Goal: Information Seeking & Learning: Check status

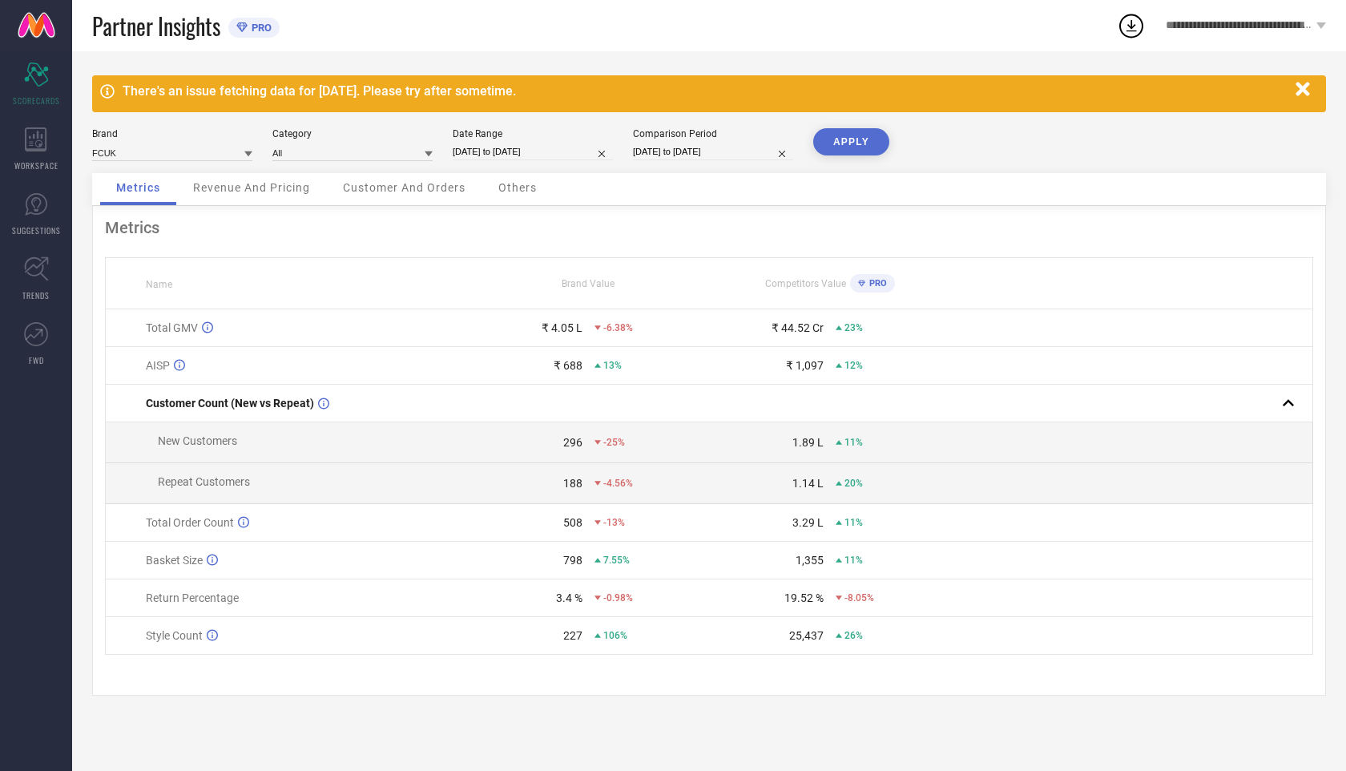
click at [1297, 90] on icon "button" at bounding box center [1303, 89] width 20 height 20
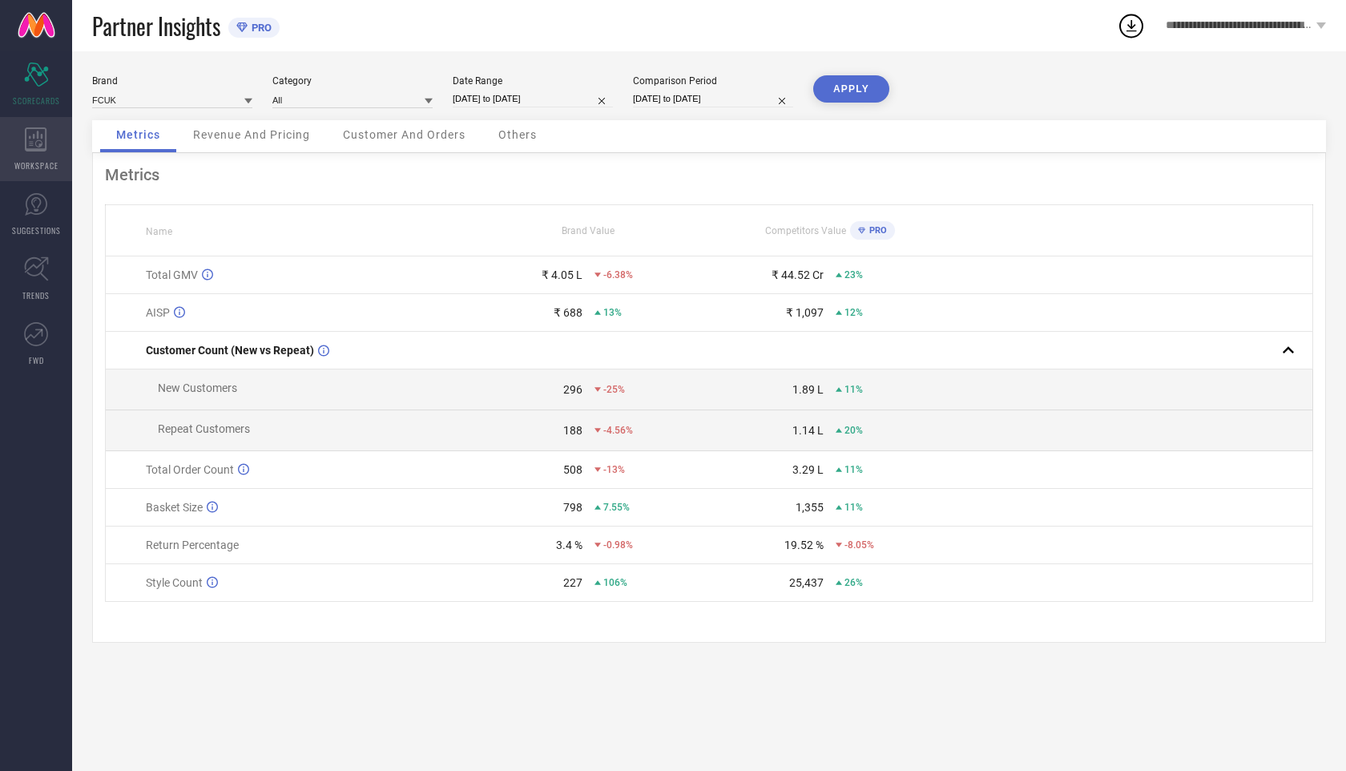
click at [28, 136] on icon at bounding box center [36, 139] width 22 height 24
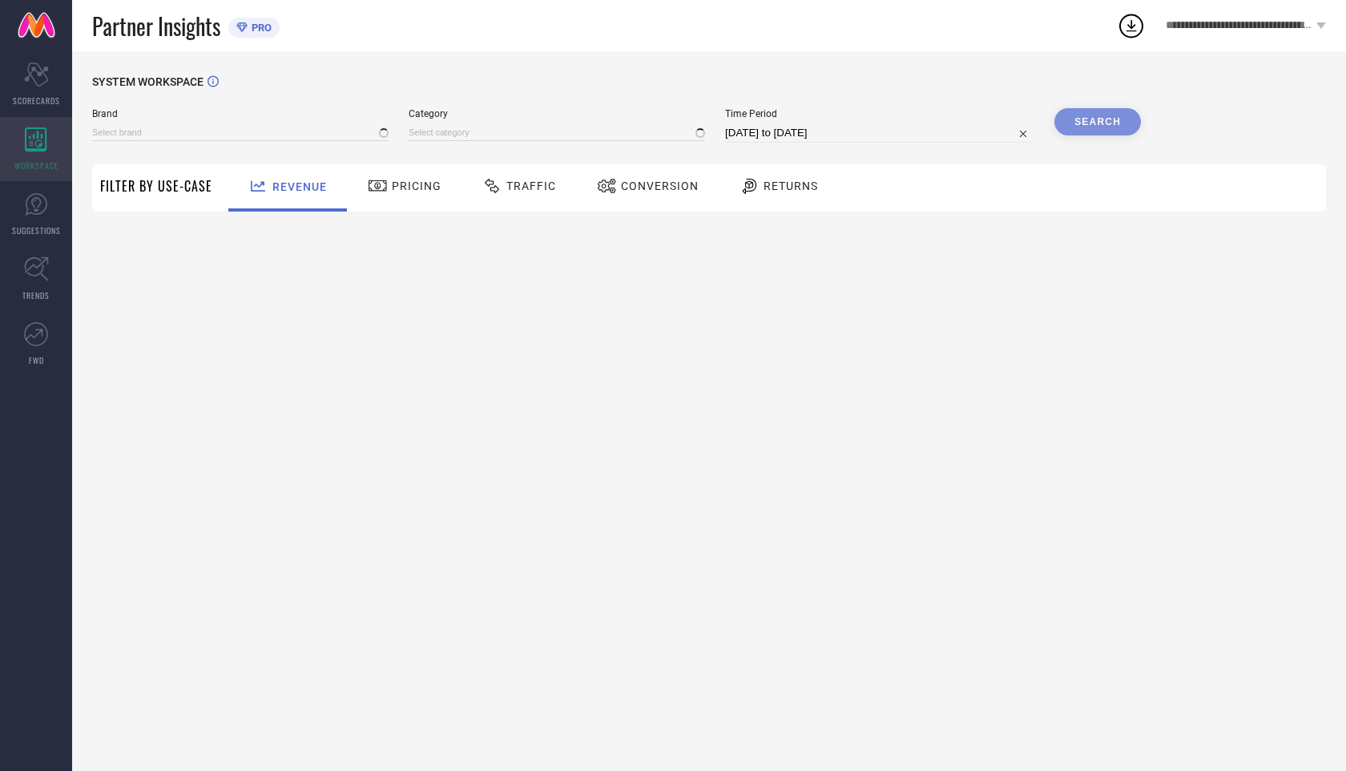
type input "FCUK"
type input "All"
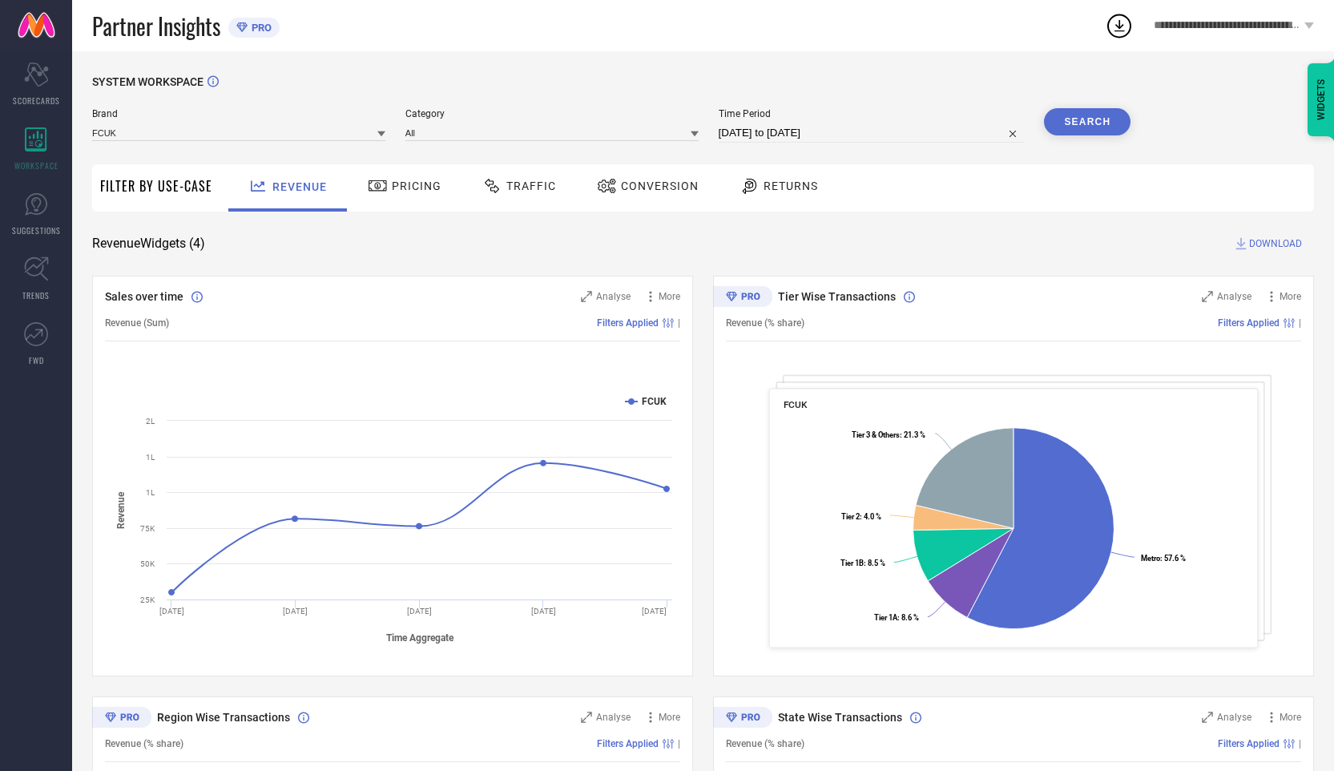
click at [414, 185] on span "Pricing" at bounding box center [417, 186] width 50 height 13
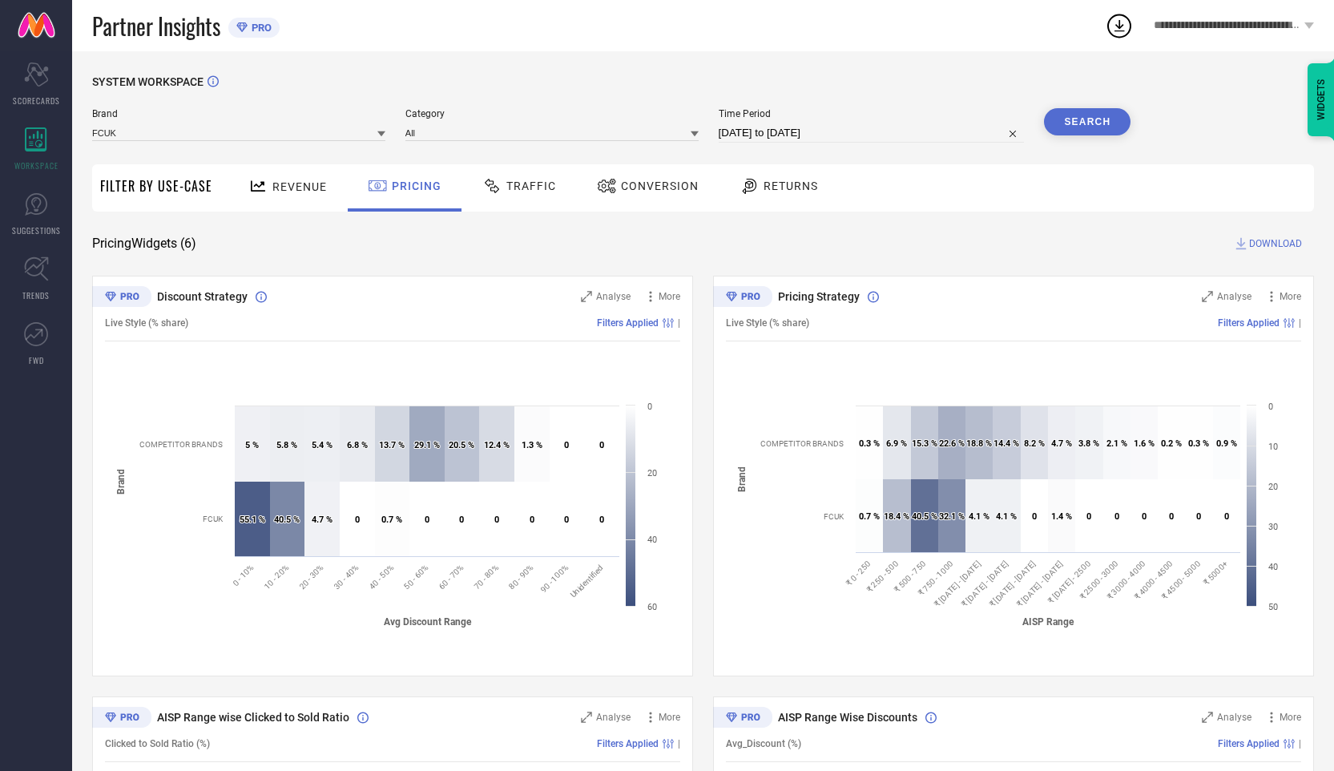
click at [171, 192] on span "Filter By Use-Case" at bounding box center [156, 185] width 112 height 19
click at [299, 190] on span "Revenue" at bounding box center [299, 186] width 54 height 13
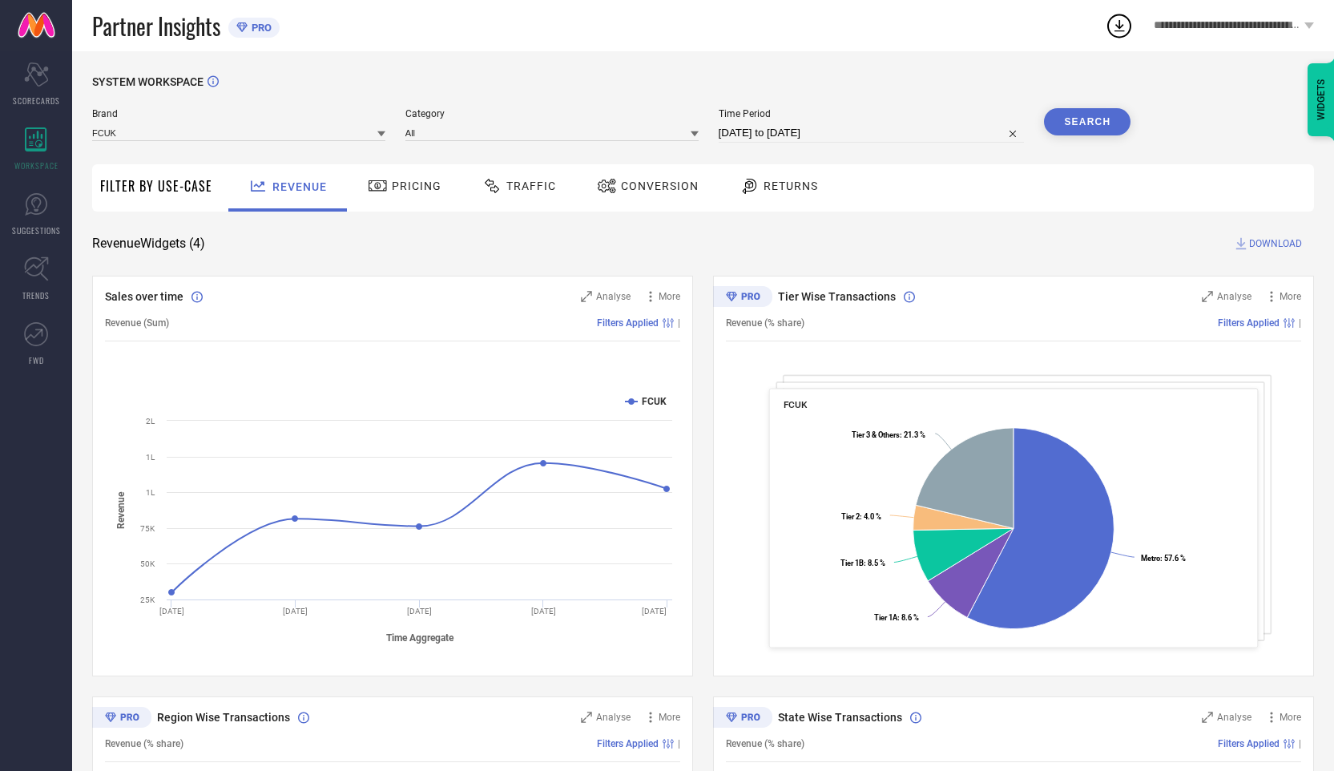
click at [674, 187] on span "Conversion" at bounding box center [660, 186] width 78 height 13
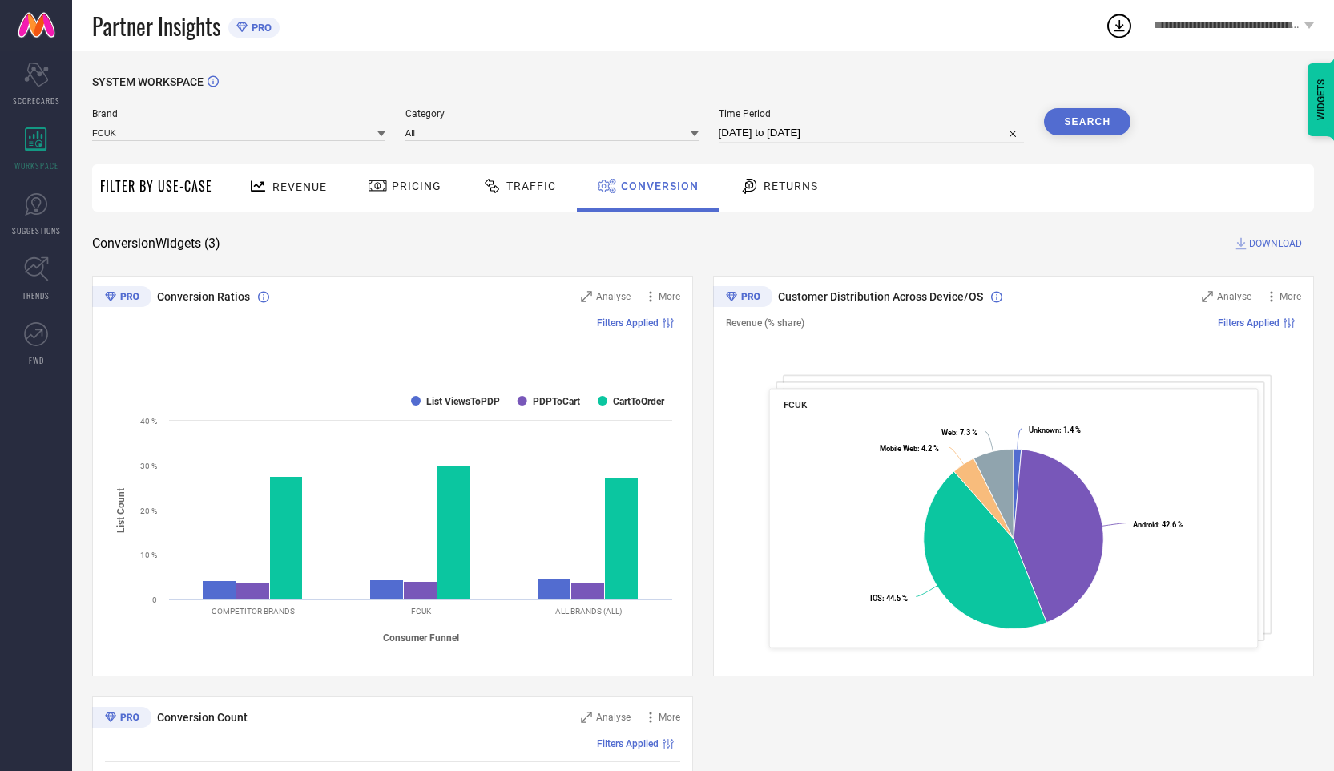
click at [777, 193] on div "Returns" at bounding box center [779, 185] width 87 height 27
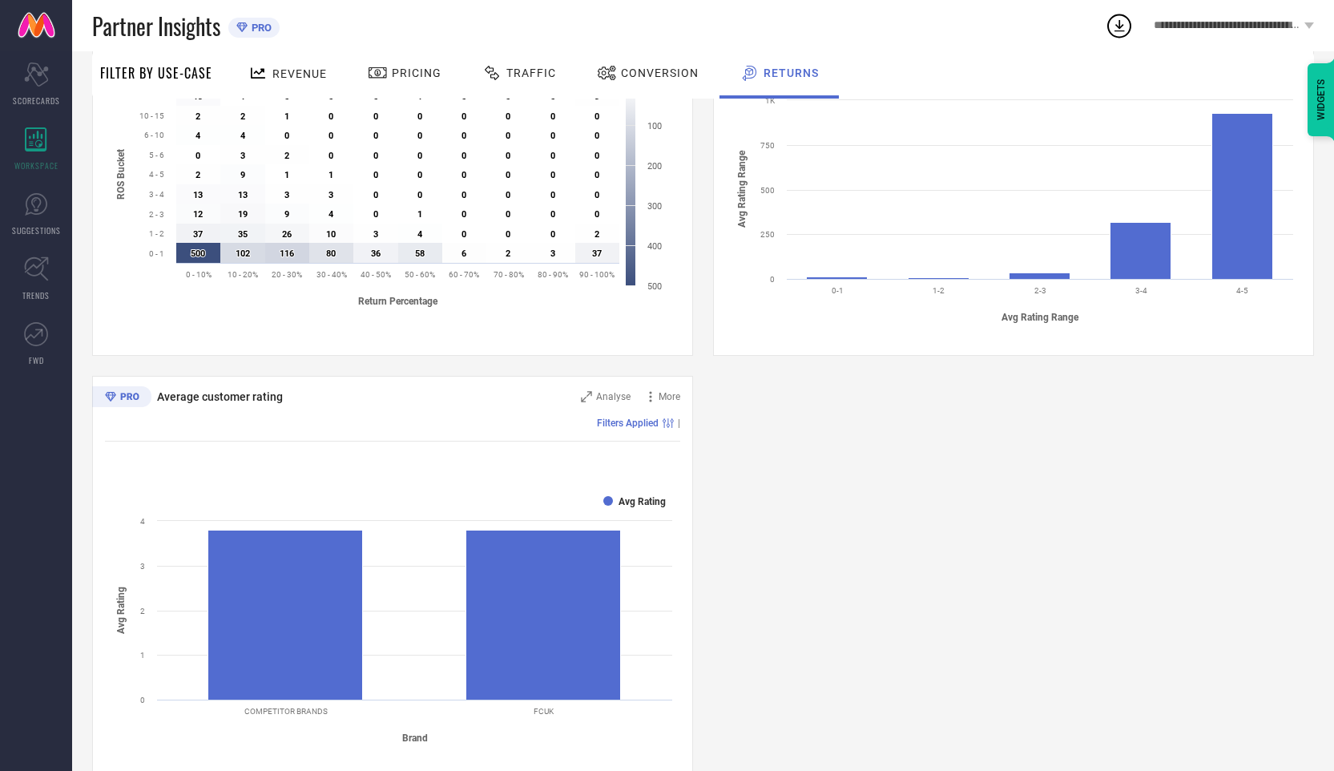
scroll to position [771, 0]
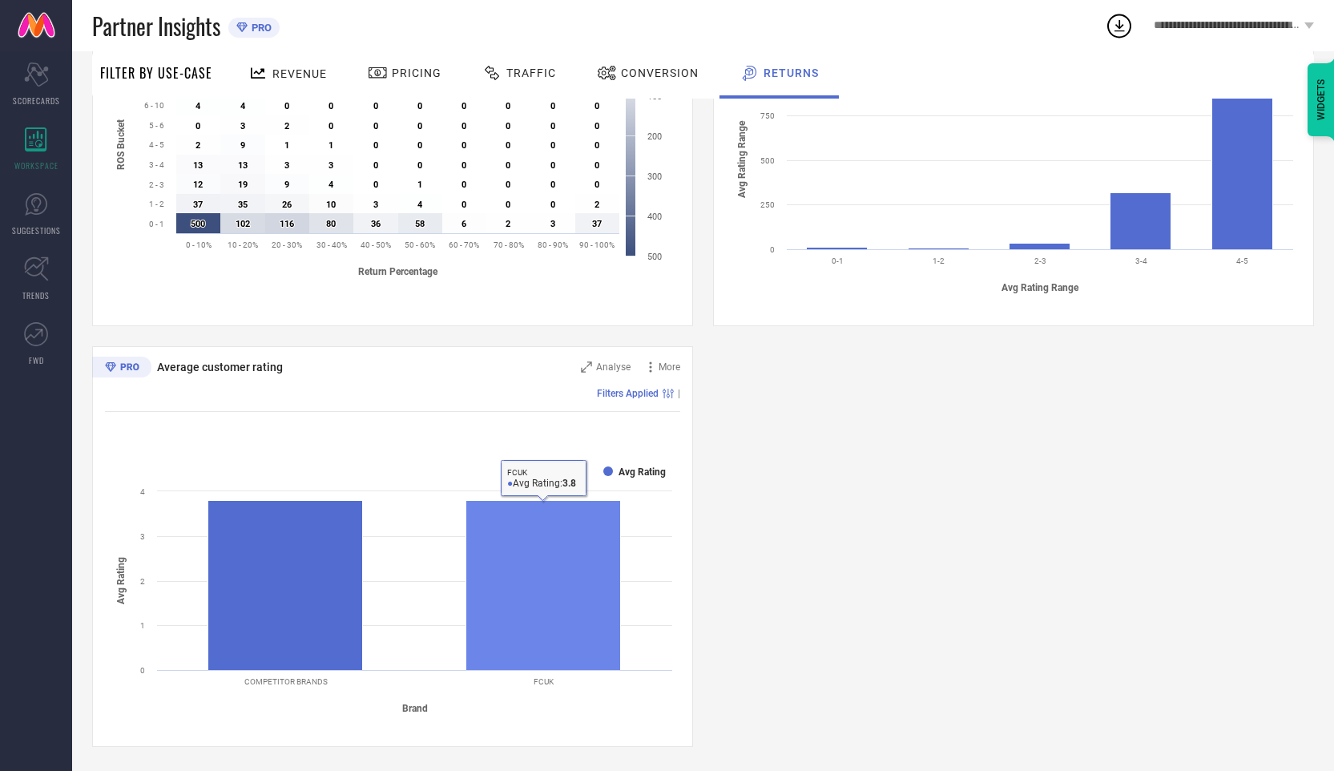
click at [538, 577] on rect at bounding box center [543, 585] width 155 height 170
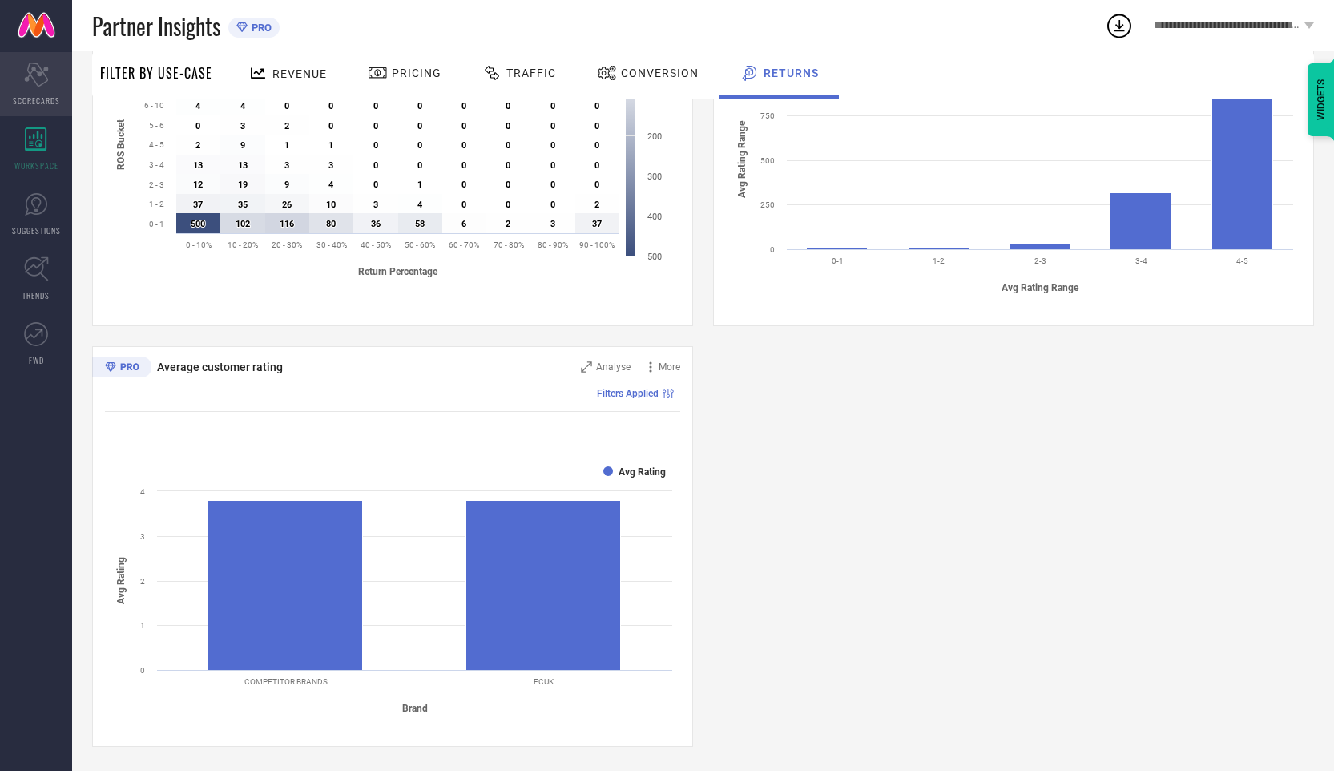
click at [38, 71] on icon "Scorecard" at bounding box center [36, 75] width 25 height 24
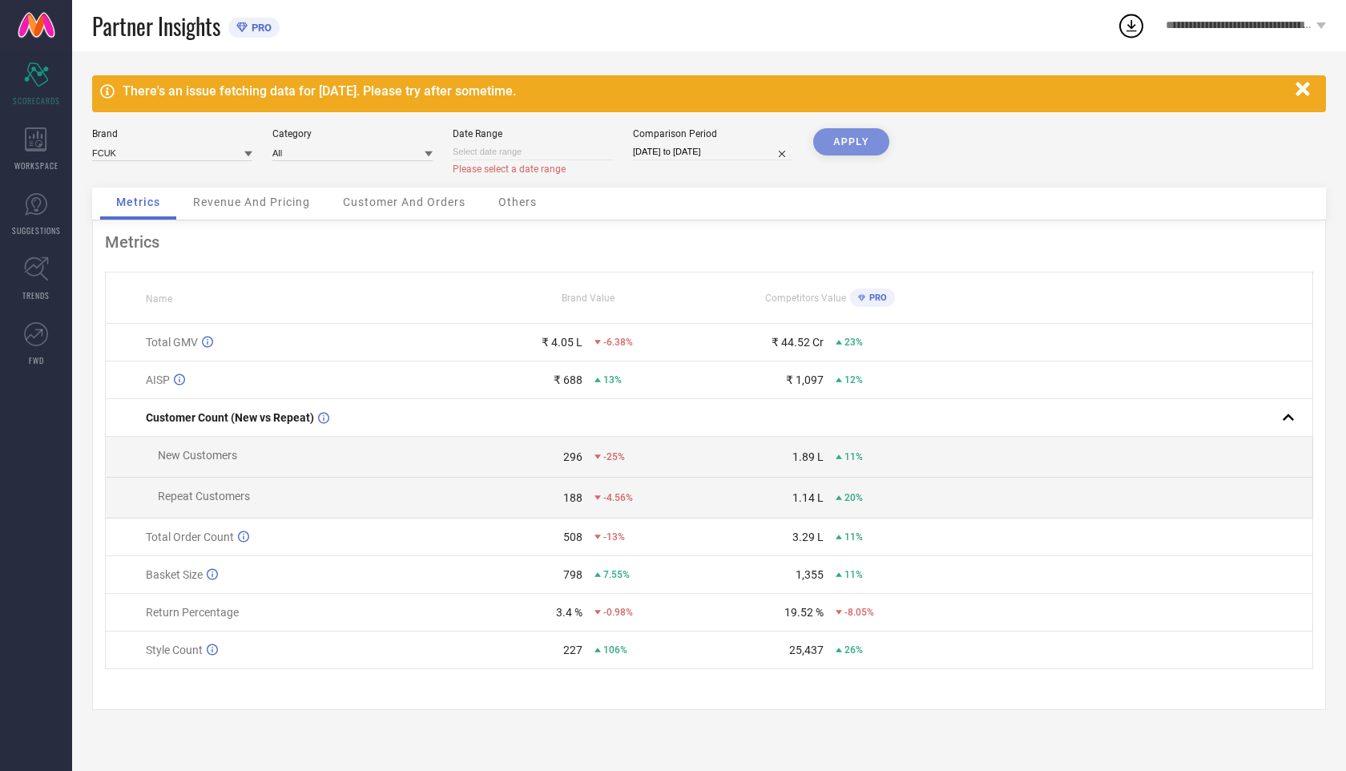
click at [558, 157] on input at bounding box center [533, 151] width 160 height 17
select select "8"
select select "2025"
select select "9"
select select "2025"
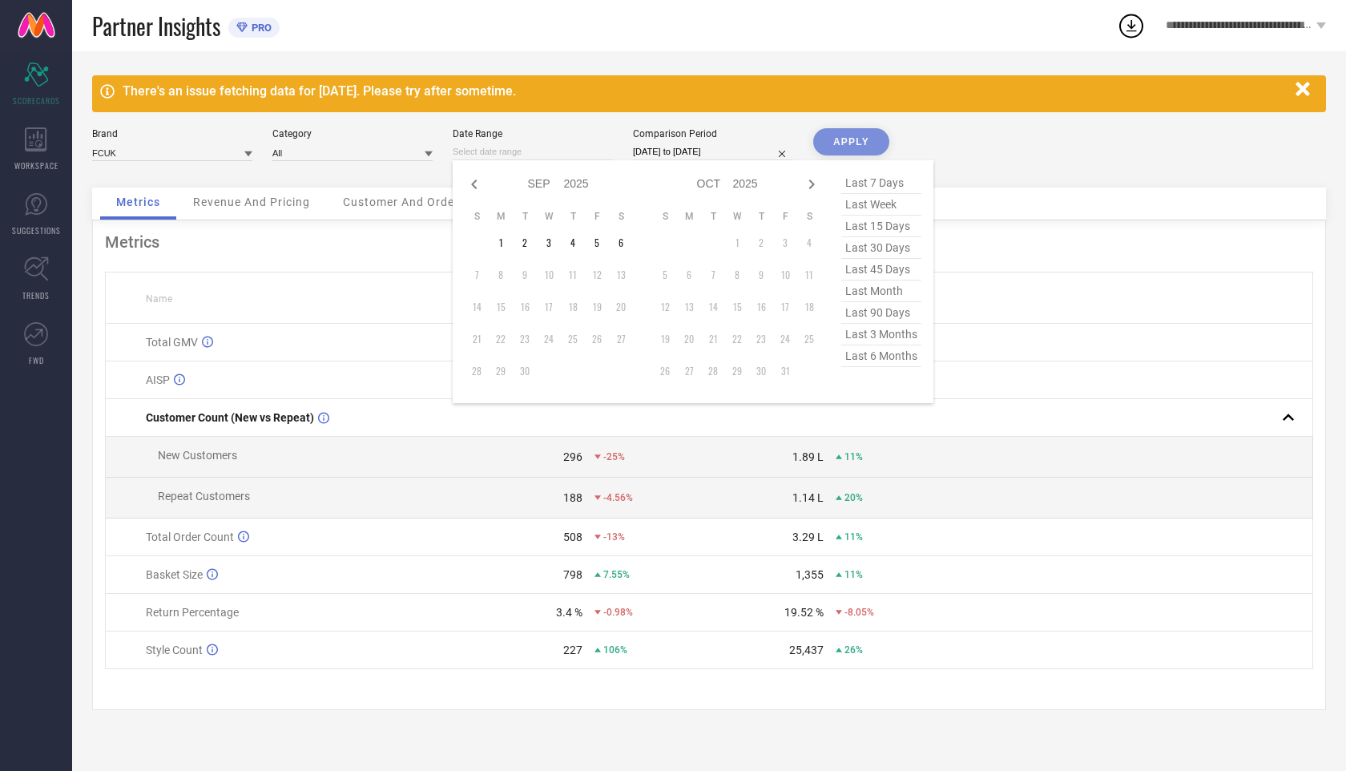
click at [484, 184] on div "Jan Feb Mar Apr May Jun [DATE] Aug Sep Oct Nov [DATE] 2016 2017 2018 2019 2020 …" at bounding box center [558, 183] width 149 height 23
click at [474, 188] on icon at bounding box center [474, 185] width 6 height 10
select select "7"
select select "2025"
select select "8"
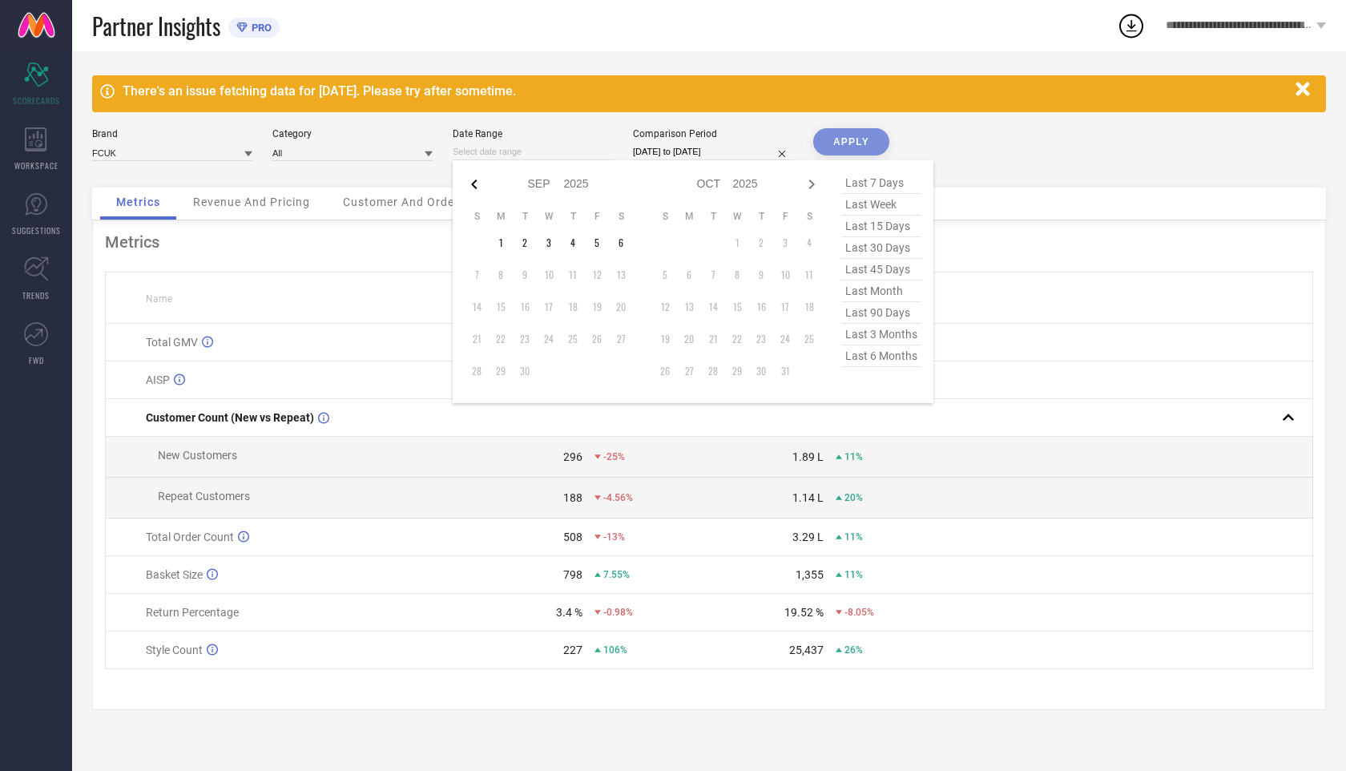
select select "2025"
click at [599, 234] on td "1" at bounding box center [597, 243] width 24 height 24
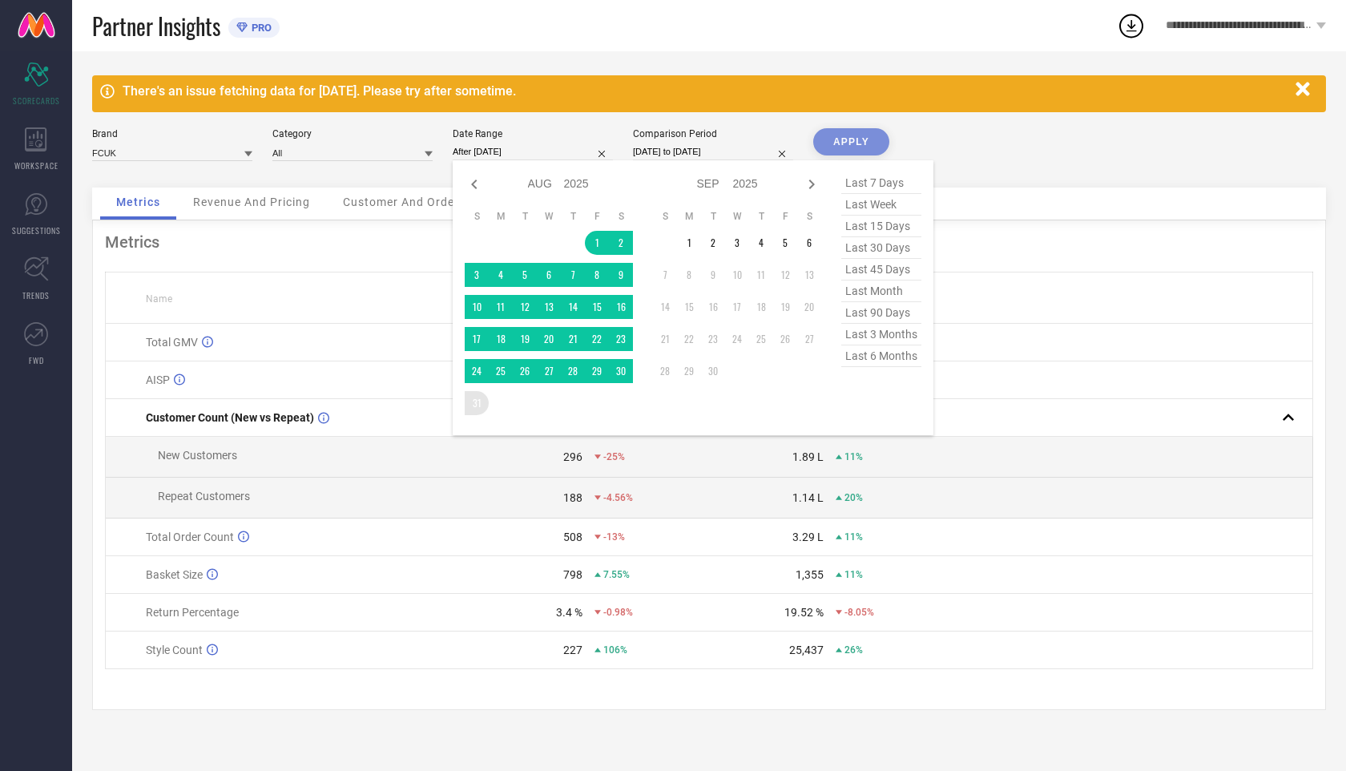
type input "[DATE] to [DATE]"
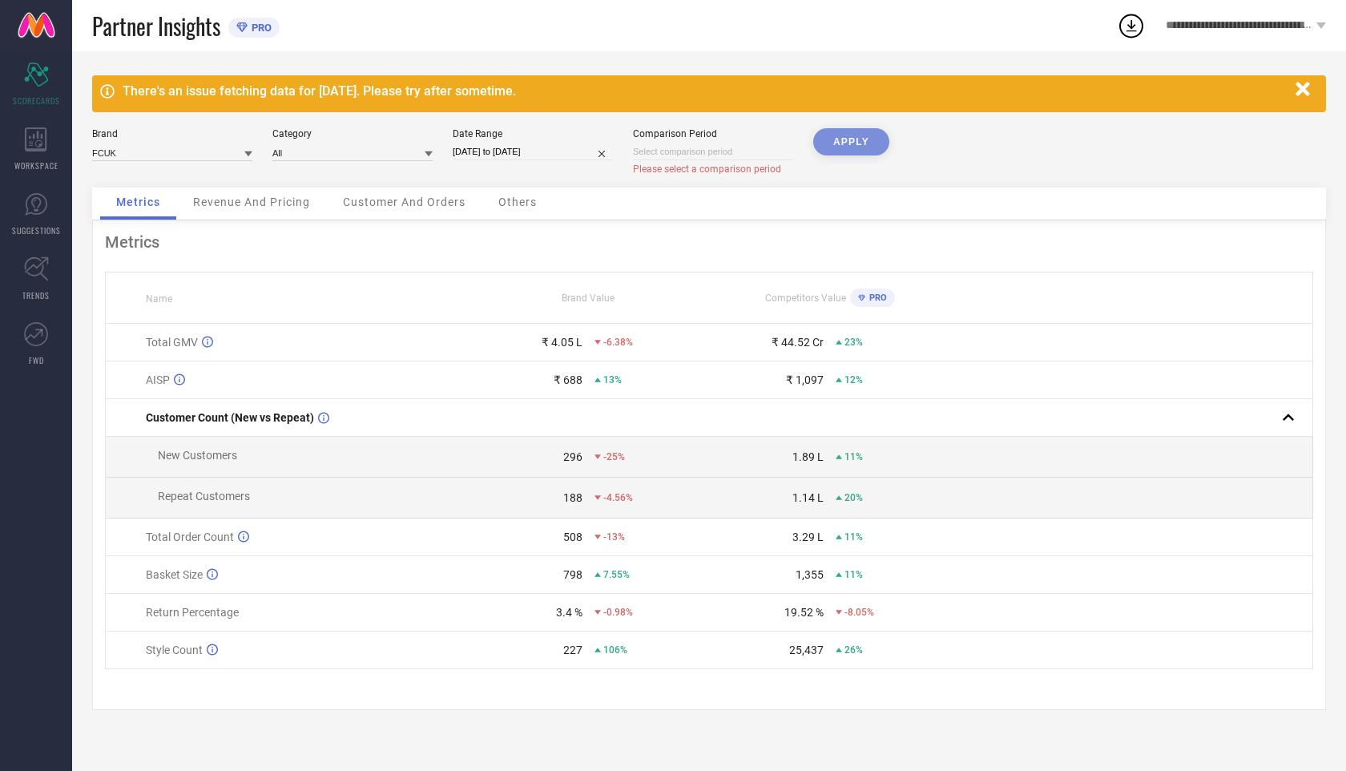
click at [847, 143] on div "APPLY" at bounding box center [851, 157] width 76 height 59
click at [729, 161] on div "Comparison Period Please select a comparison period" at bounding box center [713, 151] width 160 height 47
click at [716, 151] on input at bounding box center [713, 151] width 160 height 17
select select "8"
select select "2025"
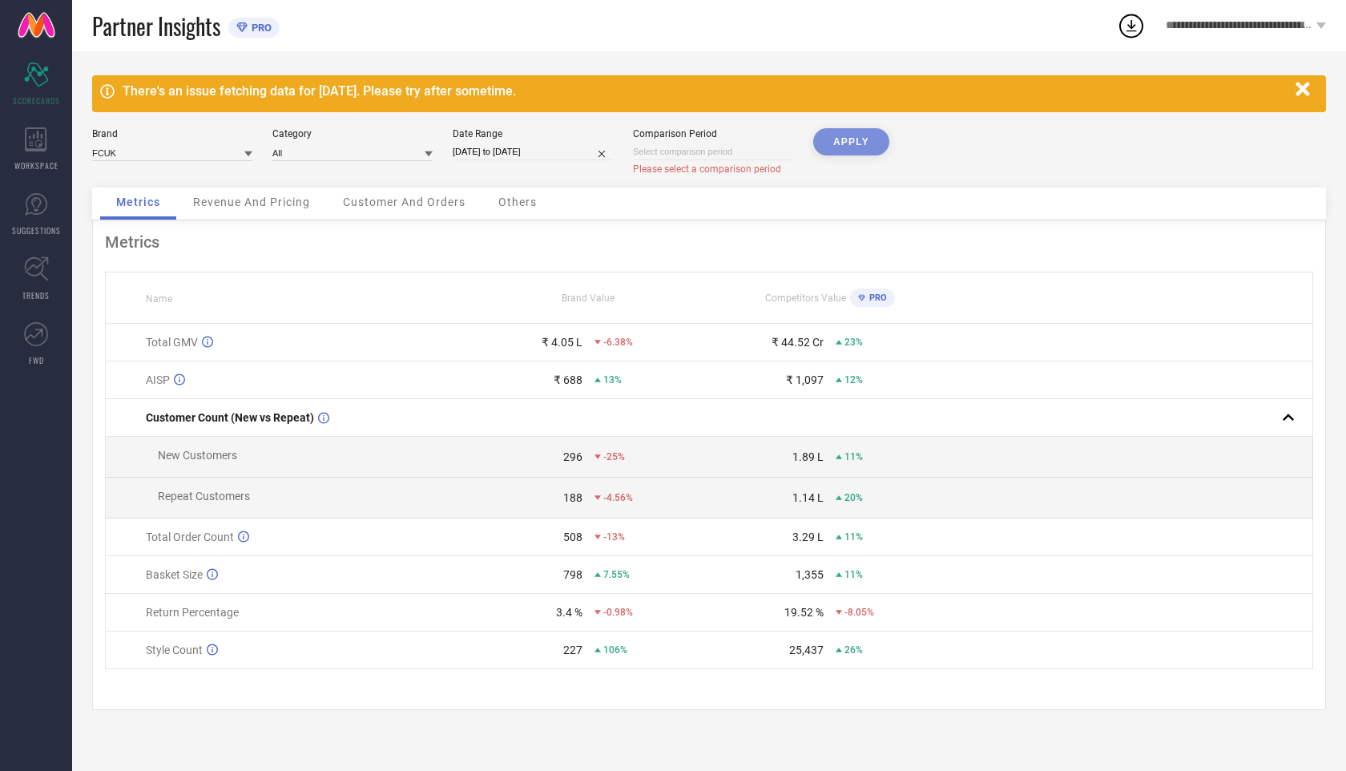
select select "9"
select select "2025"
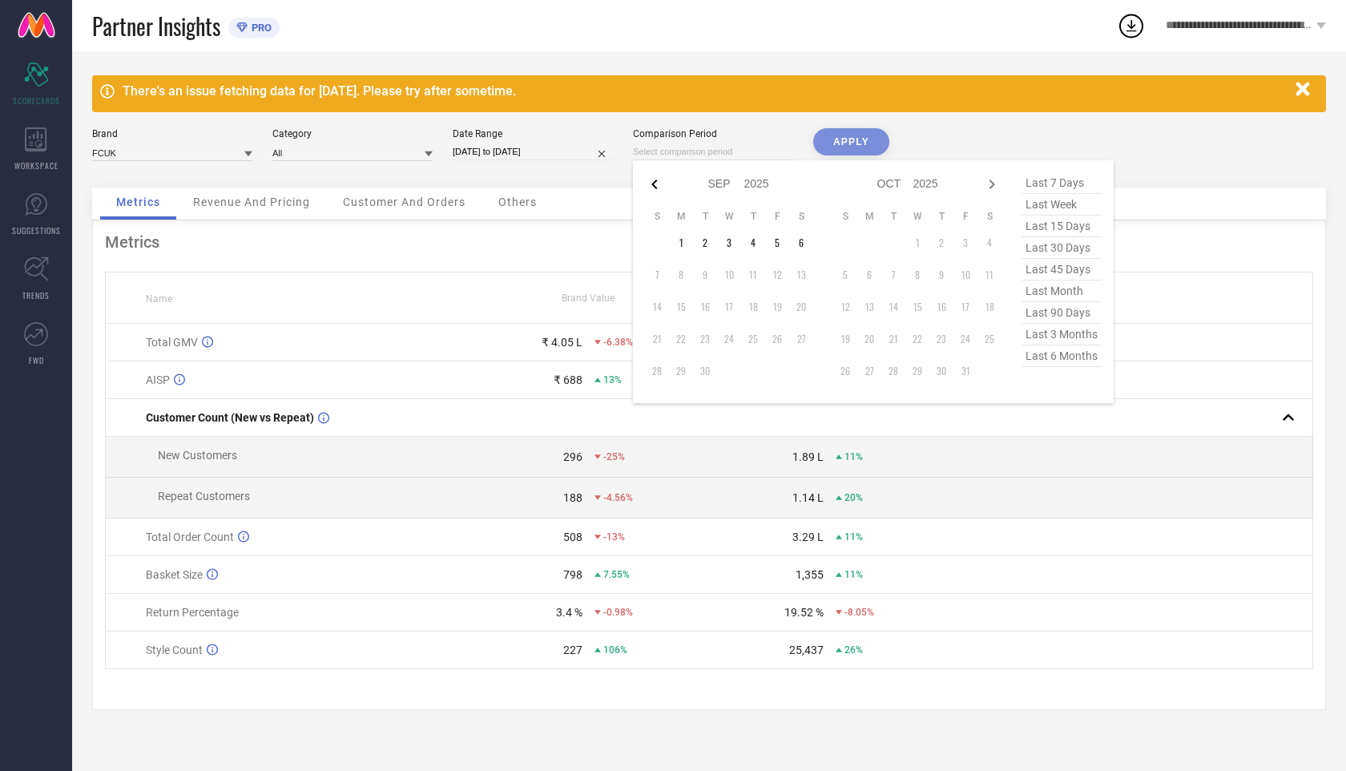
click at [652, 188] on icon at bounding box center [654, 184] width 19 height 19
select select "7"
select select "2025"
select select "8"
select select "2025"
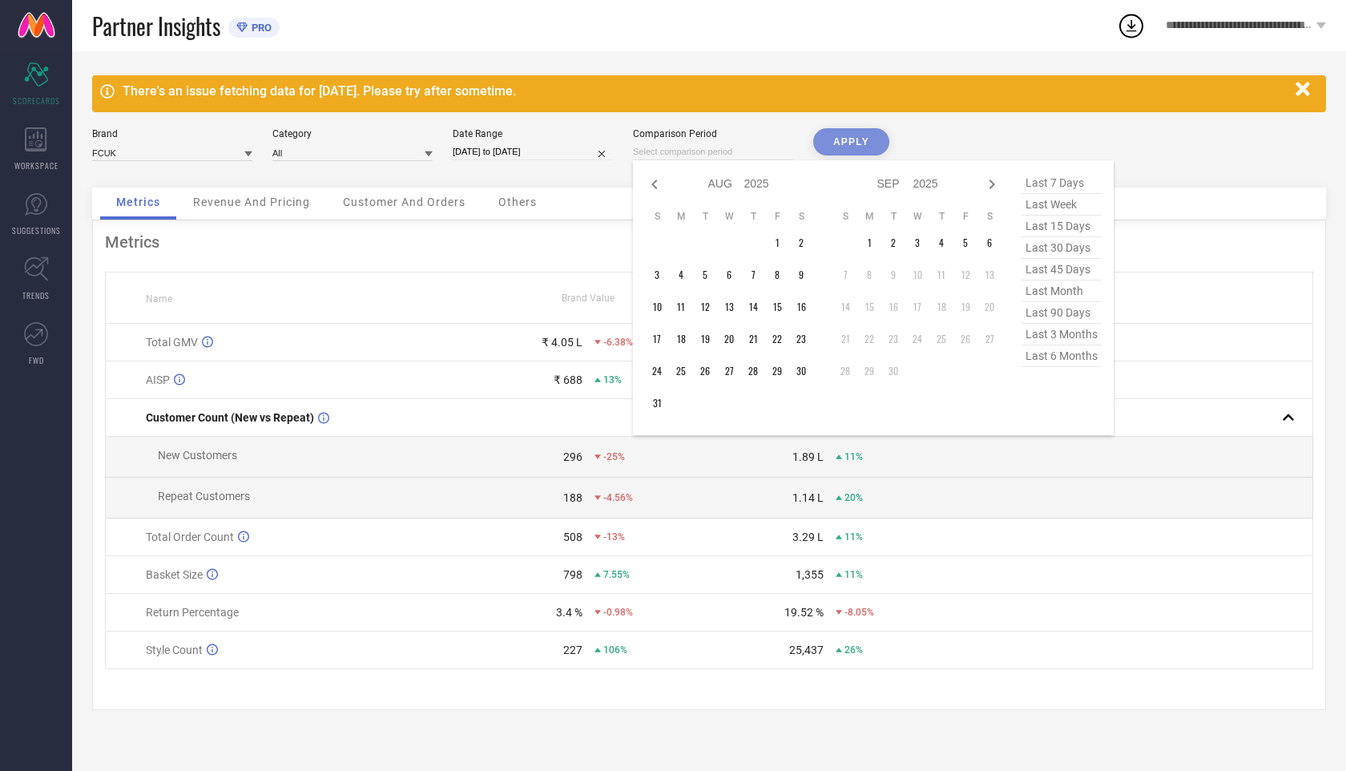
click at [652, 188] on icon at bounding box center [654, 184] width 19 height 19
select select "6"
select select "2025"
select select "7"
select select "2025"
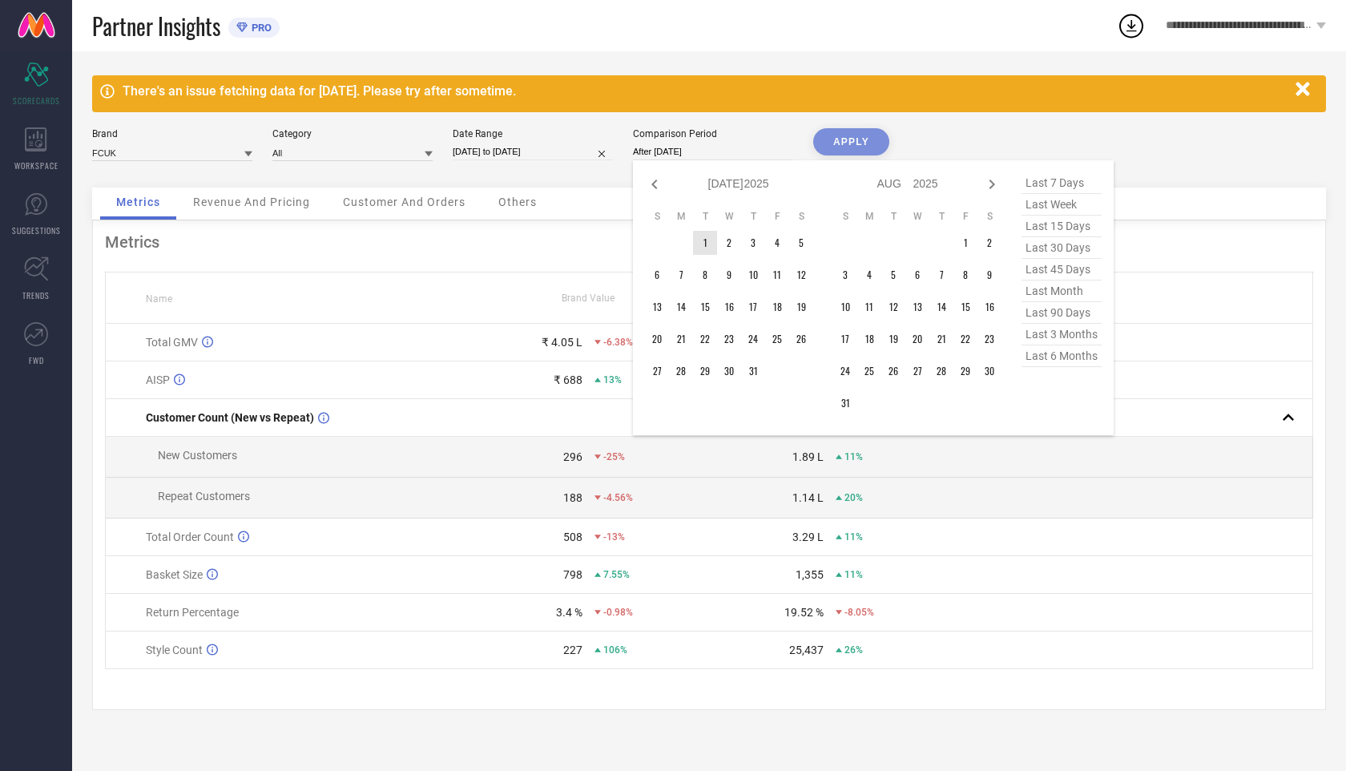
click at [711, 242] on td "1" at bounding box center [705, 243] width 24 height 24
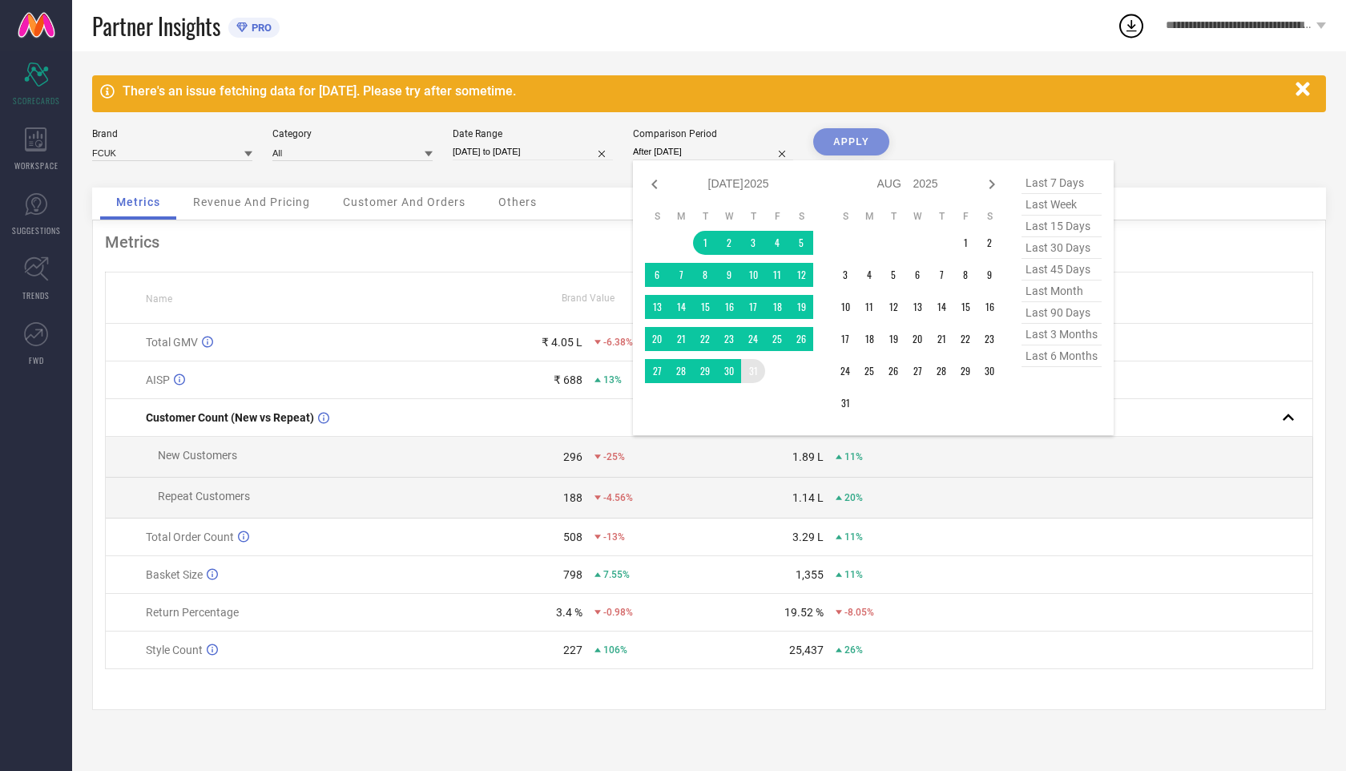
type input "[DATE] to [DATE]"
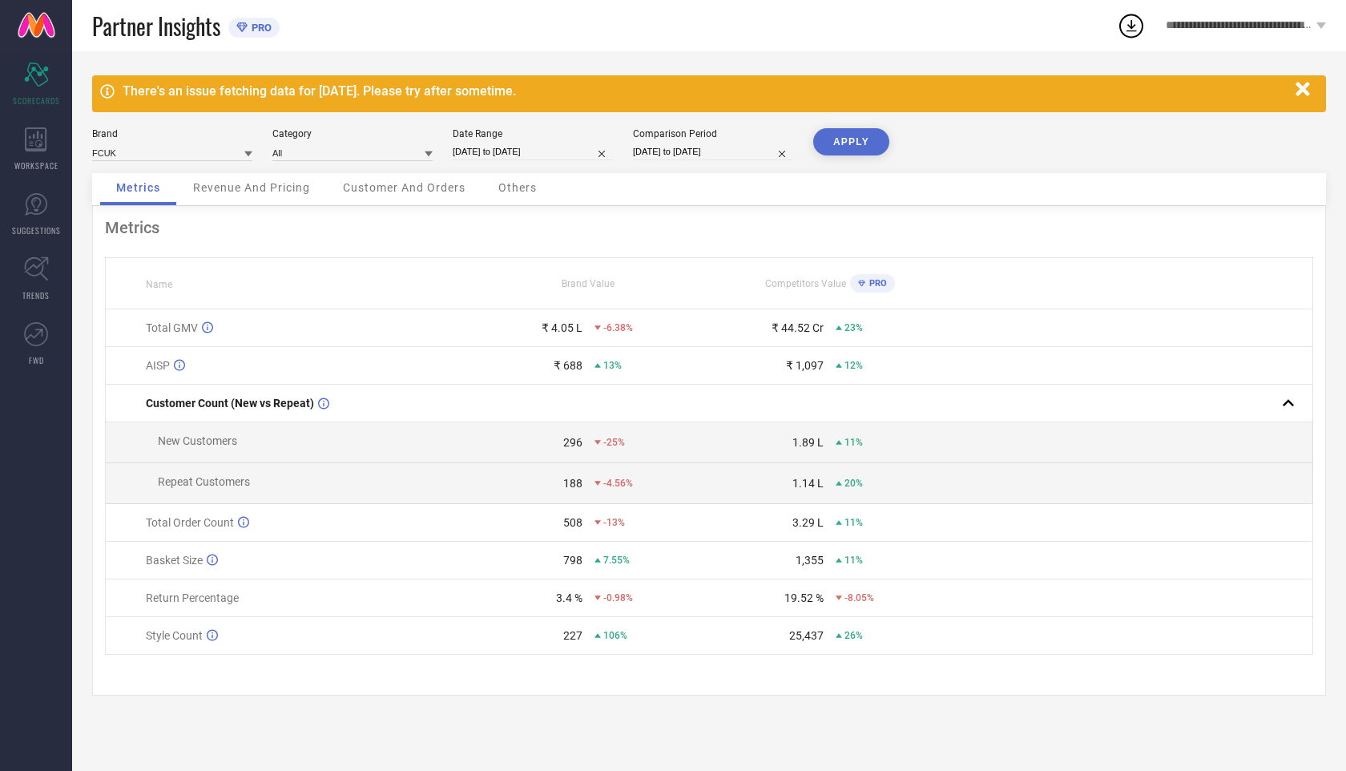
click at [866, 139] on button "APPLY" at bounding box center [851, 141] width 76 height 27
click at [267, 194] on span "Revenue And Pricing" at bounding box center [251, 187] width 117 height 13
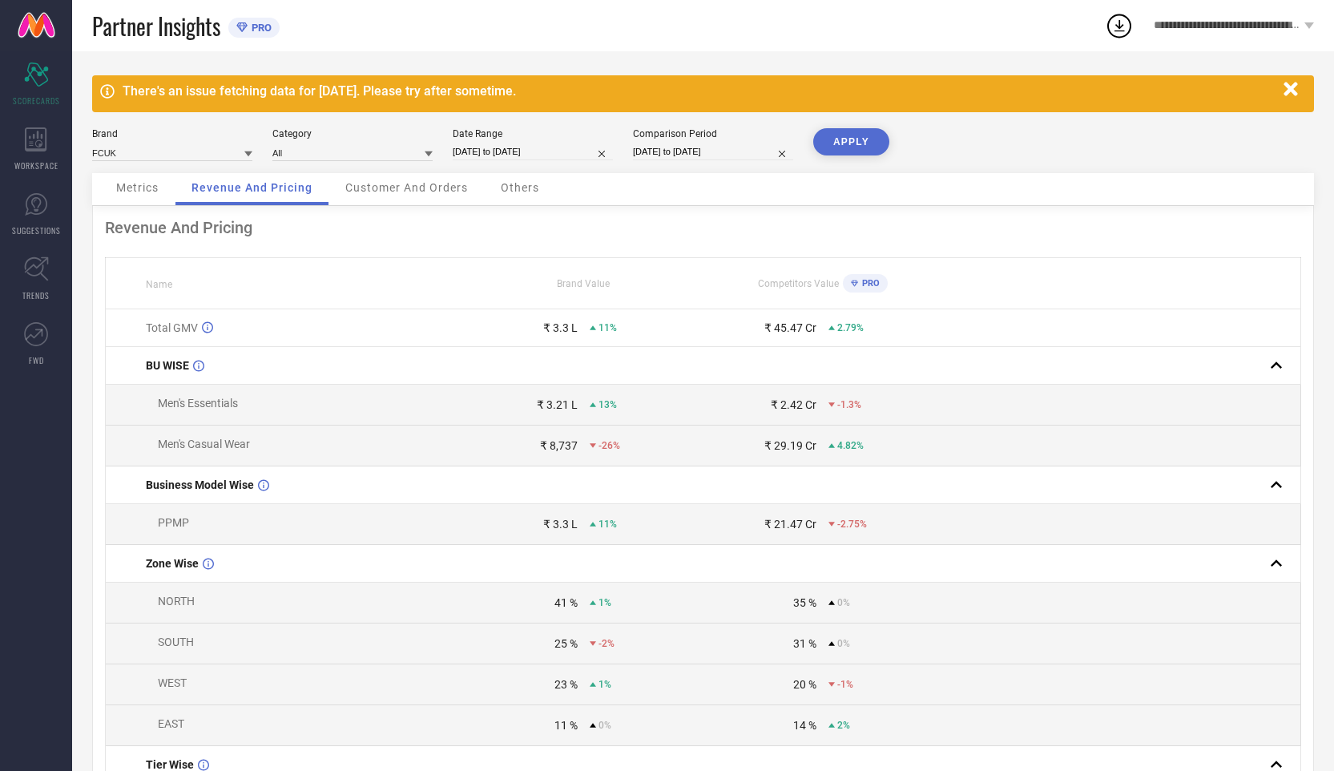
click at [397, 188] on span "Customer And Orders" at bounding box center [406, 187] width 123 height 13
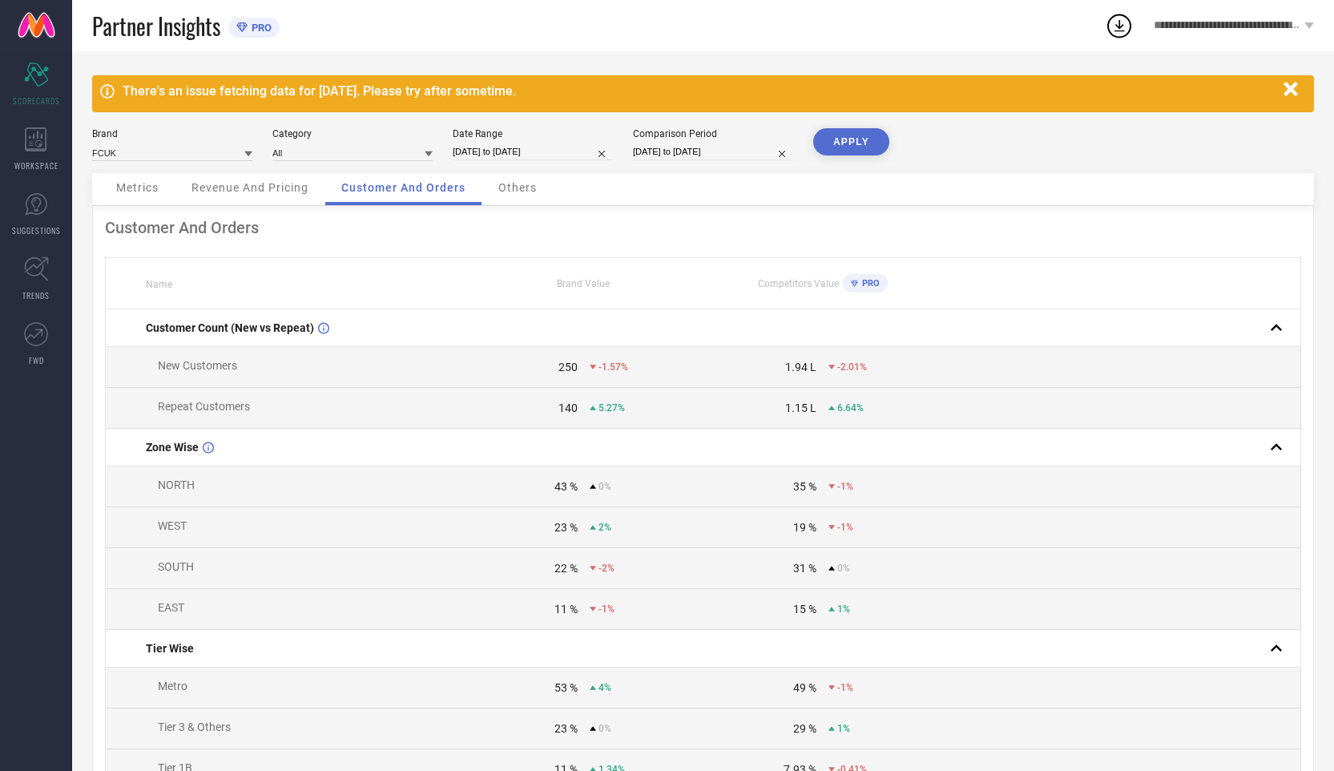
click at [507, 188] on span "Others" at bounding box center [517, 187] width 38 height 13
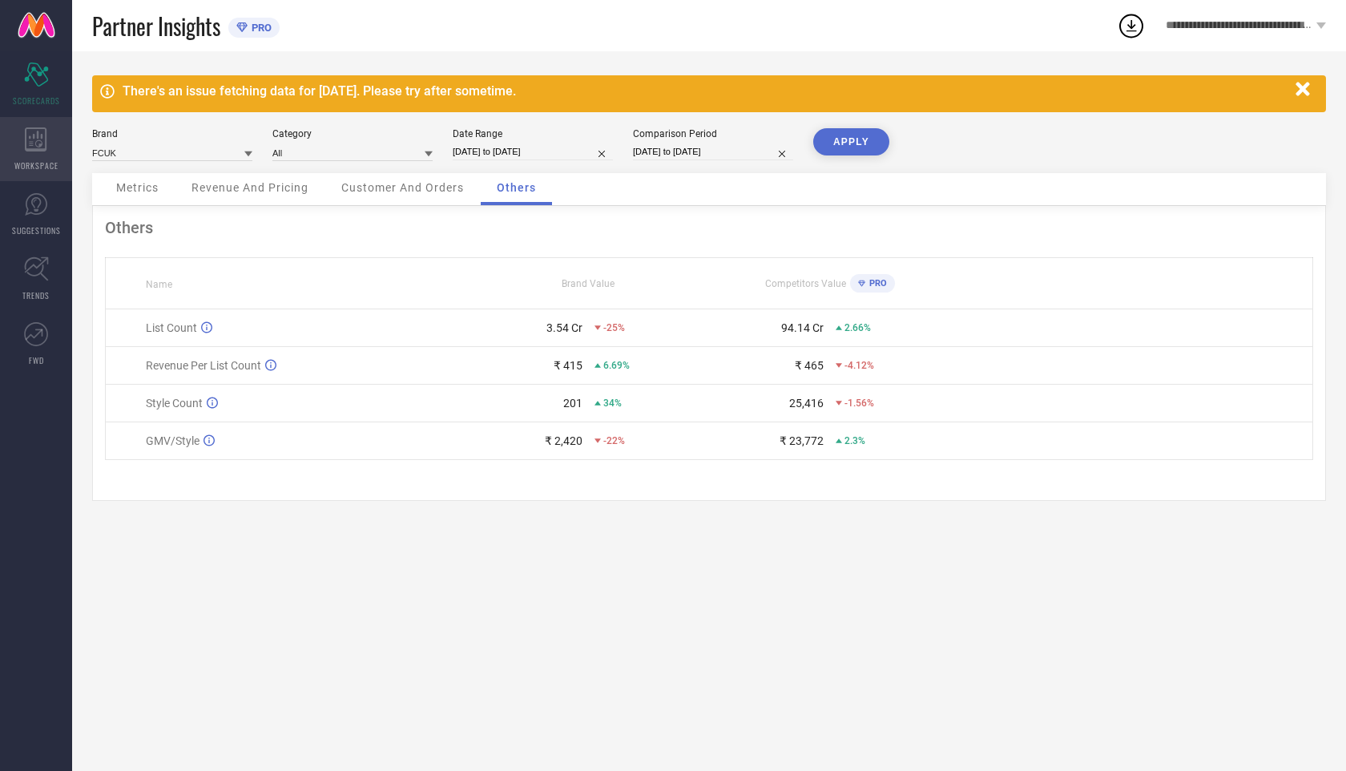
click at [48, 160] on span "WORKSPACE" at bounding box center [36, 165] width 44 height 12
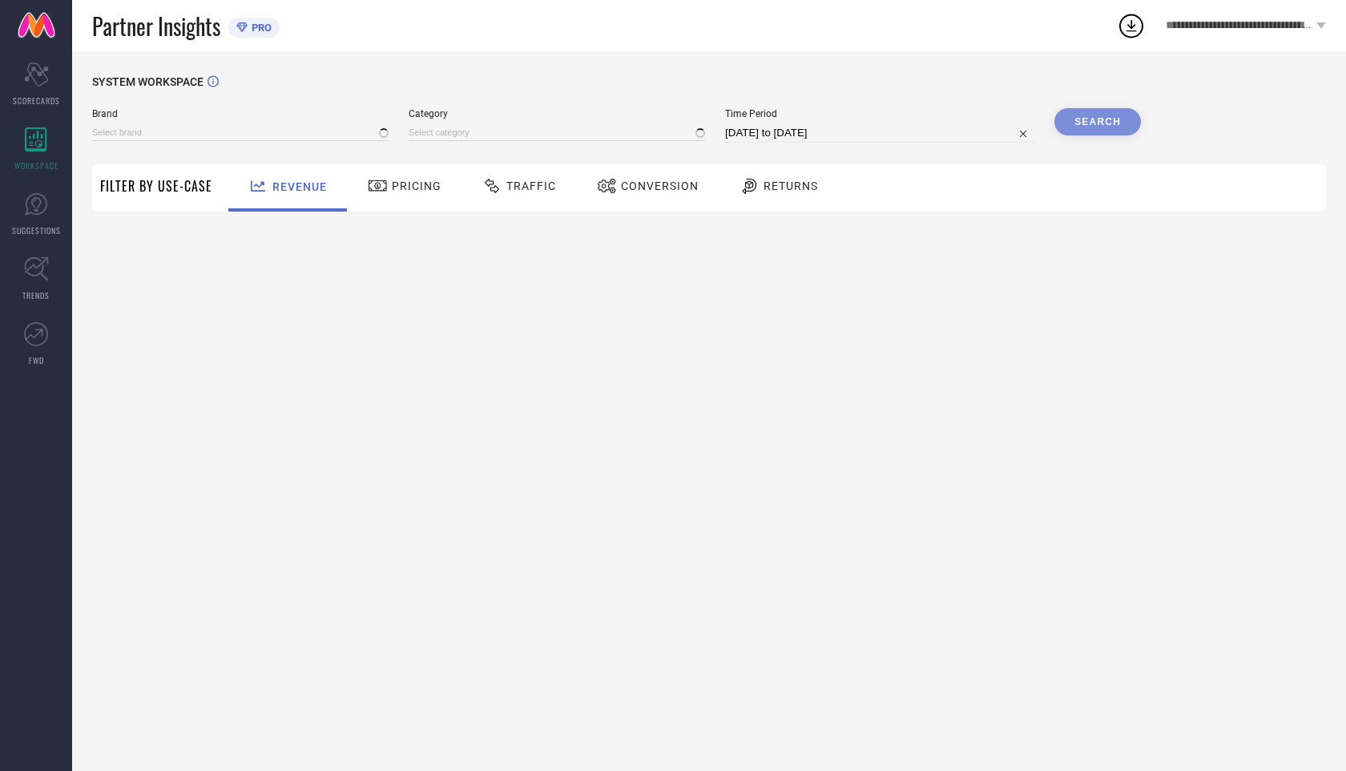
type input "FCUK"
type input "All"
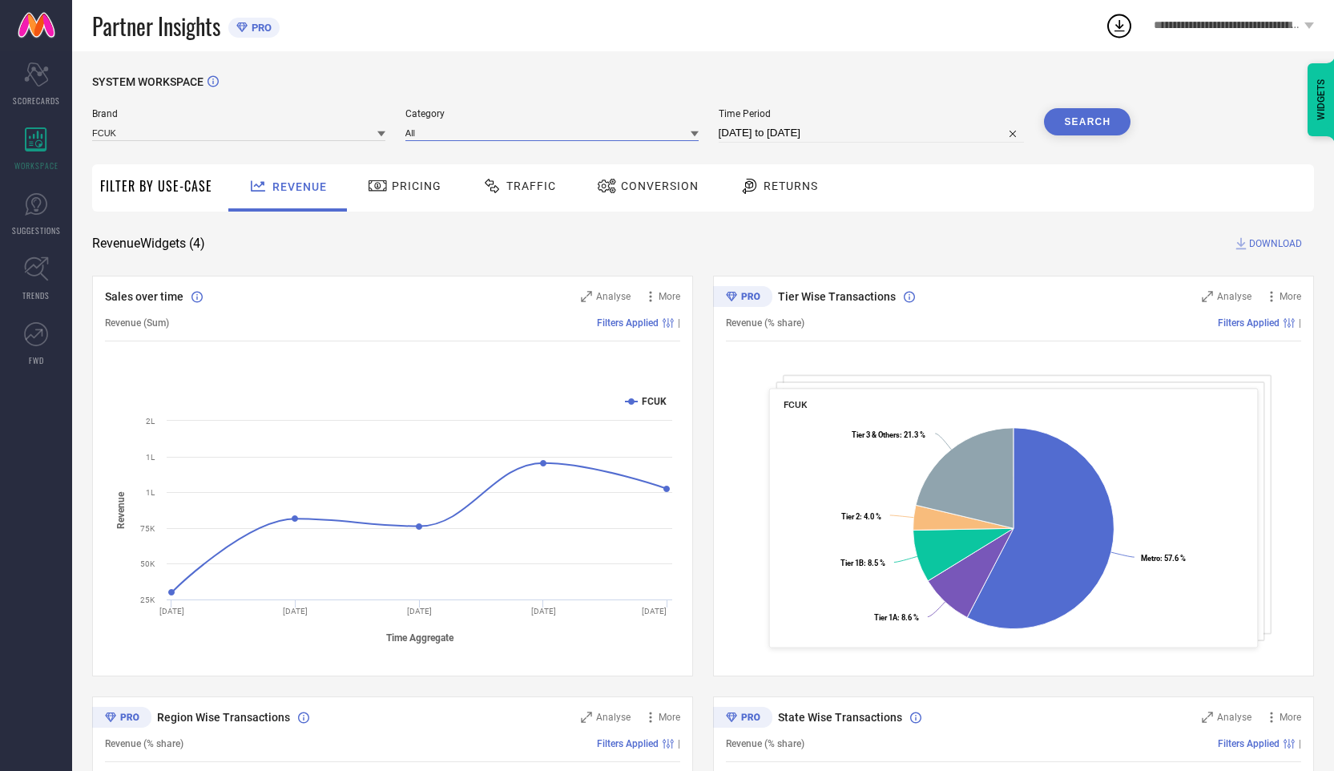
click at [458, 141] on div "All" at bounding box center [551, 132] width 293 height 17
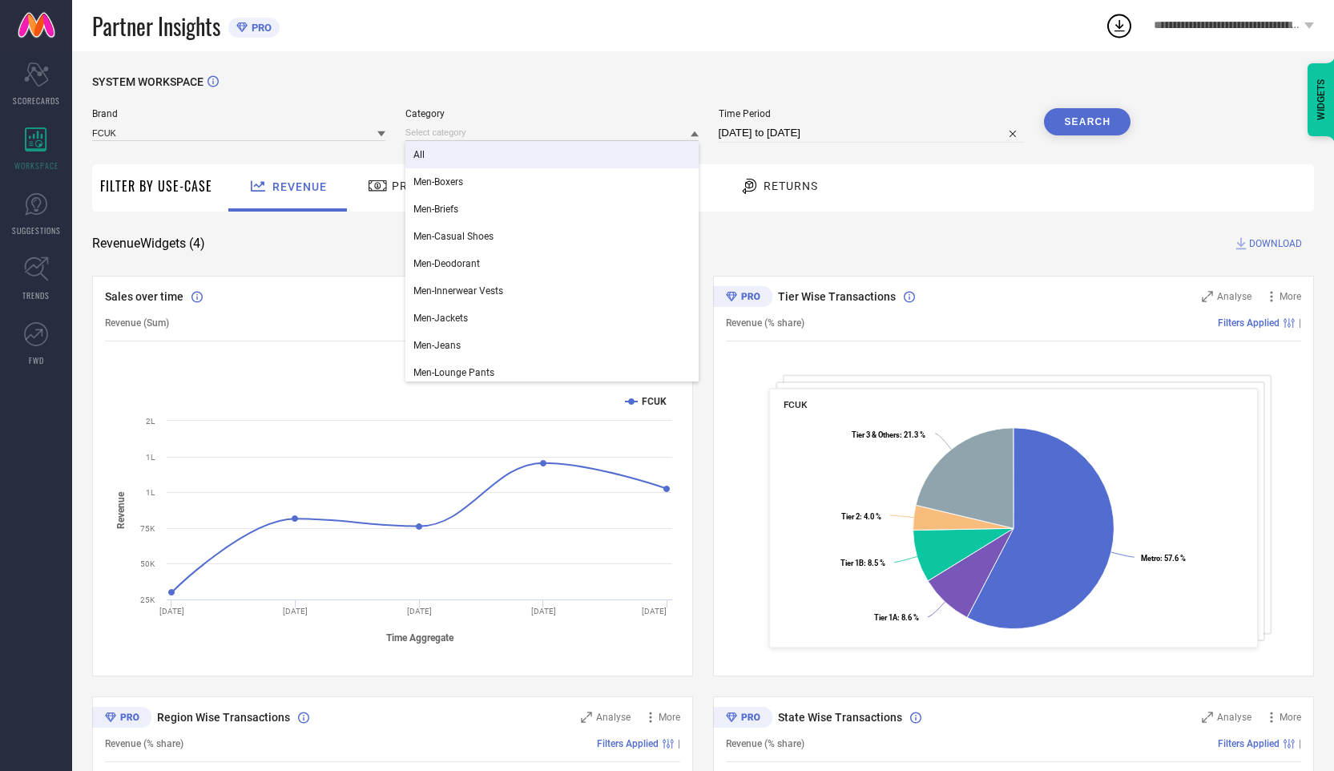
click at [761, 108] on span "Time Period" at bounding box center [872, 113] width 306 height 11
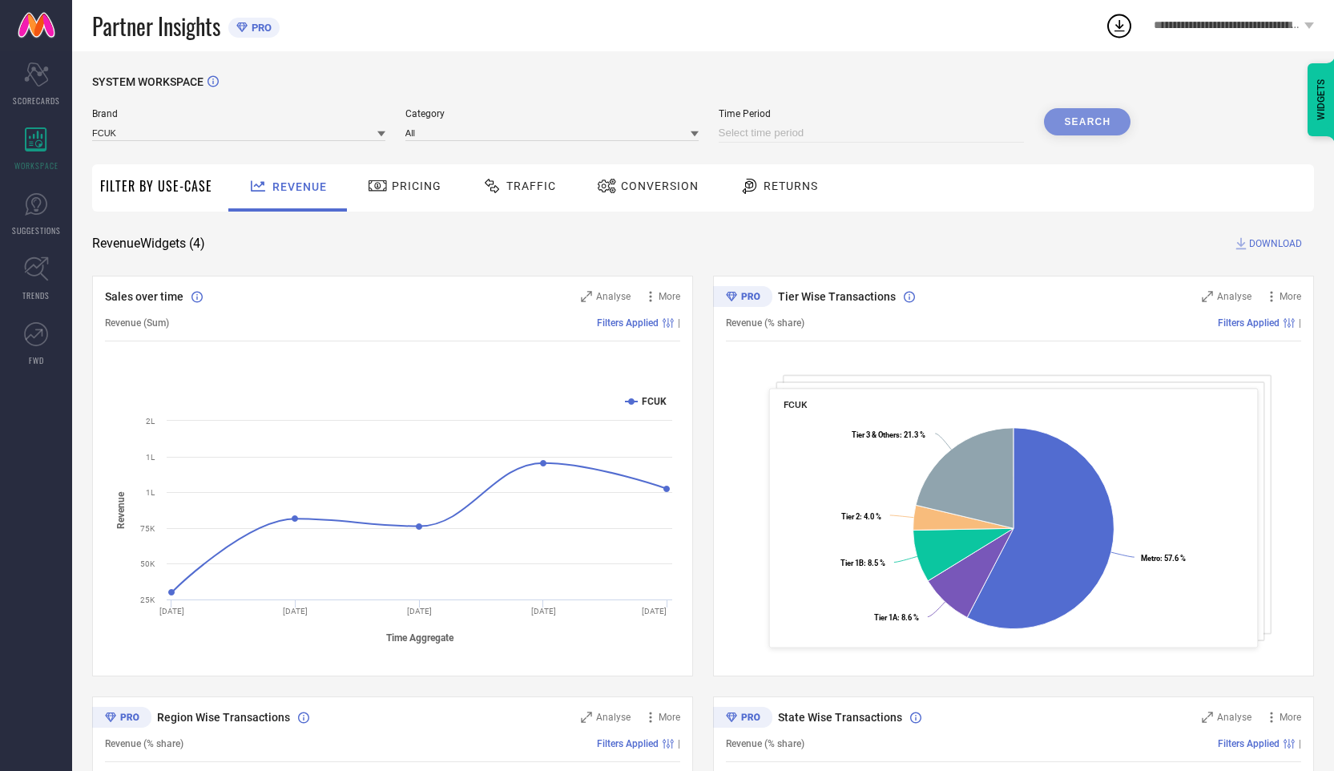
click at [942, 139] on input at bounding box center [872, 132] width 306 height 19
select select "8"
select select "2025"
select select "9"
select select "2025"
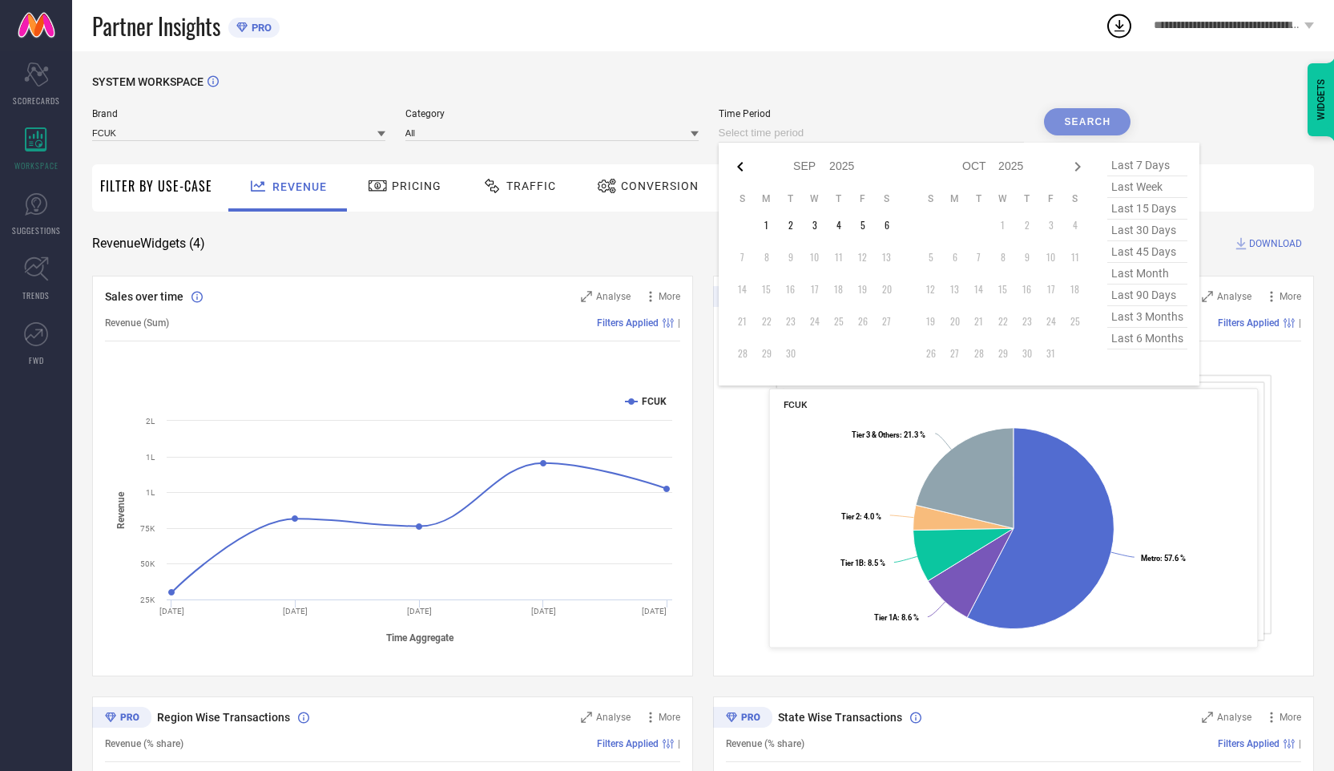
click at [739, 167] on icon at bounding box center [740, 166] width 19 height 19
select select "7"
select select "2025"
select select "8"
select select "2025"
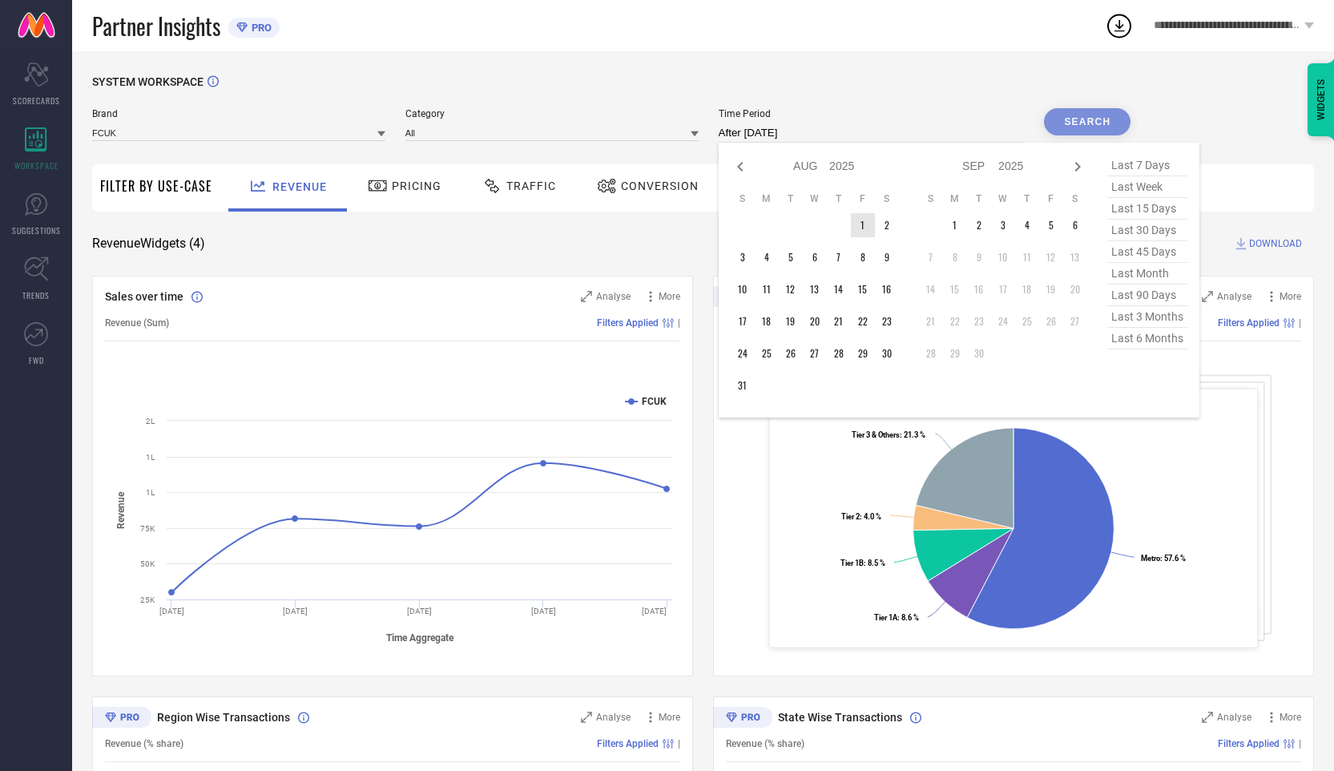
click at [861, 231] on td "1" at bounding box center [863, 225] width 24 height 24
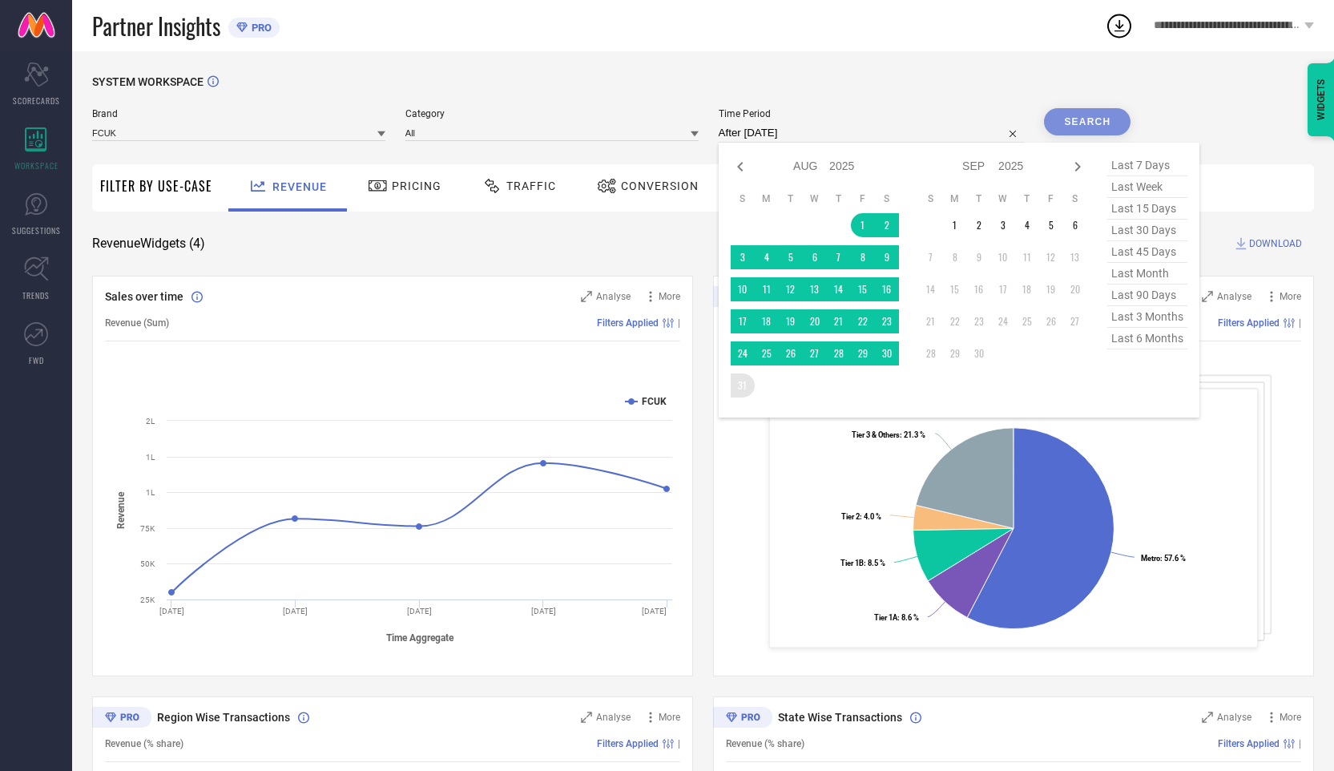
type input "[DATE] to [DATE]"
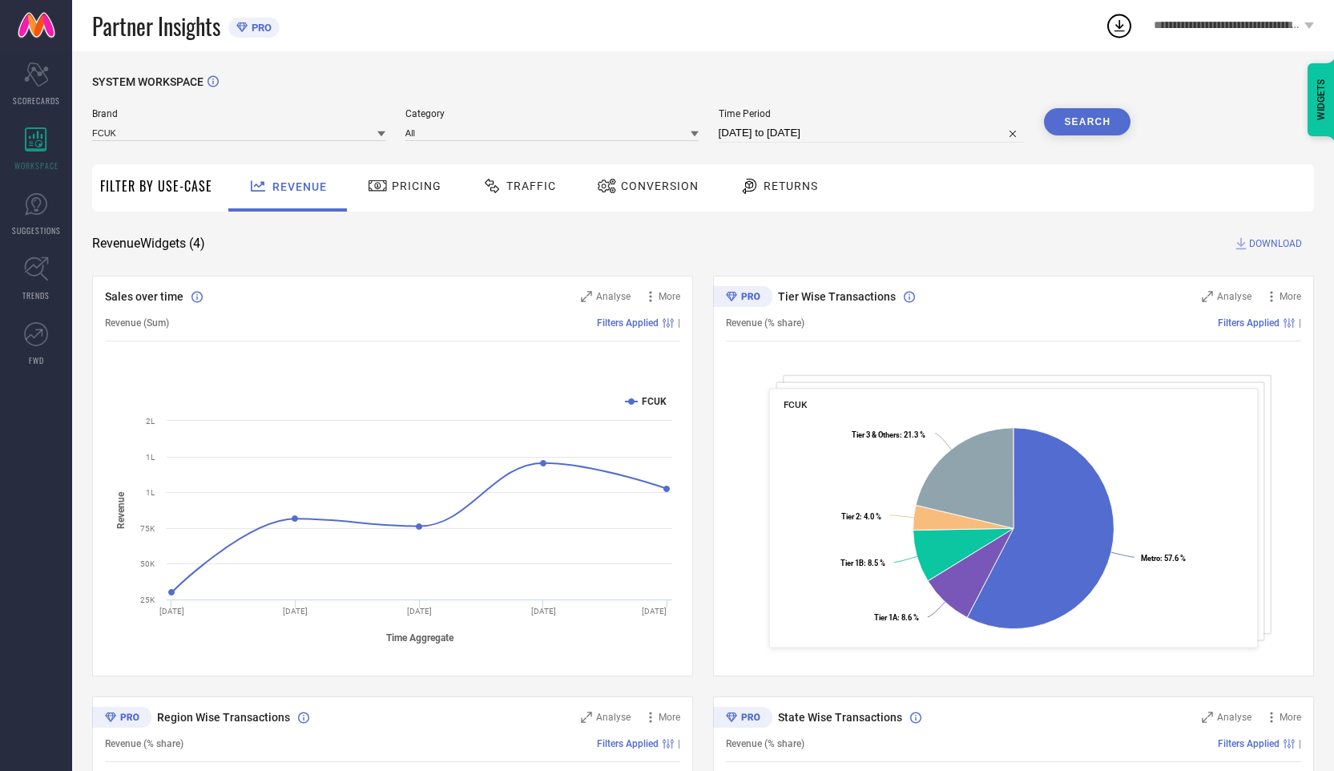
click at [1114, 115] on button "Search" at bounding box center [1087, 121] width 87 height 27
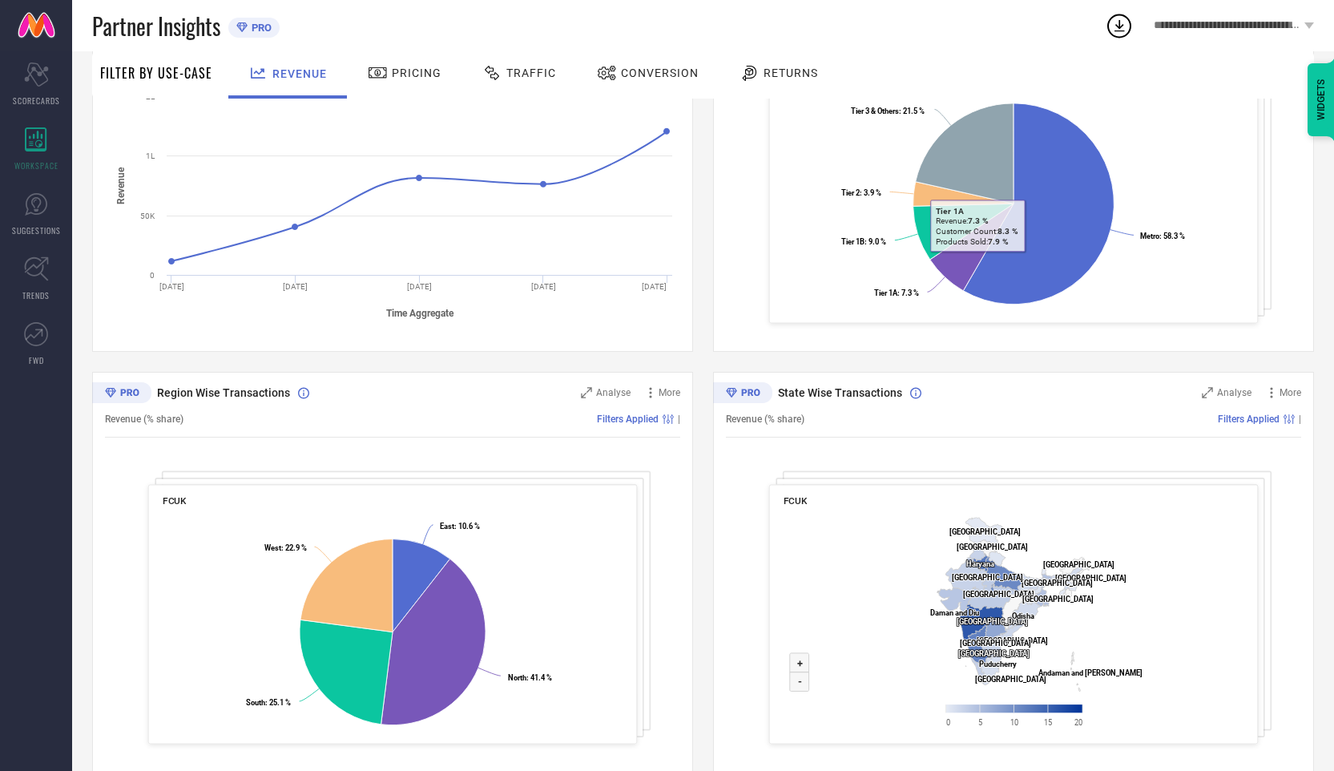
scroll to position [350, 0]
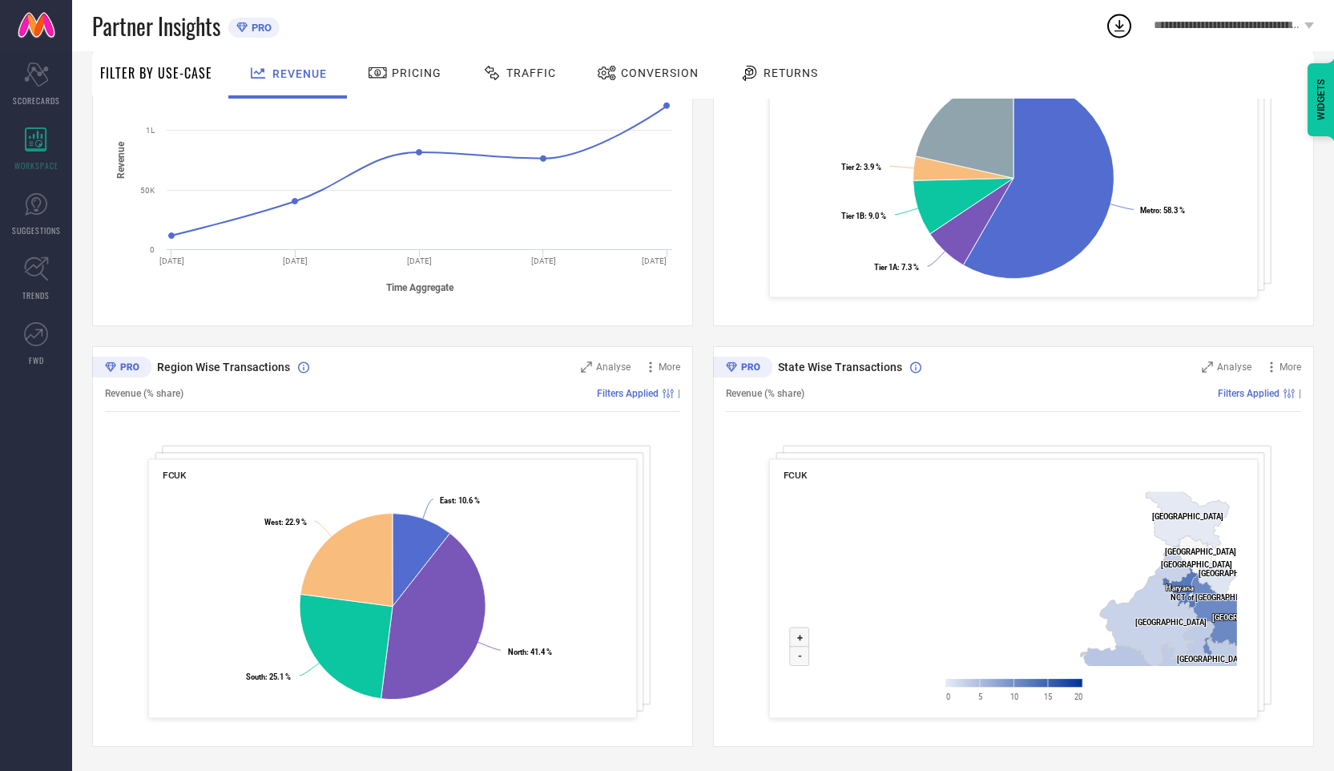
click at [403, 68] on span "Pricing" at bounding box center [417, 73] width 50 height 13
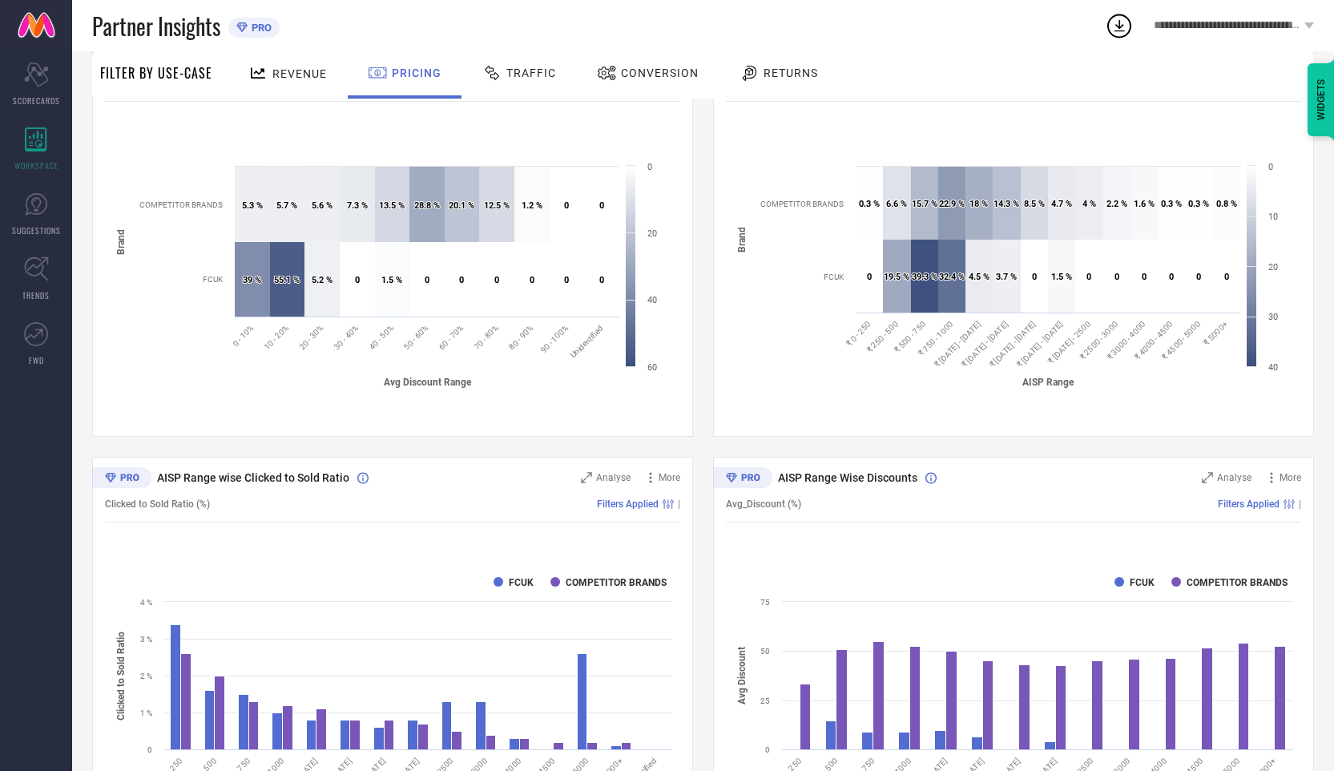
scroll to position [27, 0]
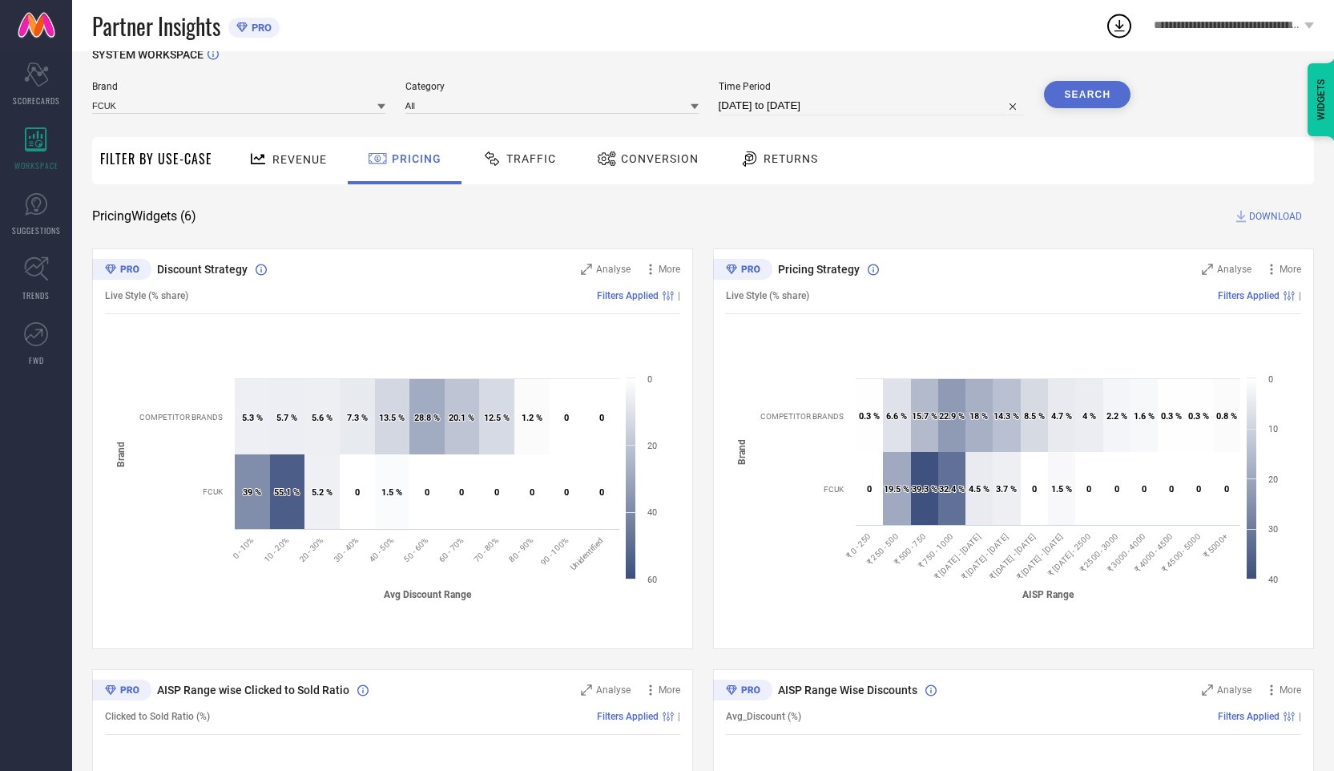
click at [508, 181] on div "Traffic" at bounding box center [519, 160] width 114 height 47
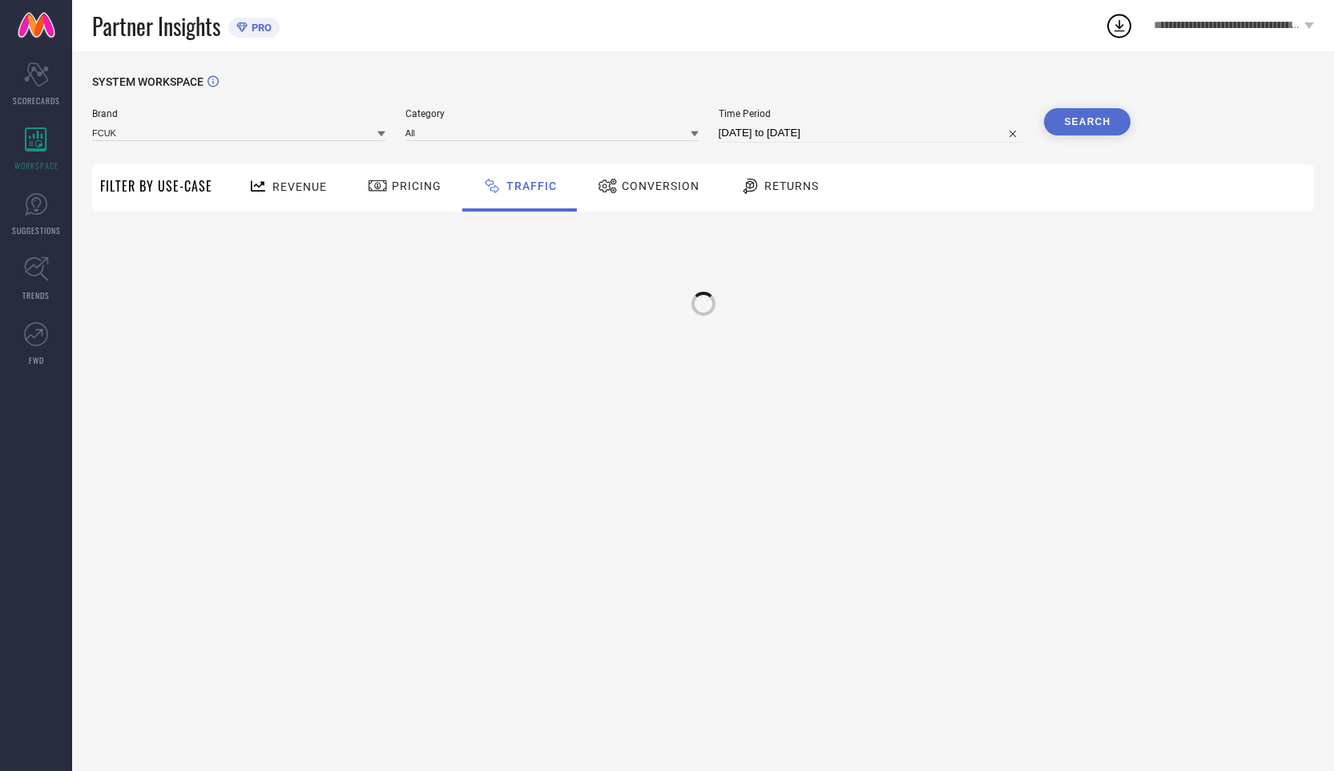
scroll to position [0, 0]
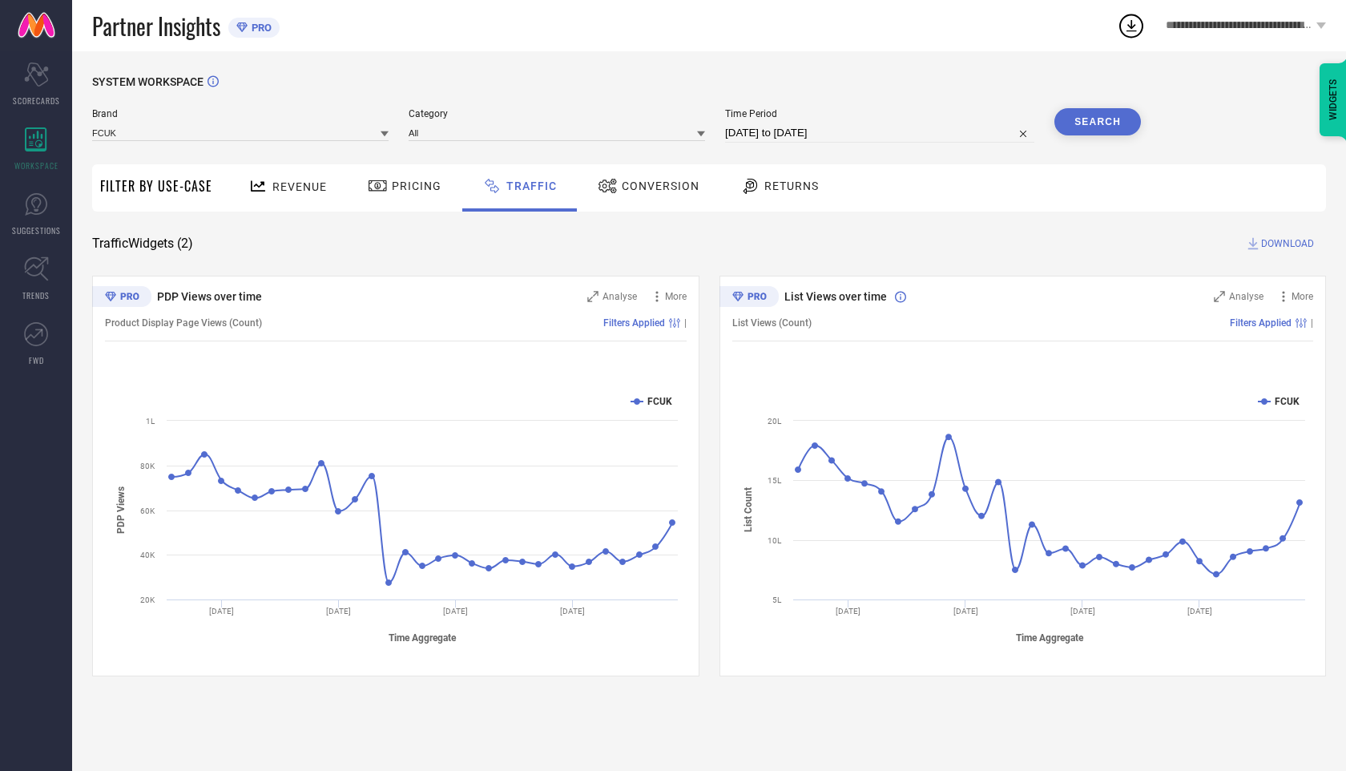
click at [692, 184] on span "Conversion" at bounding box center [661, 186] width 78 height 13
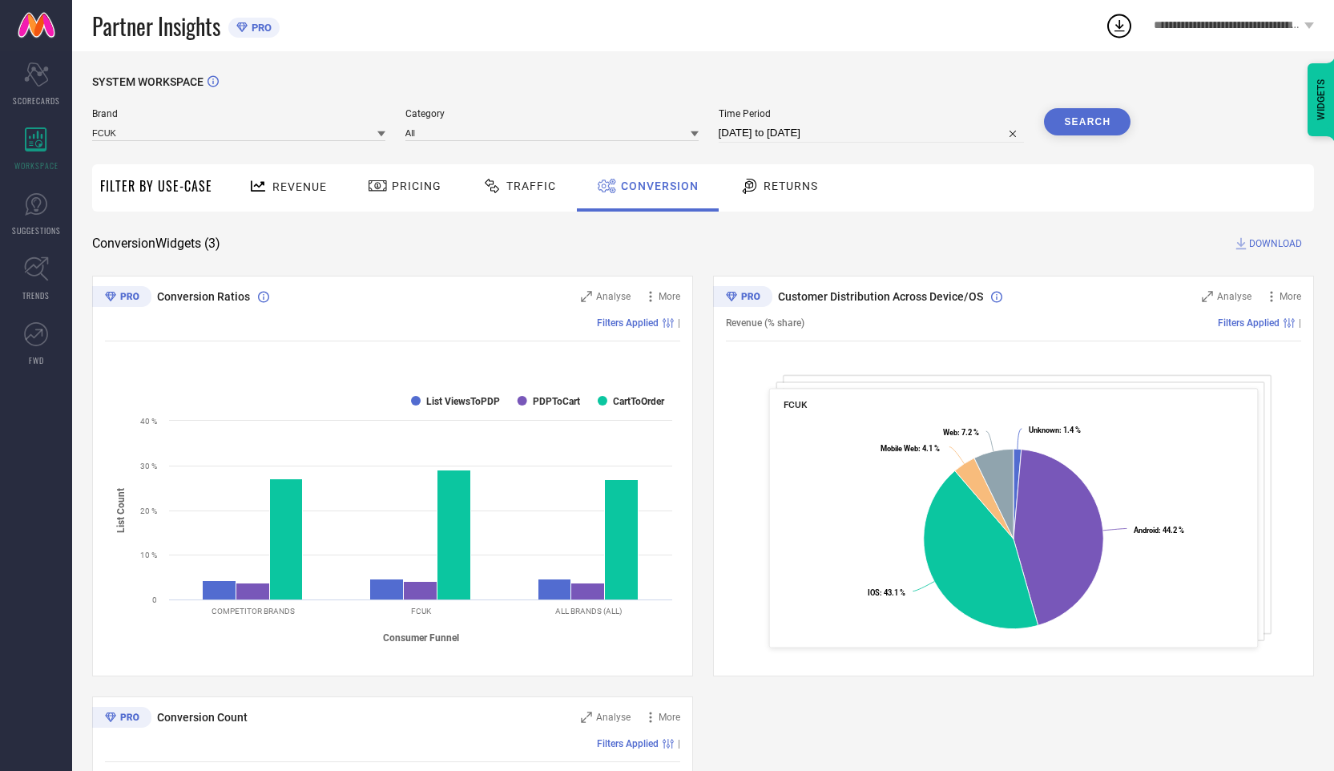
click at [785, 190] on span "Returns" at bounding box center [791, 186] width 54 height 13
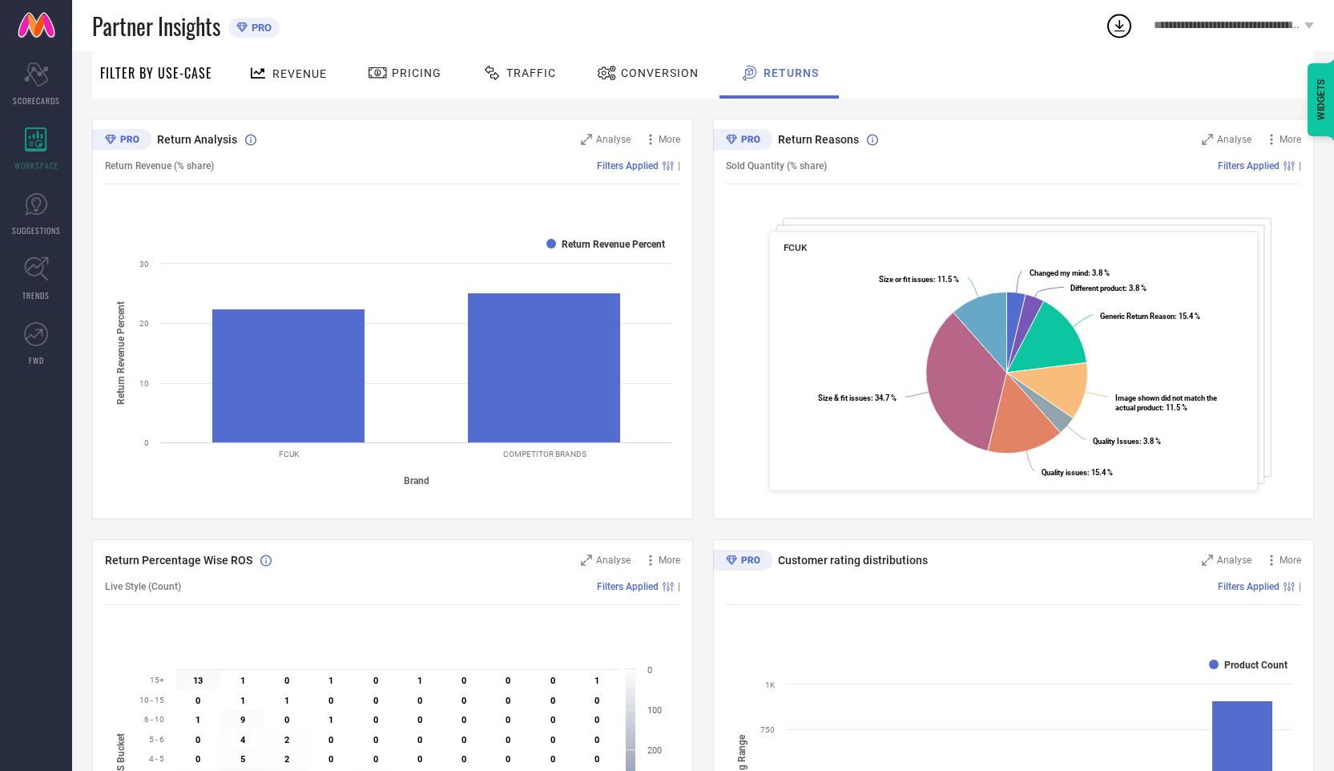
scroll to position [99, 0]
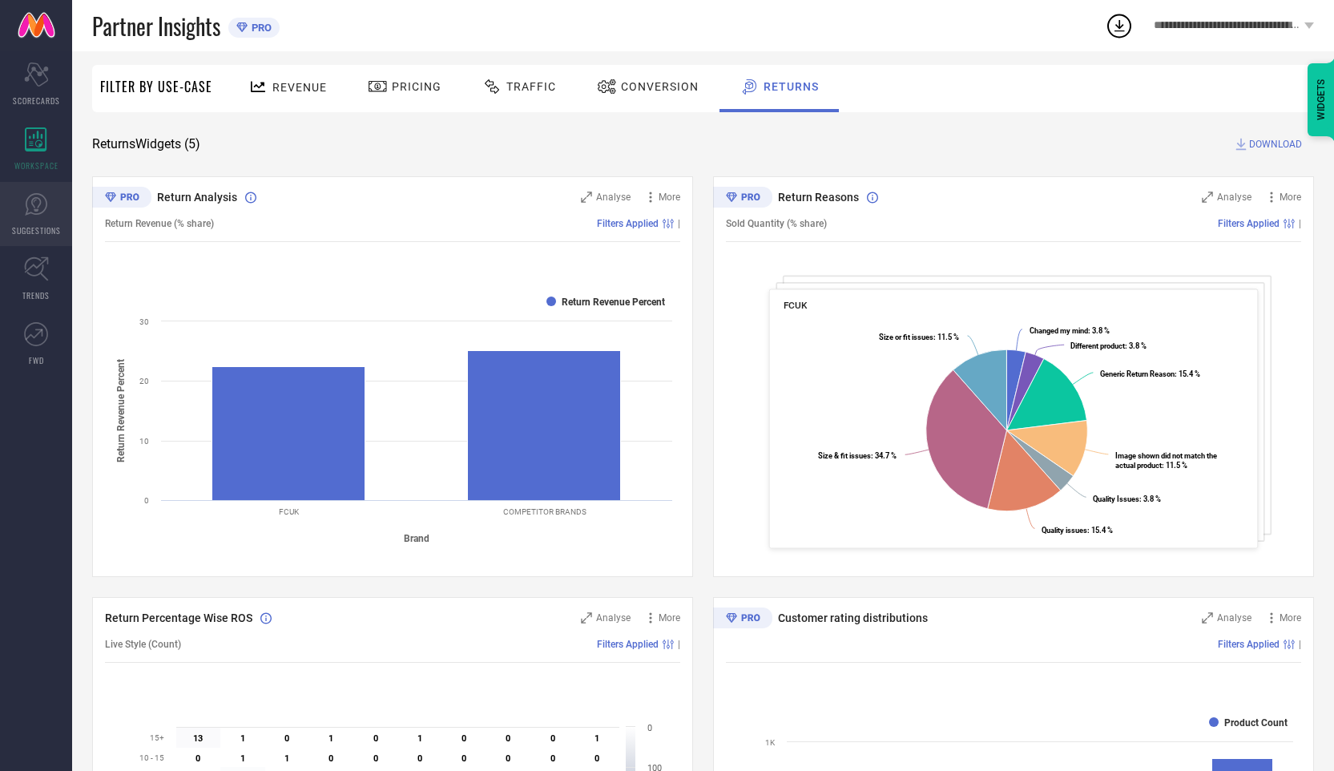
click at [32, 216] on icon at bounding box center [36, 204] width 24 height 24
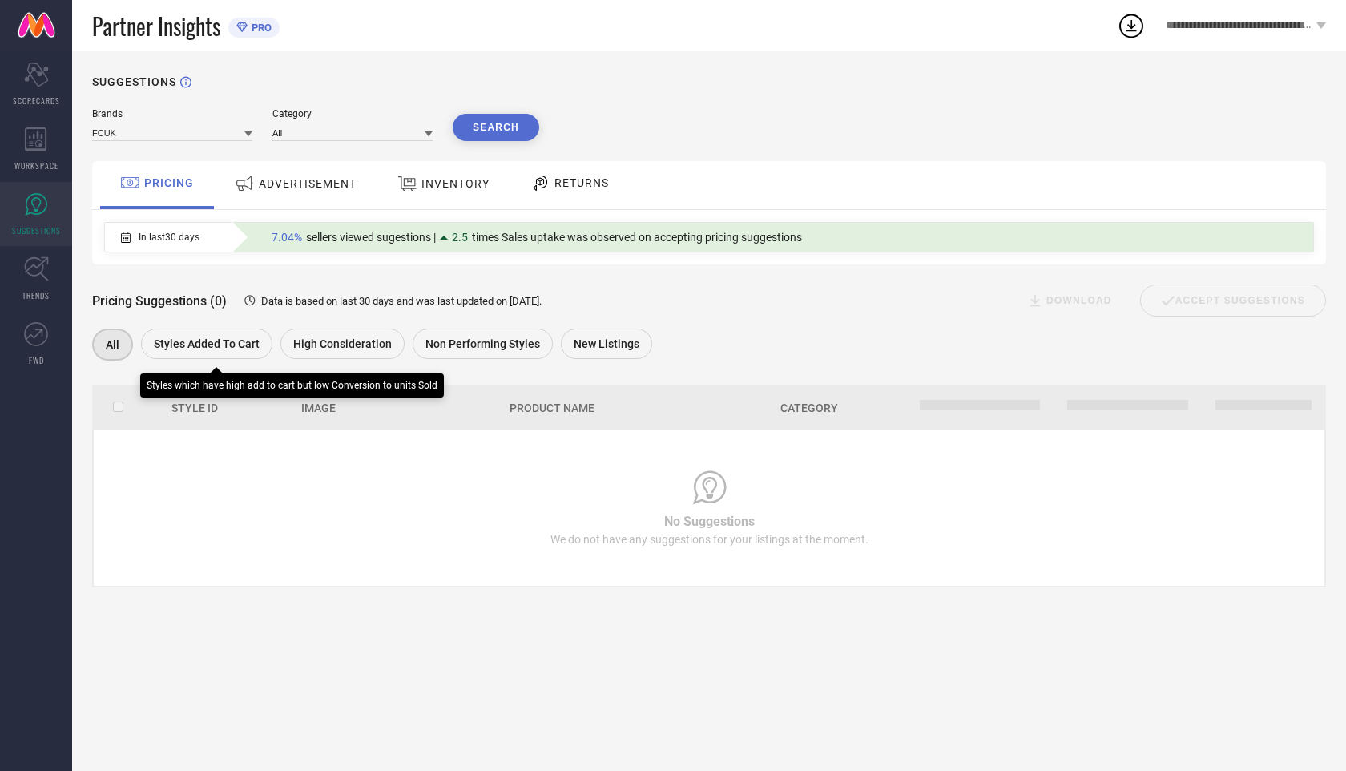
click at [223, 344] on span "Styles Added To Cart" at bounding box center [207, 343] width 106 height 13
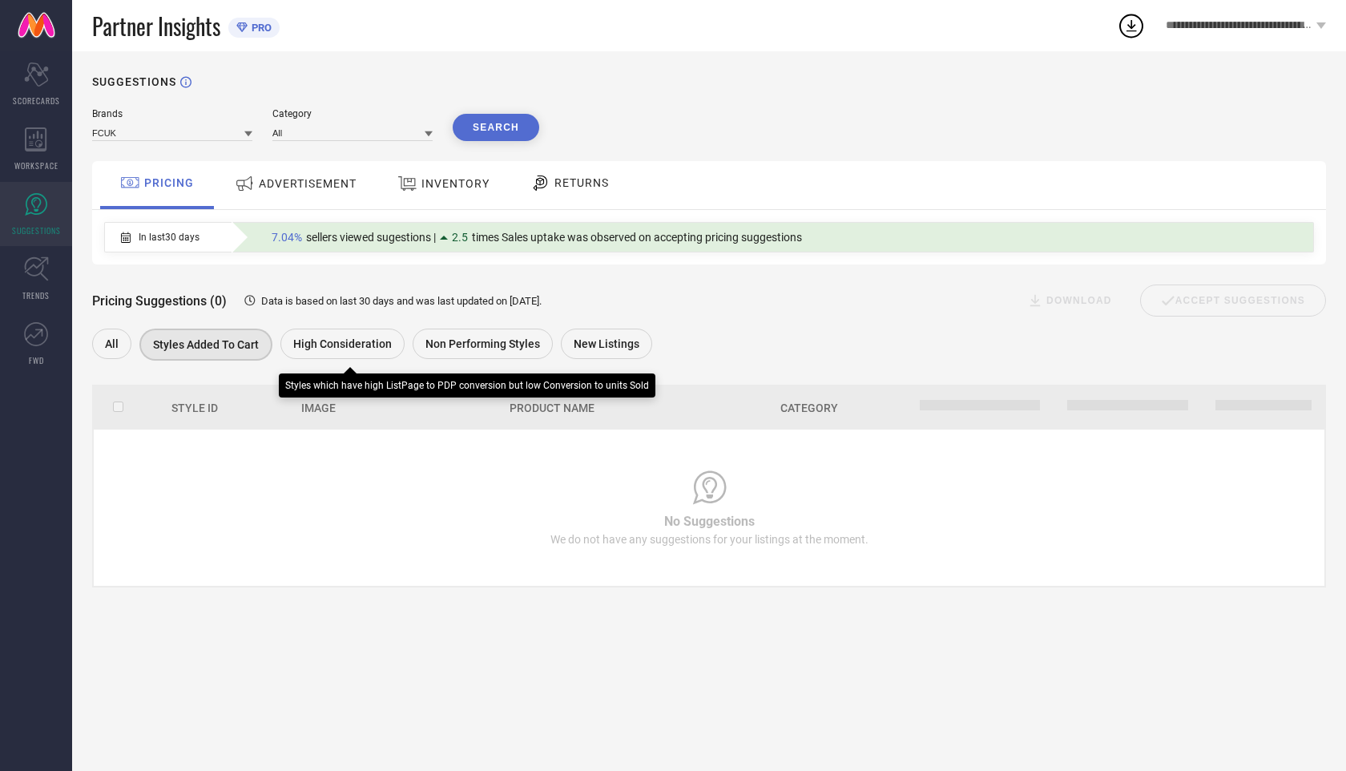
click at [367, 334] on div "High Consideration" at bounding box center [342, 344] width 124 height 30
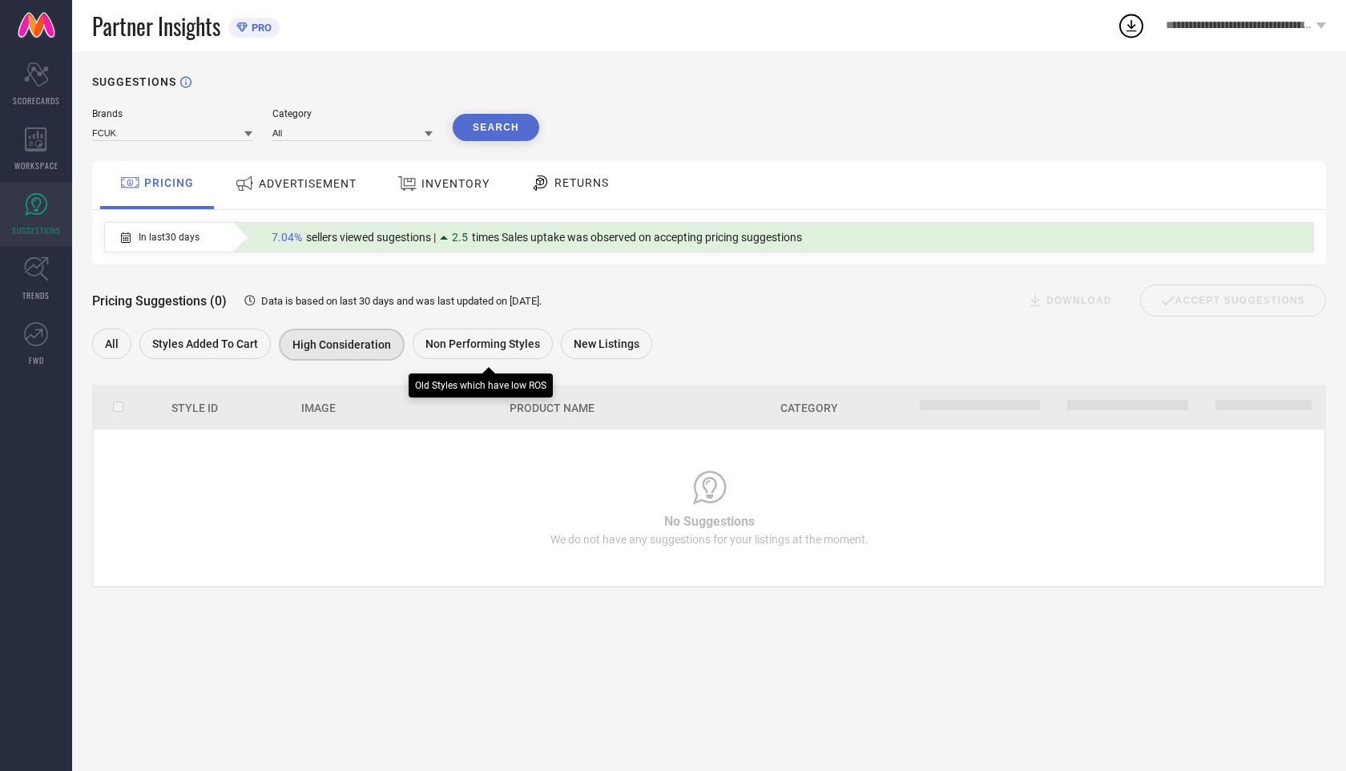
click at [507, 341] on span "Non Performing Styles" at bounding box center [483, 343] width 115 height 13
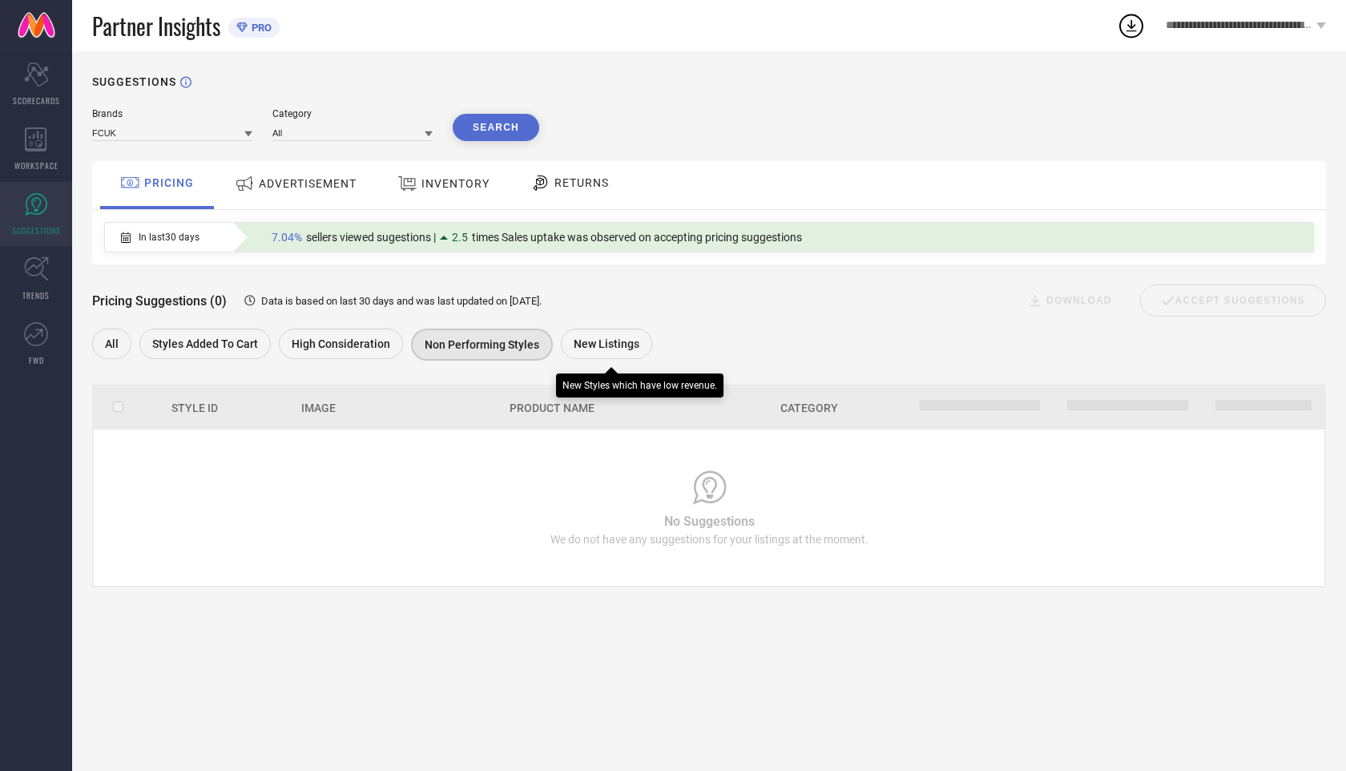
click at [637, 347] on div "New Listings" at bounding box center [606, 344] width 91 height 30
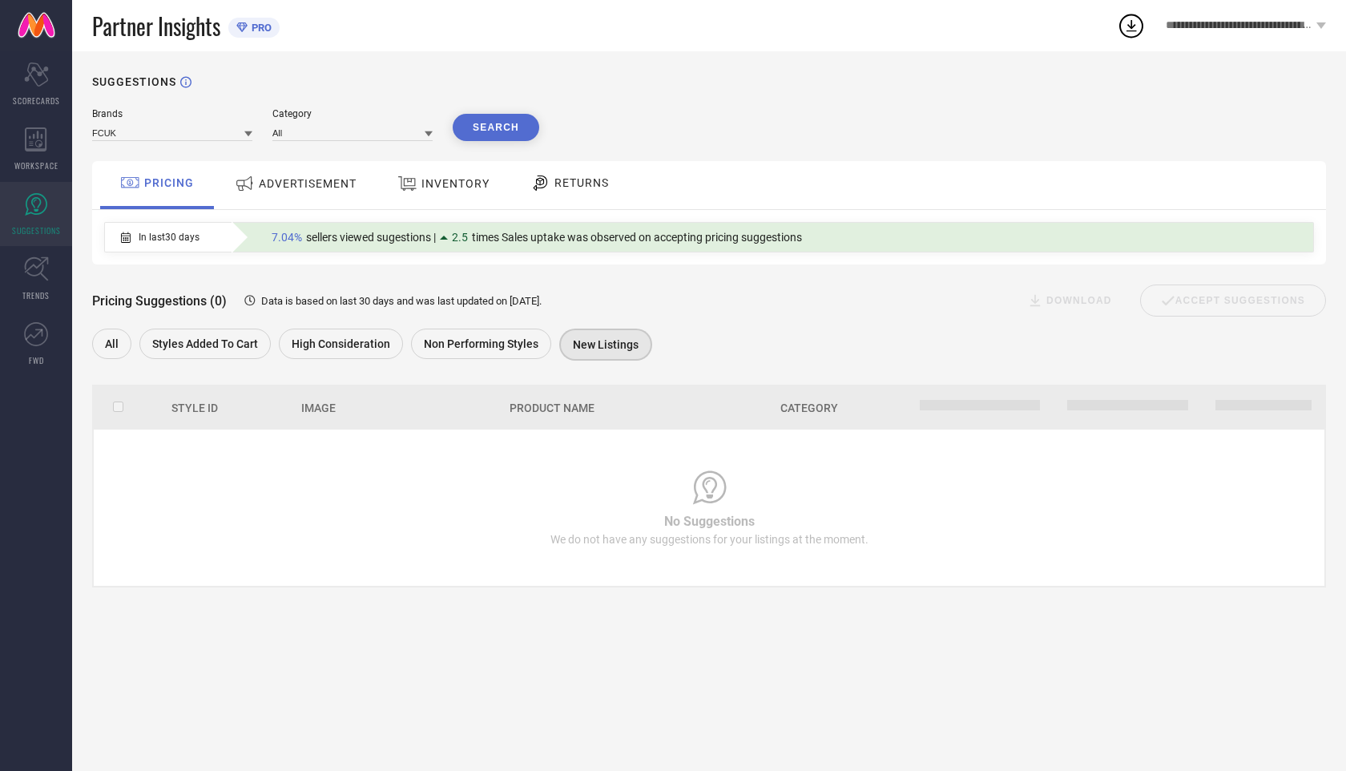
click at [320, 188] on span "ADVERTISEMENT" at bounding box center [308, 183] width 98 height 13
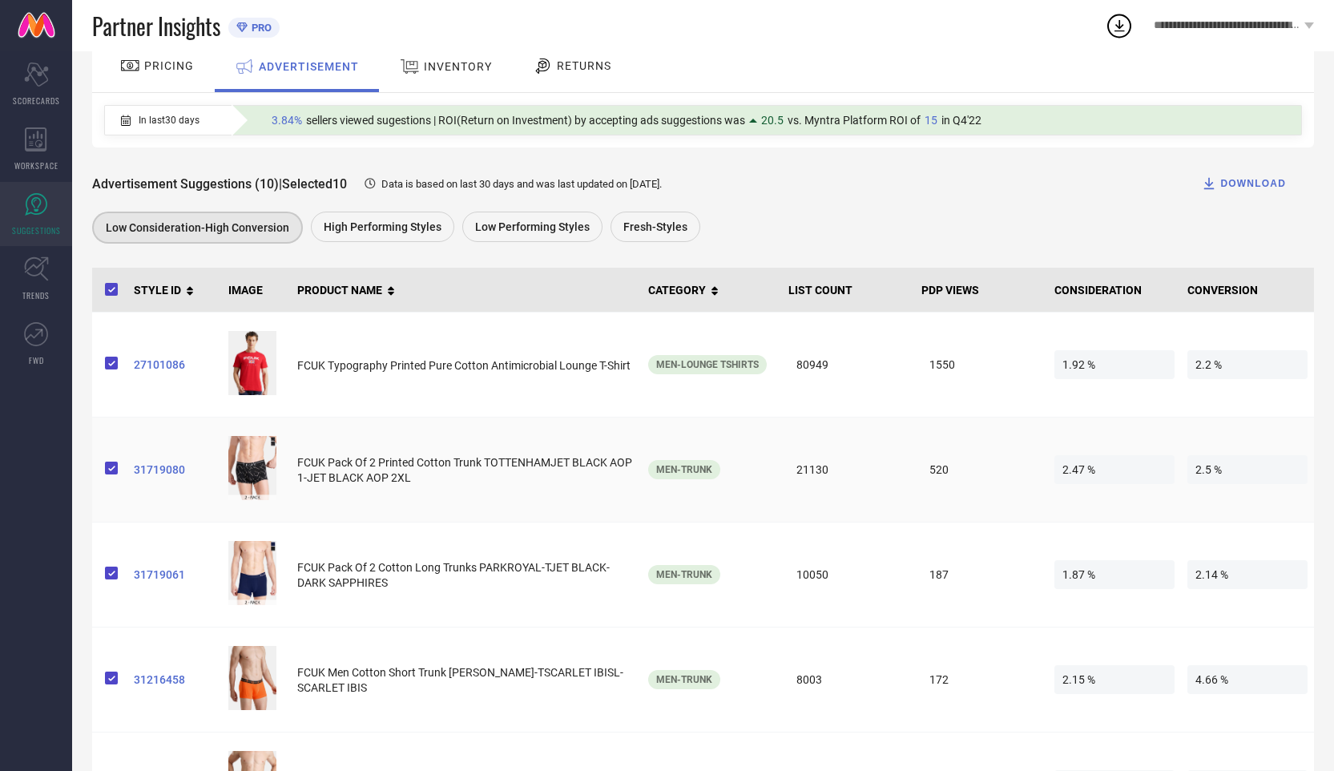
scroll to position [122, 0]
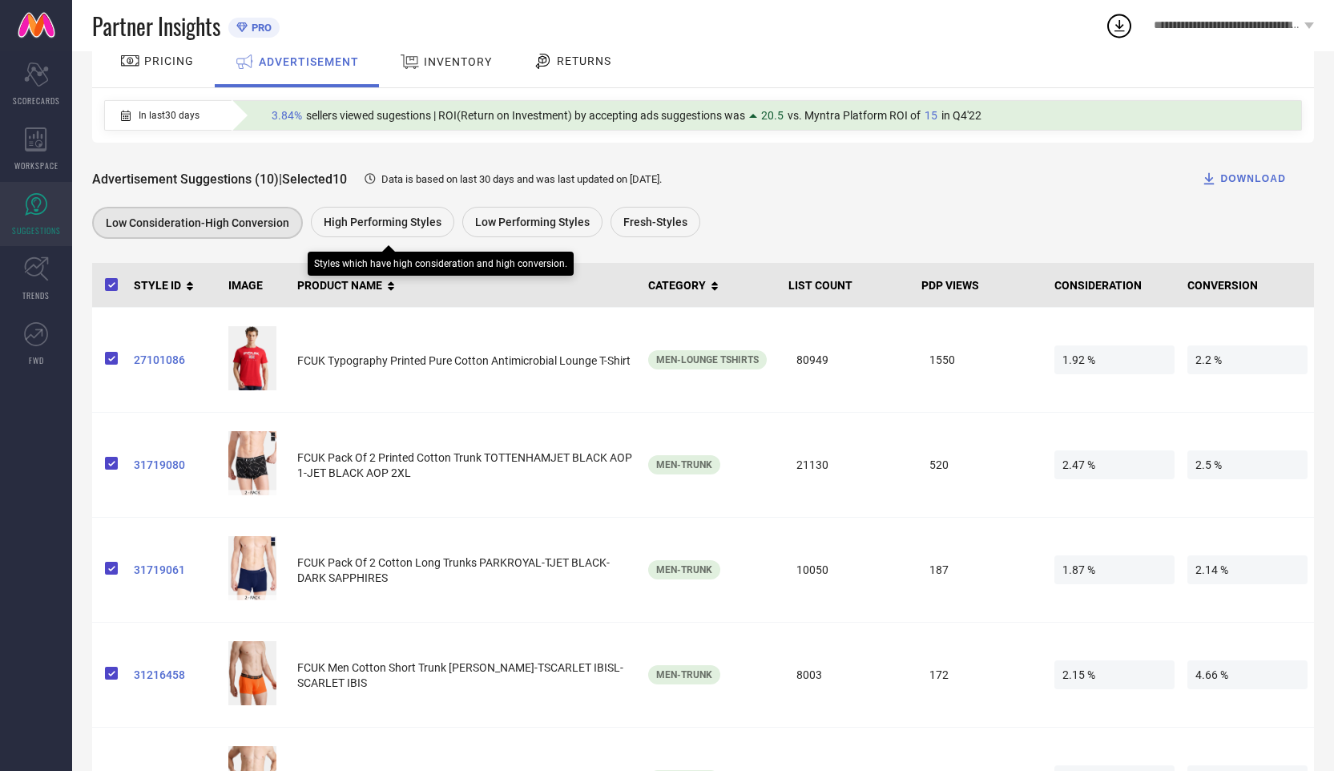
click at [391, 216] on div "High Performing Styles" at bounding box center [382, 222] width 143 height 30
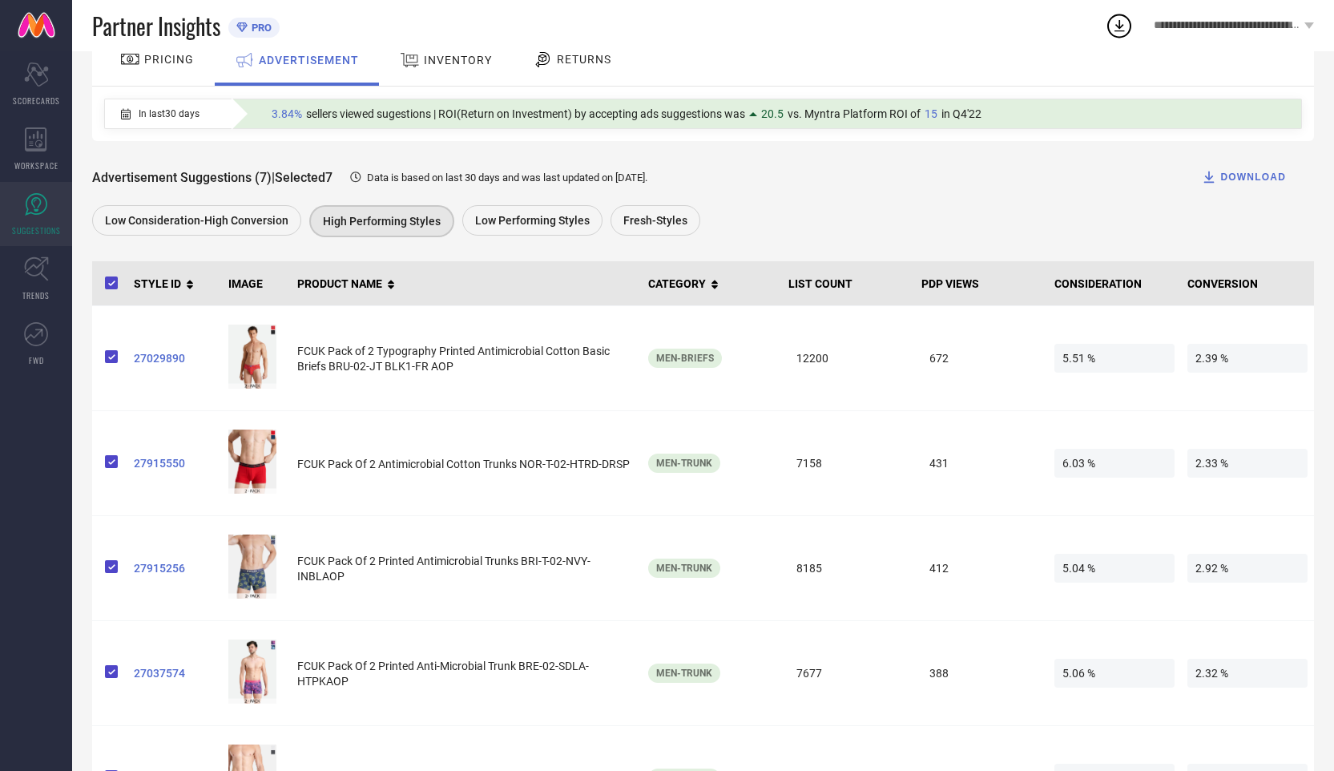
scroll to position [126, 0]
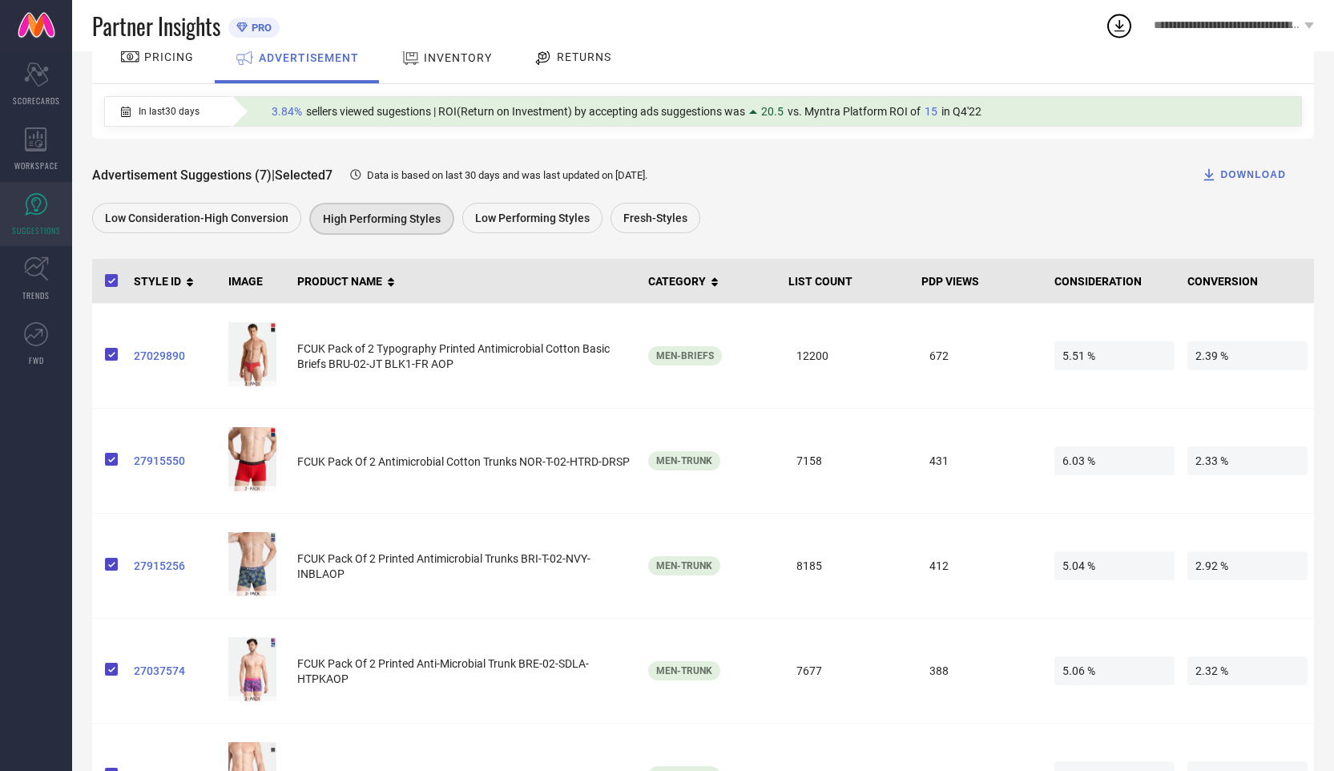
click at [1241, 173] on div "DOWNLOAD" at bounding box center [1243, 175] width 85 height 16
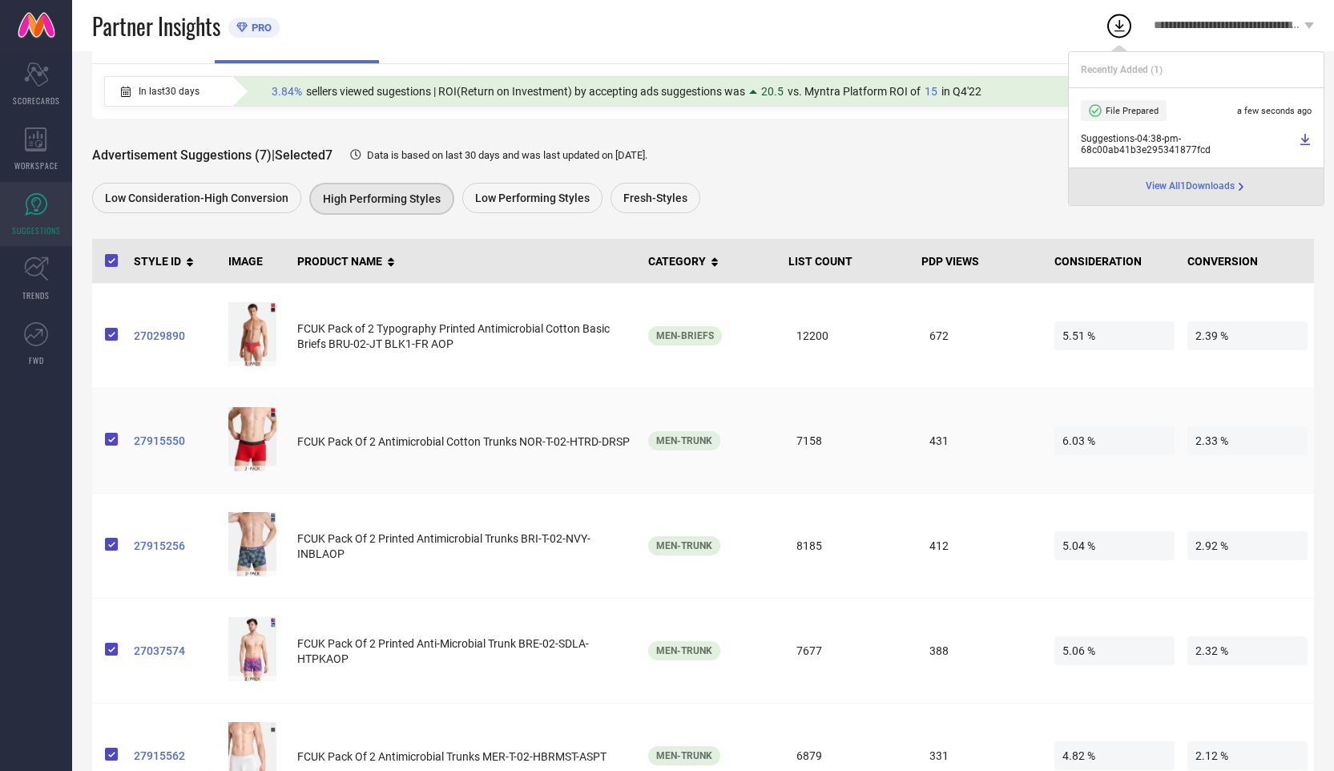
scroll to position [147, 0]
click at [951, 169] on div "Advertisement Suggestions (7) | Selected 7 Data is based on last 30 days and wa…" at bounding box center [703, 154] width 1222 height 32
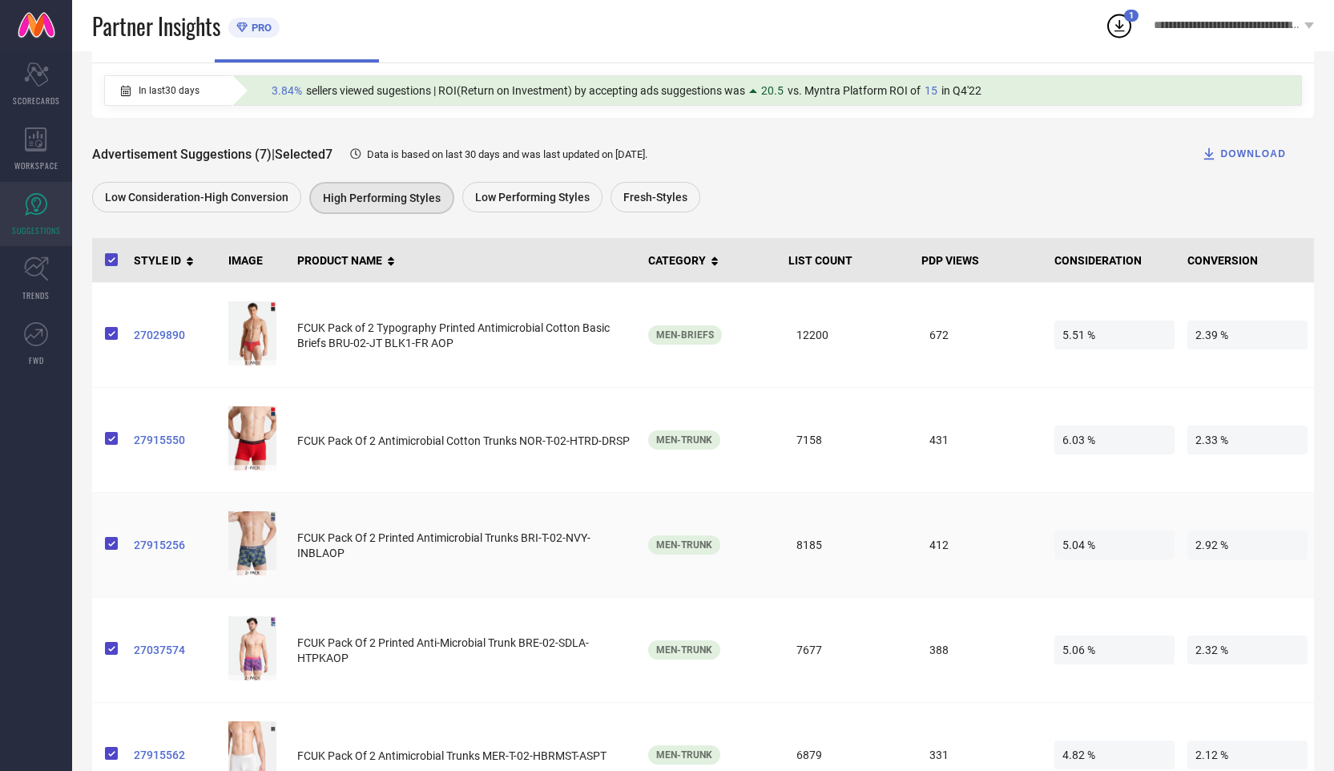
scroll to position [144, 0]
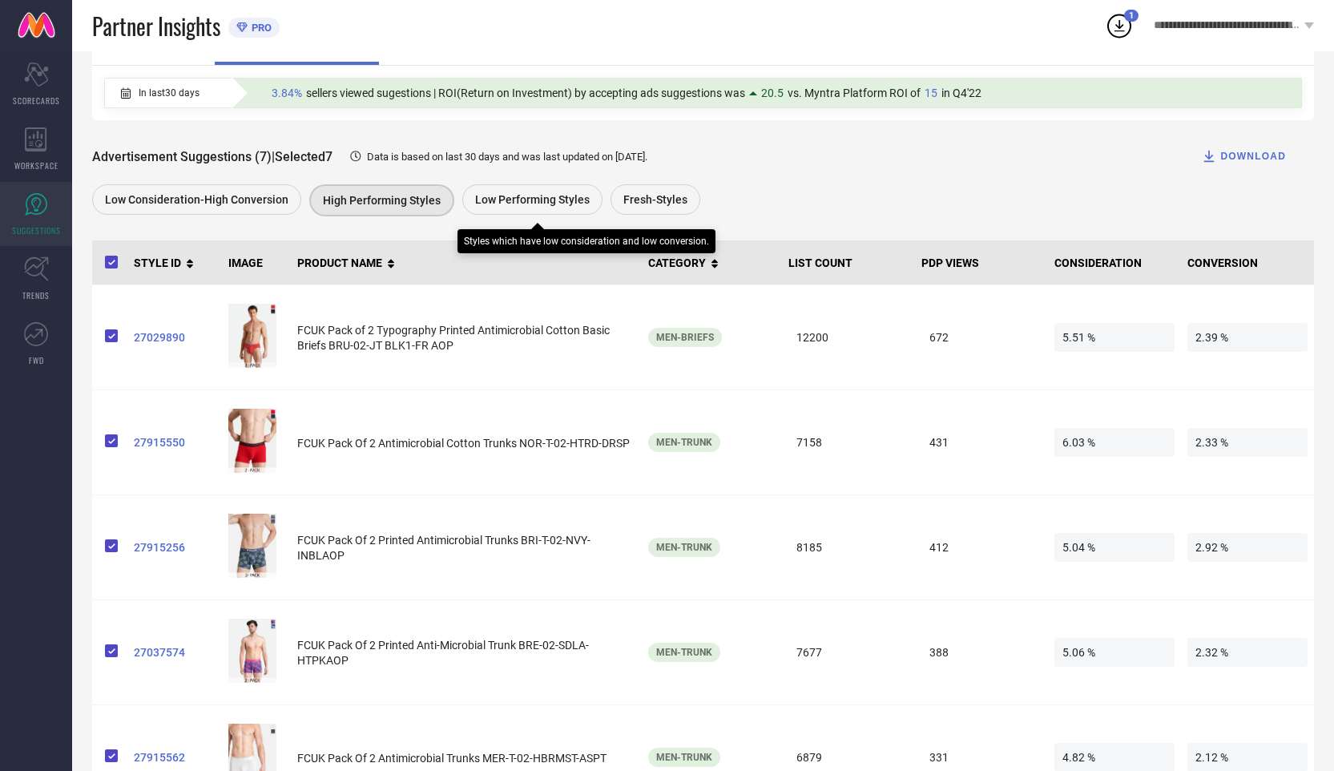
click at [500, 210] on div "Low Performing Styles" at bounding box center [532, 199] width 140 height 30
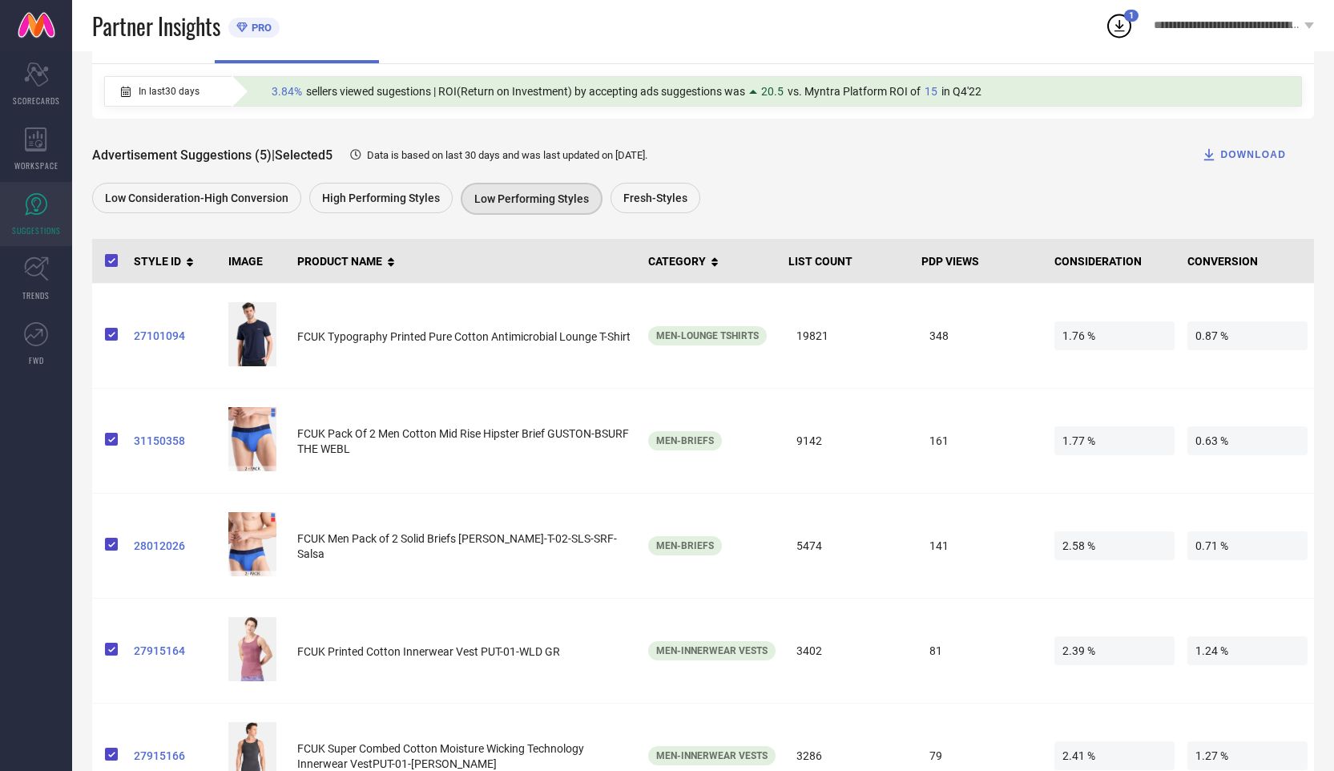
scroll to position [114, 0]
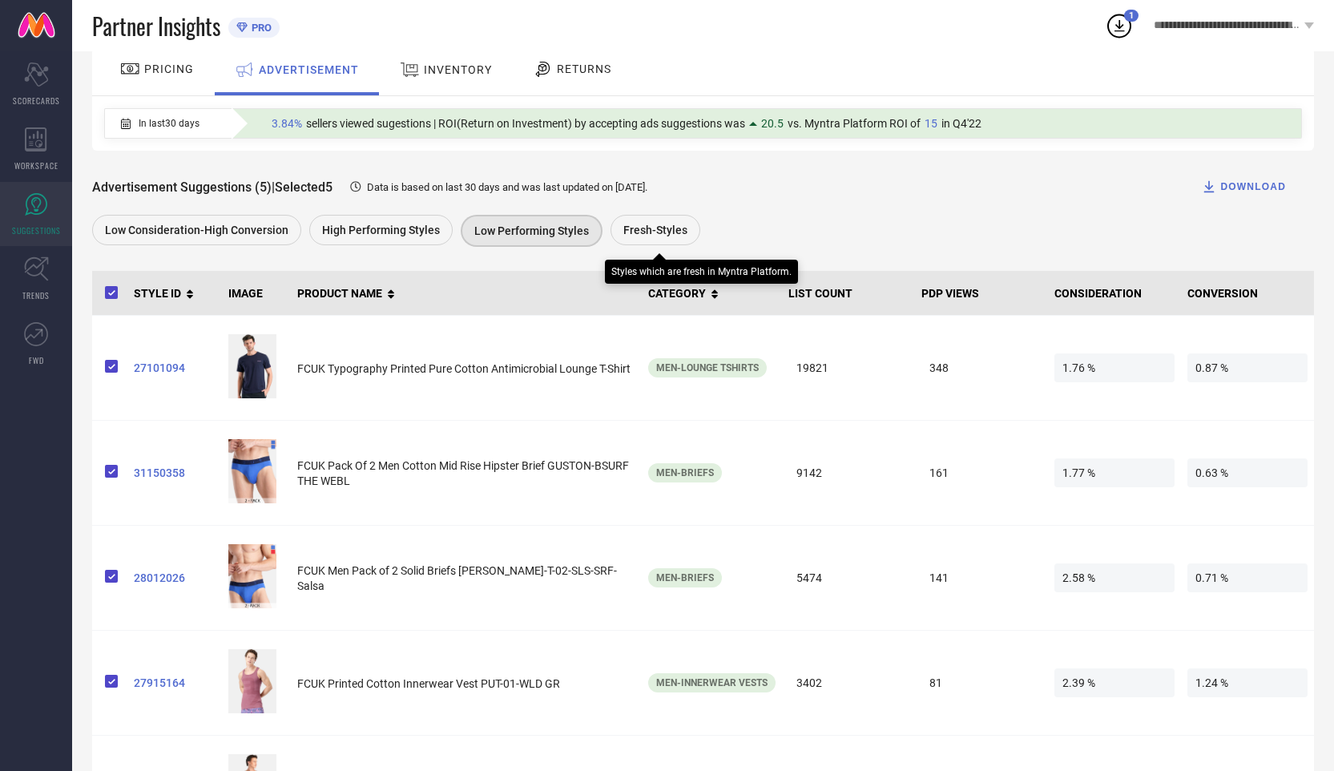
click at [650, 240] on div "Fresh-Styles" at bounding box center [656, 230] width 90 height 30
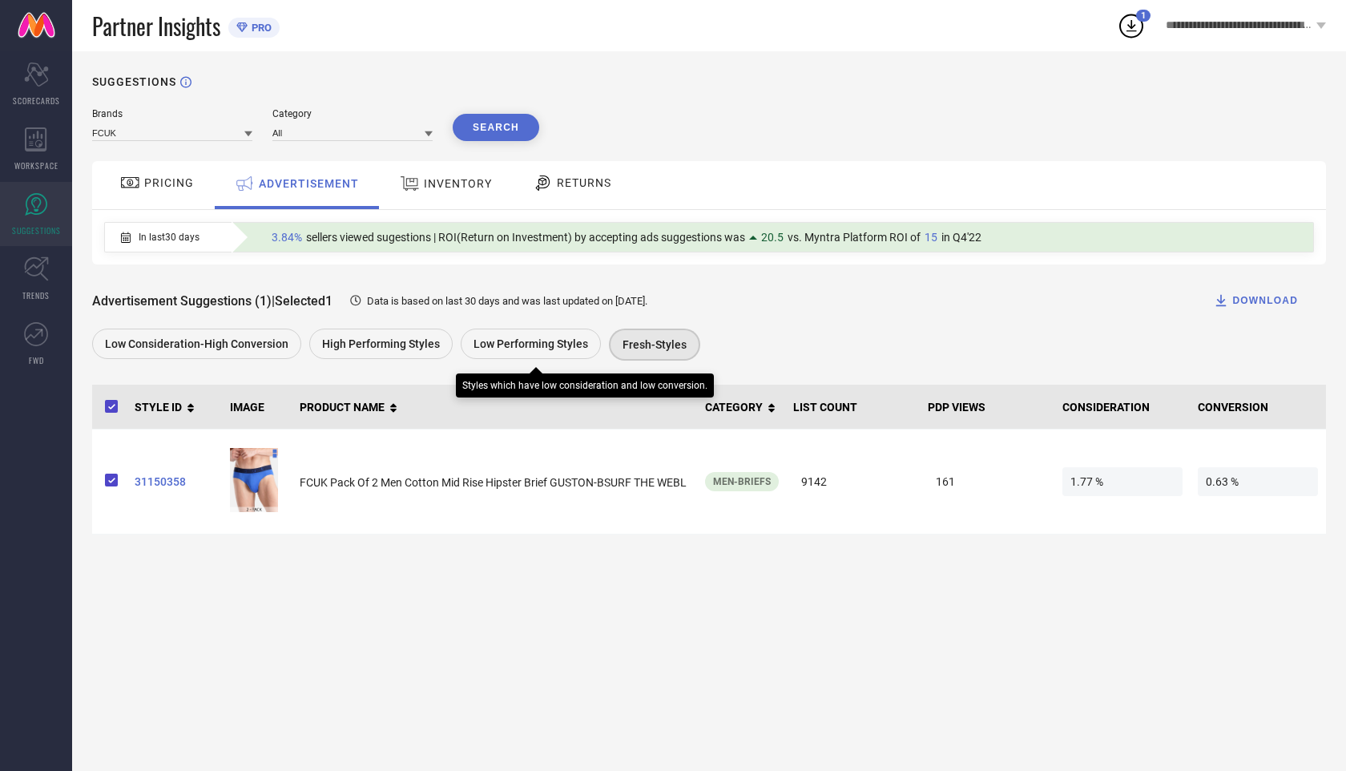
click at [557, 349] on span "Low Performing Styles" at bounding box center [531, 343] width 115 height 13
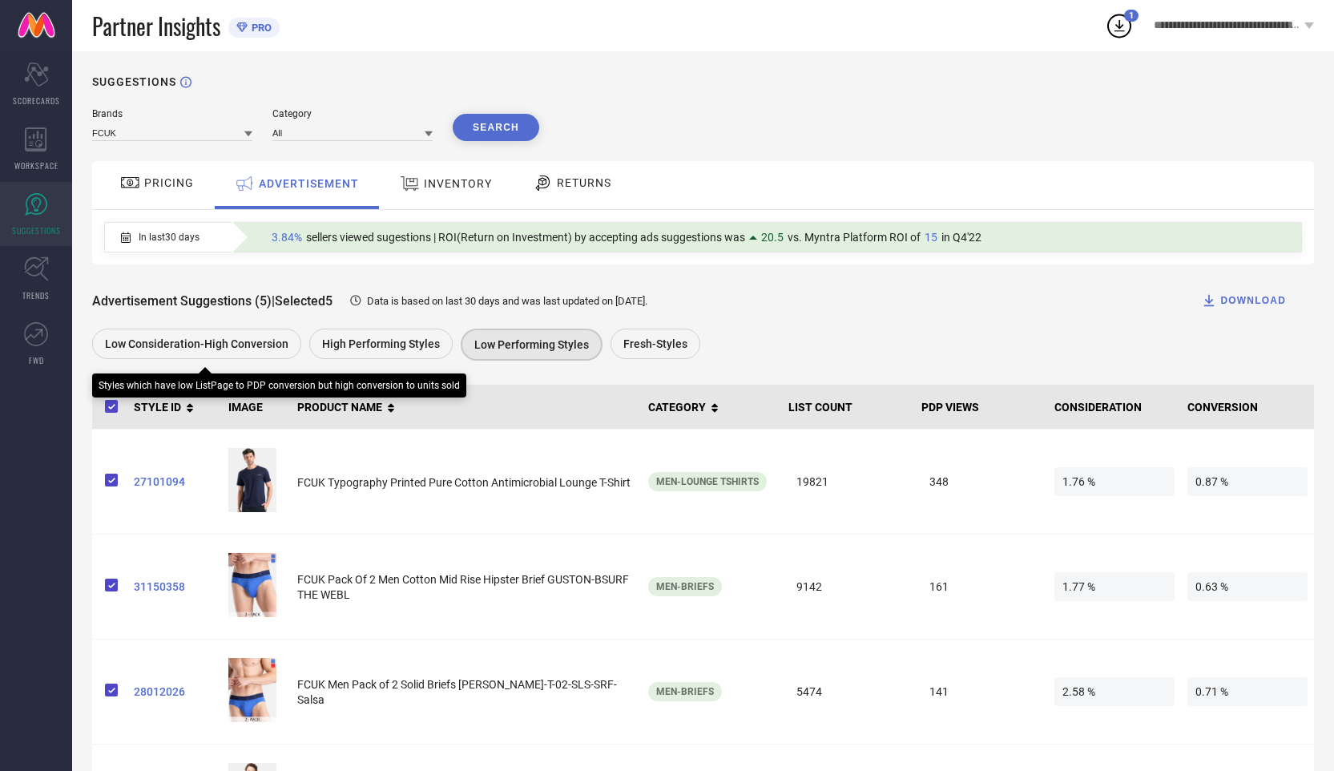
click at [256, 341] on span "Low Consideration-High Conversion" at bounding box center [197, 343] width 184 height 13
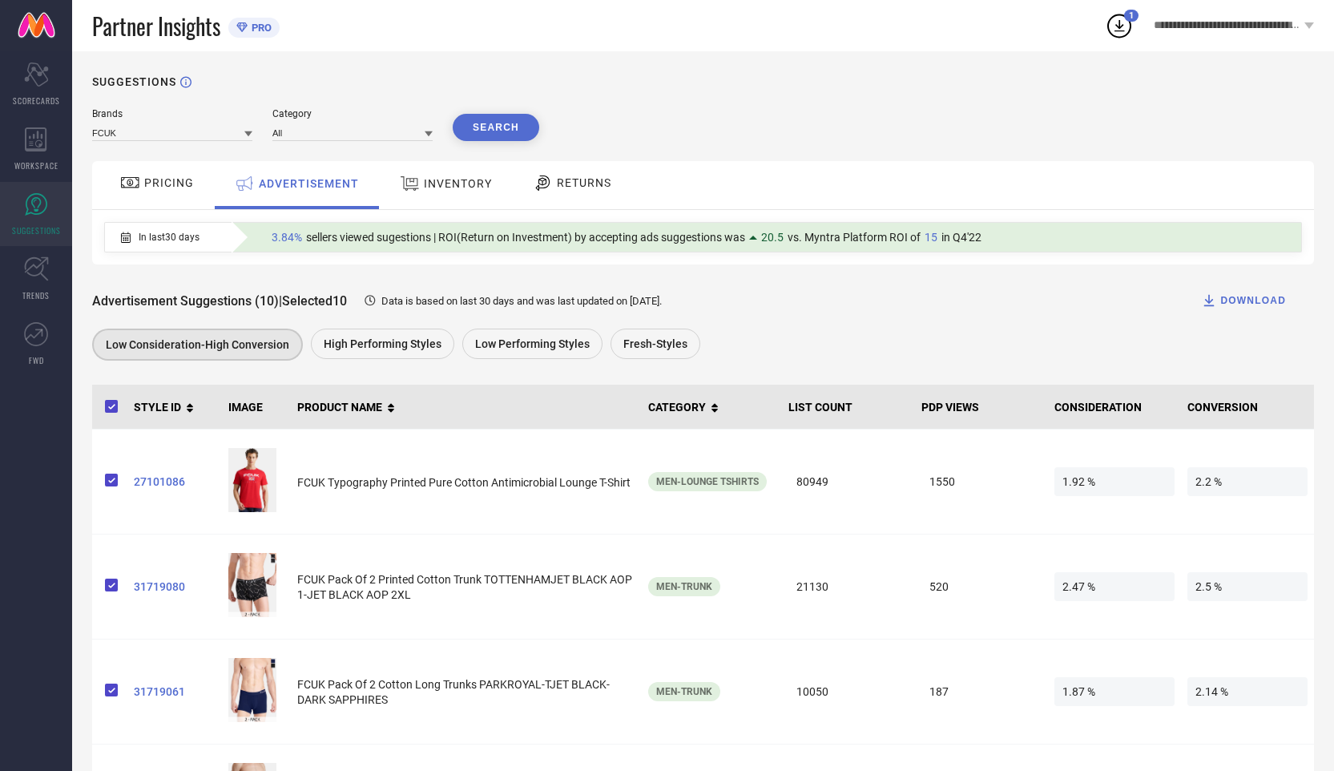
click at [470, 180] on span "INVENTORY" at bounding box center [458, 183] width 68 height 13
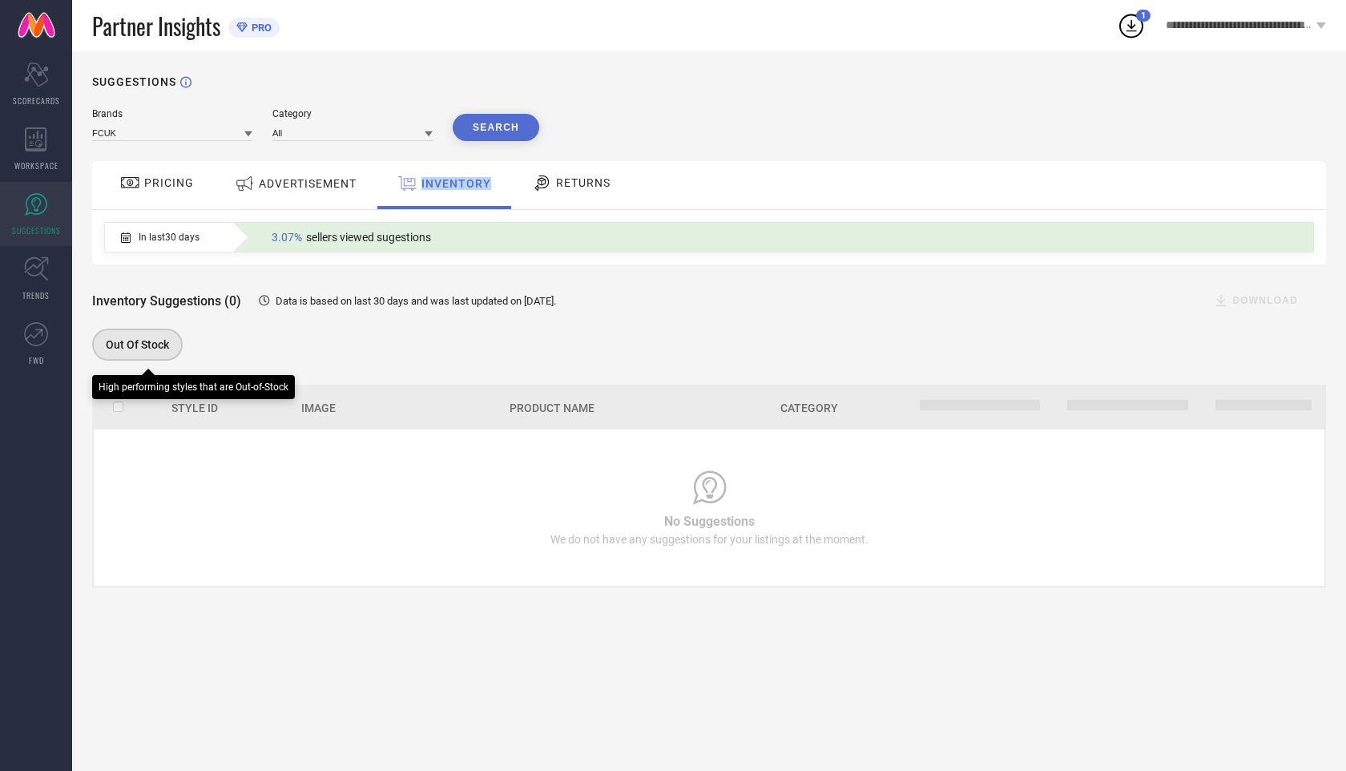
click at [150, 346] on span "Out Of Stock" at bounding box center [137, 344] width 63 height 13
click at [571, 192] on div "RETURNS" at bounding box center [571, 182] width 87 height 27
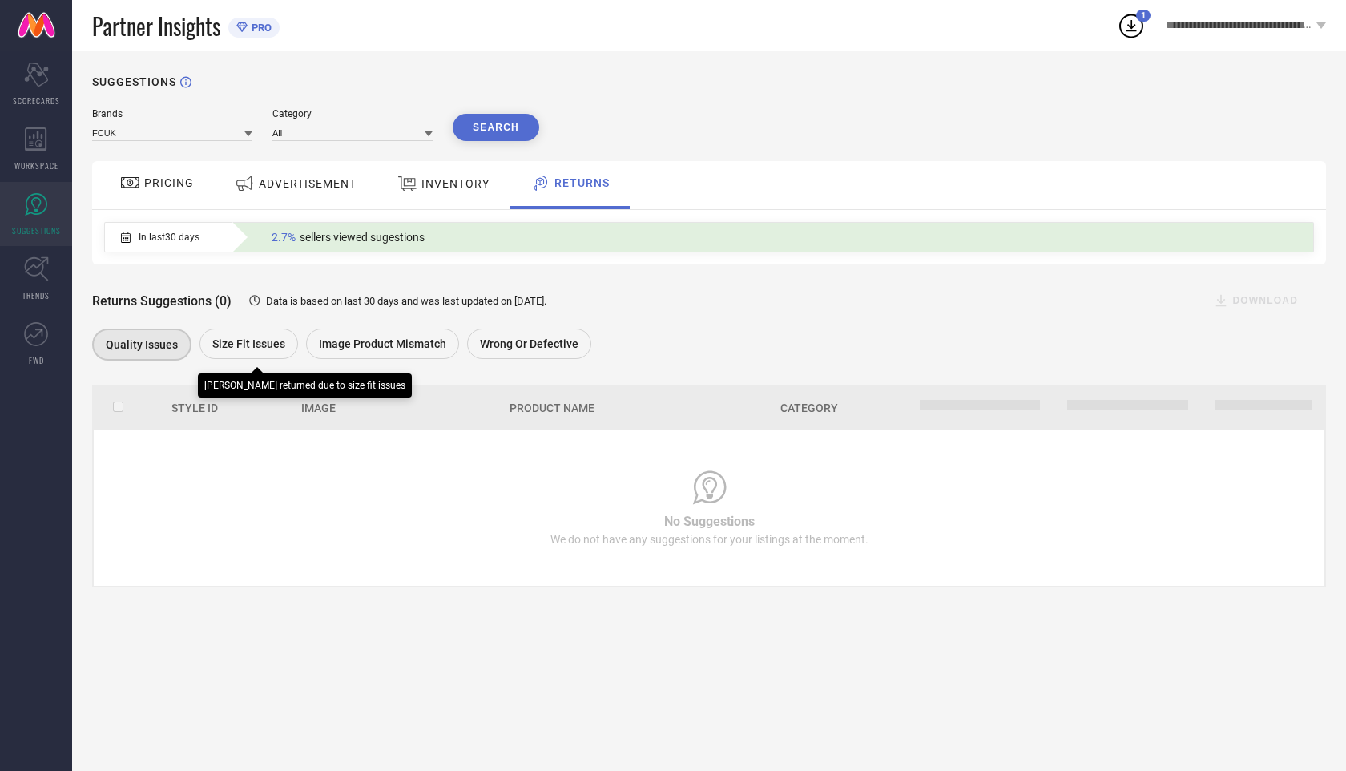
click at [253, 338] on div "Size fit issues" at bounding box center [249, 344] width 99 height 30
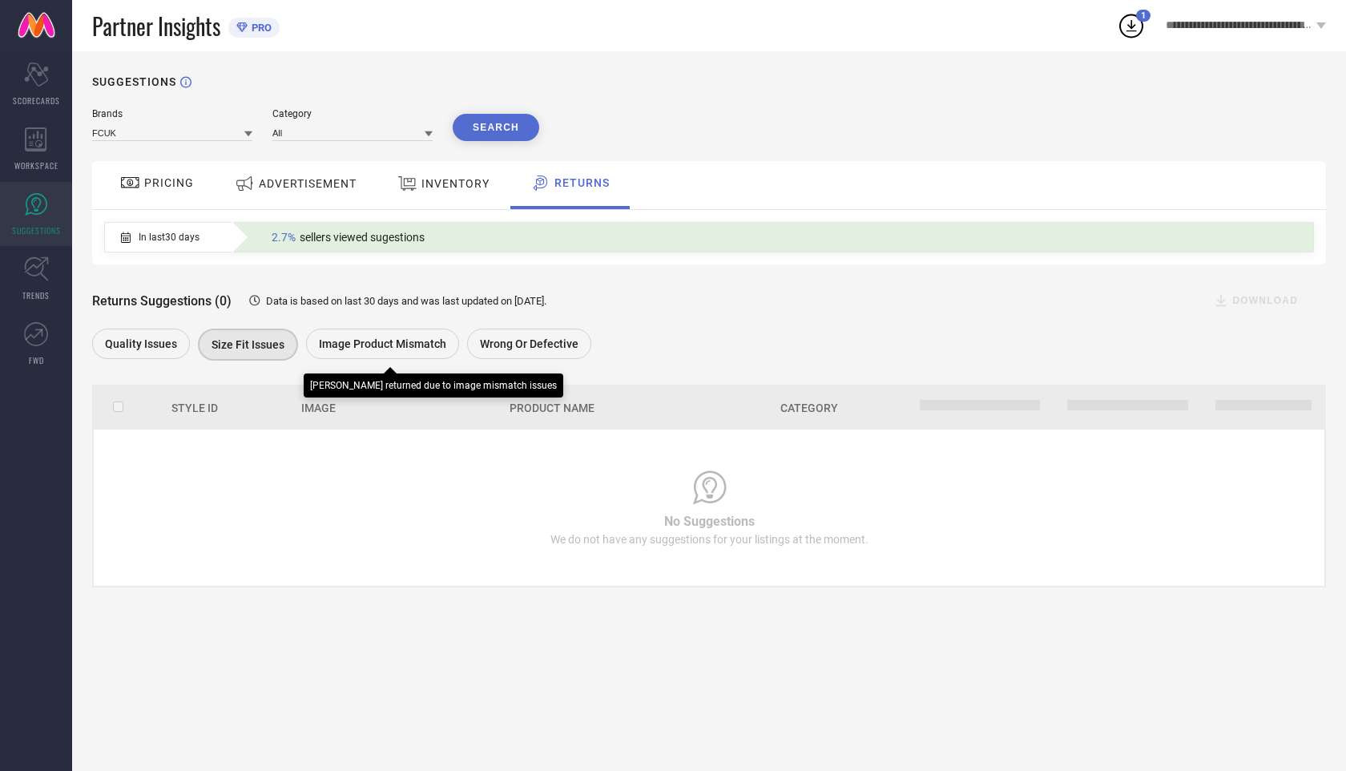
click at [401, 341] on span "Image product mismatch" at bounding box center [382, 343] width 127 height 13
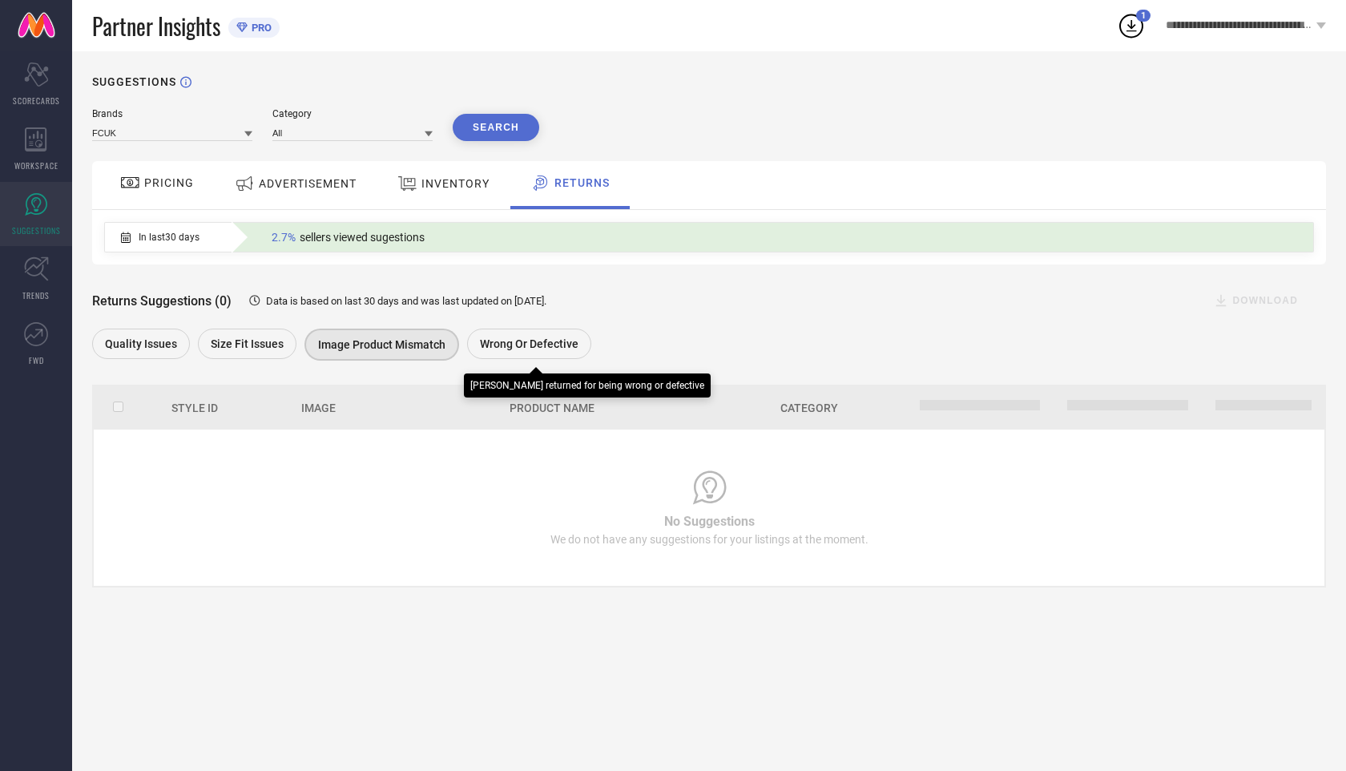
click at [535, 341] on span "Wrong or Defective" at bounding box center [529, 343] width 99 height 13
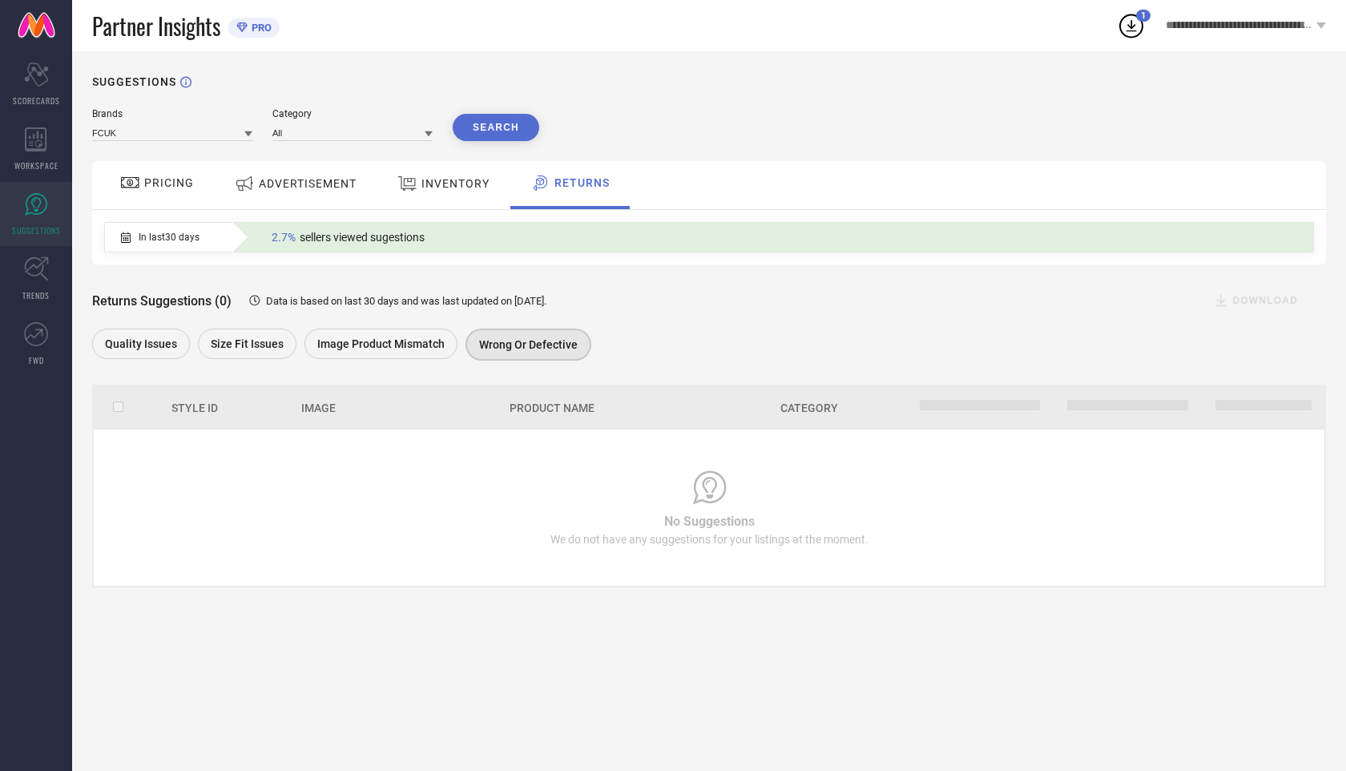
click at [442, 193] on div "INVENTORY" at bounding box center [443, 183] width 100 height 29
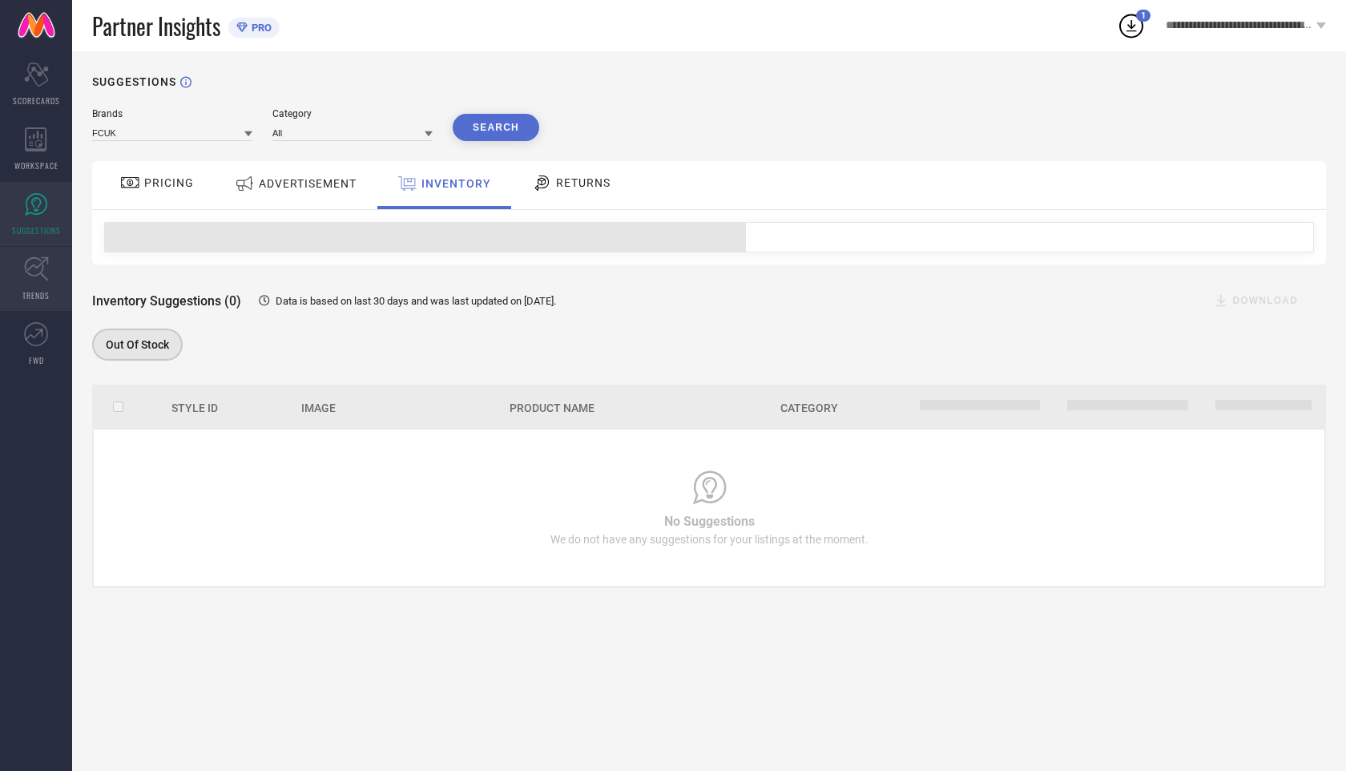
click at [58, 276] on link "TRENDS" at bounding box center [36, 279] width 72 height 64
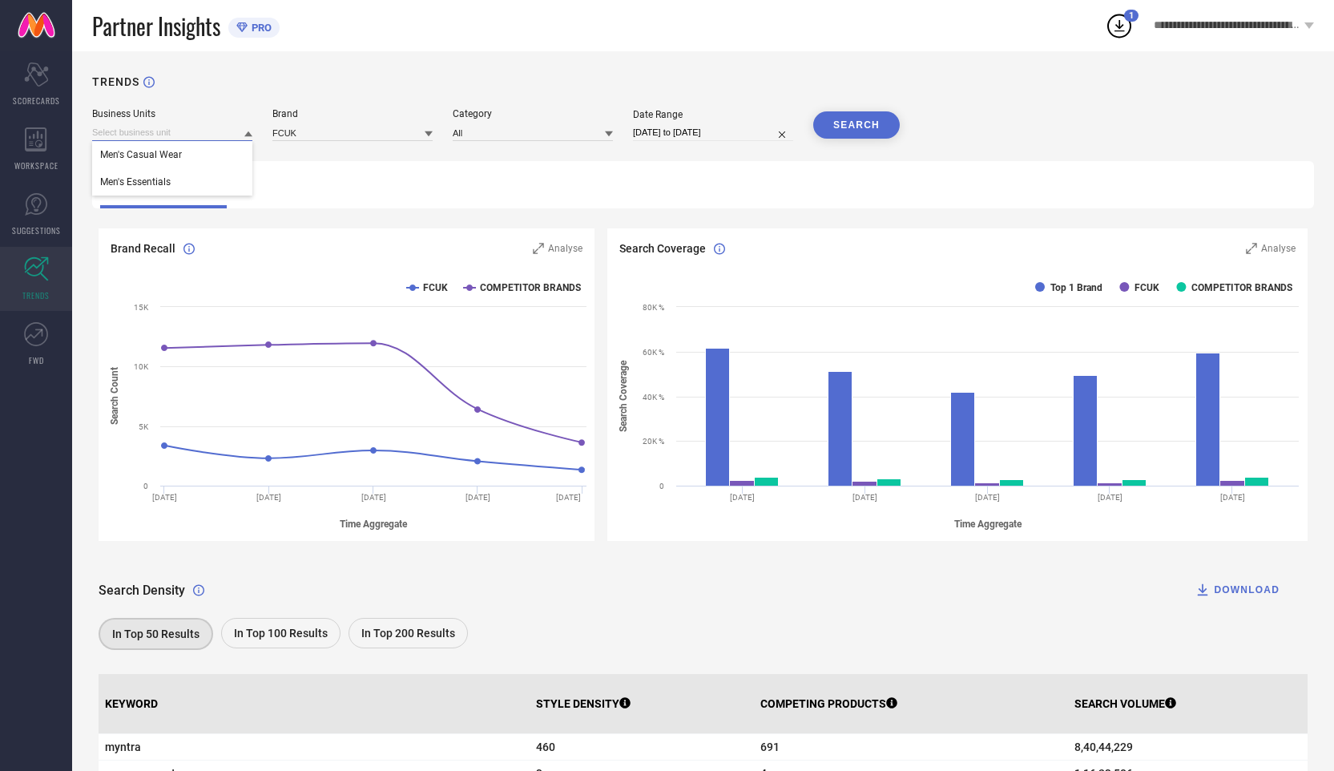
click at [234, 132] on input at bounding box center [172, 132] width 160 height 17
click at [218, 181] on div "Men's Essentials" at bounding box center [172, 181] width 160 height 27
click at [376, 137] on input at bounding box center [352, 132] width 160 height 17
click at [374, 155] on div "FCUK" at bounding box center [352, 154] width 160 height 27
click at [555, 131] on input at bounding box center [533, 132] width 160 height 17
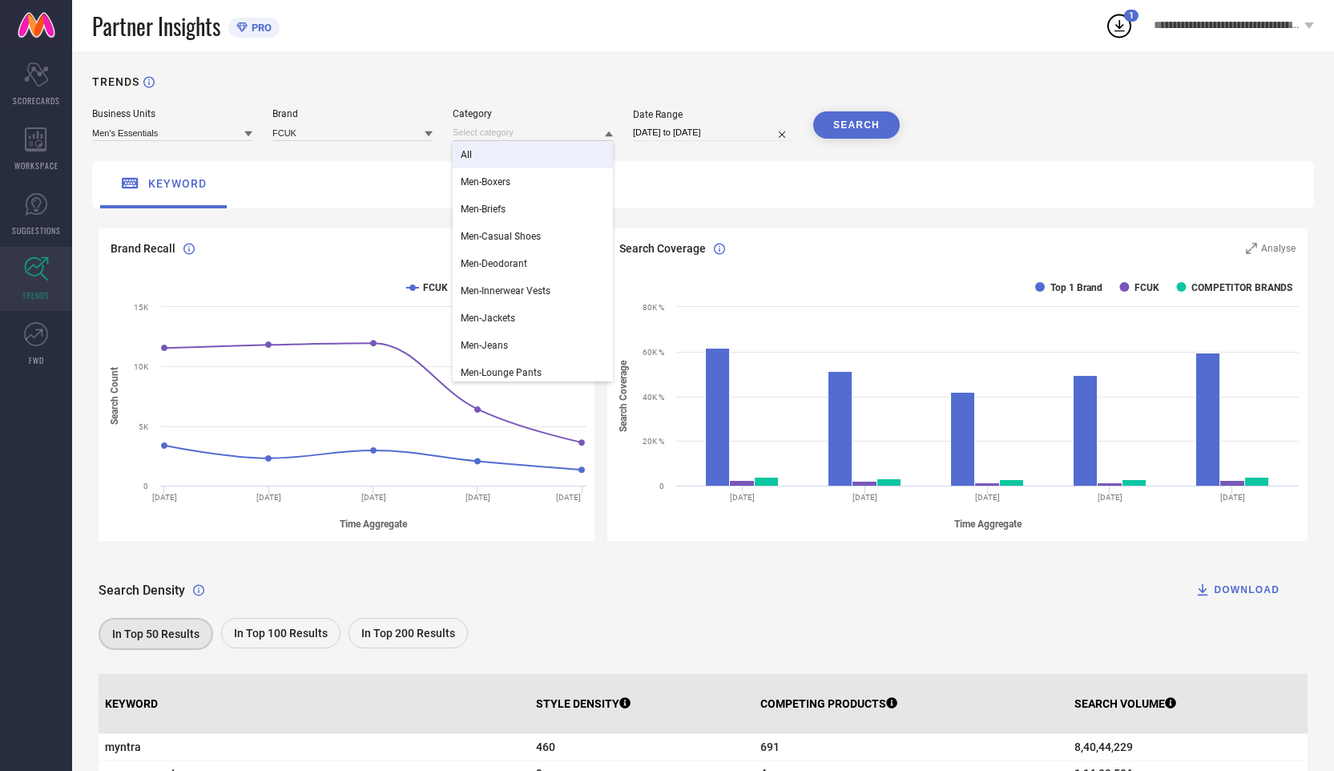
click at [550, 155] on div "All" at bounding box center [533, 154] width 160 height 27
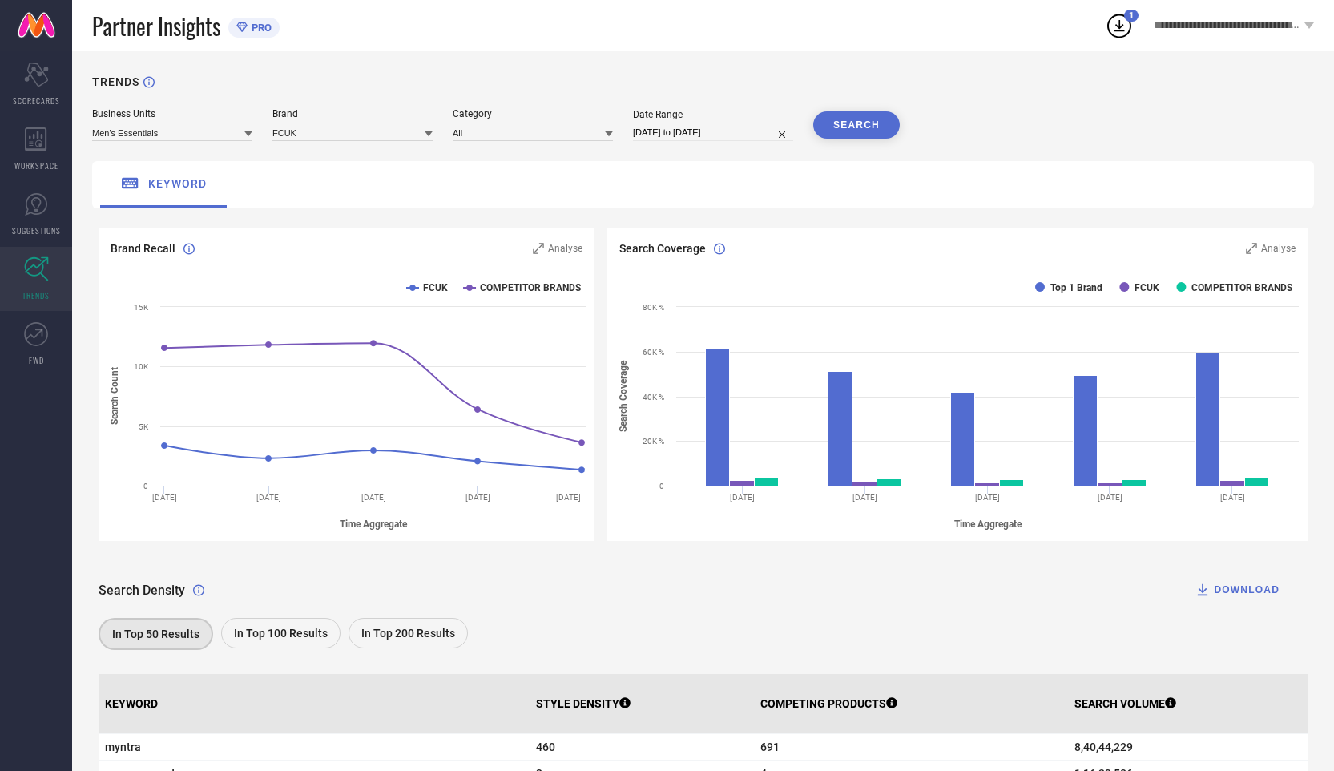
click at [867, 123] on button "SEARCH" at bounding box center [856, 124] width 87 height 27
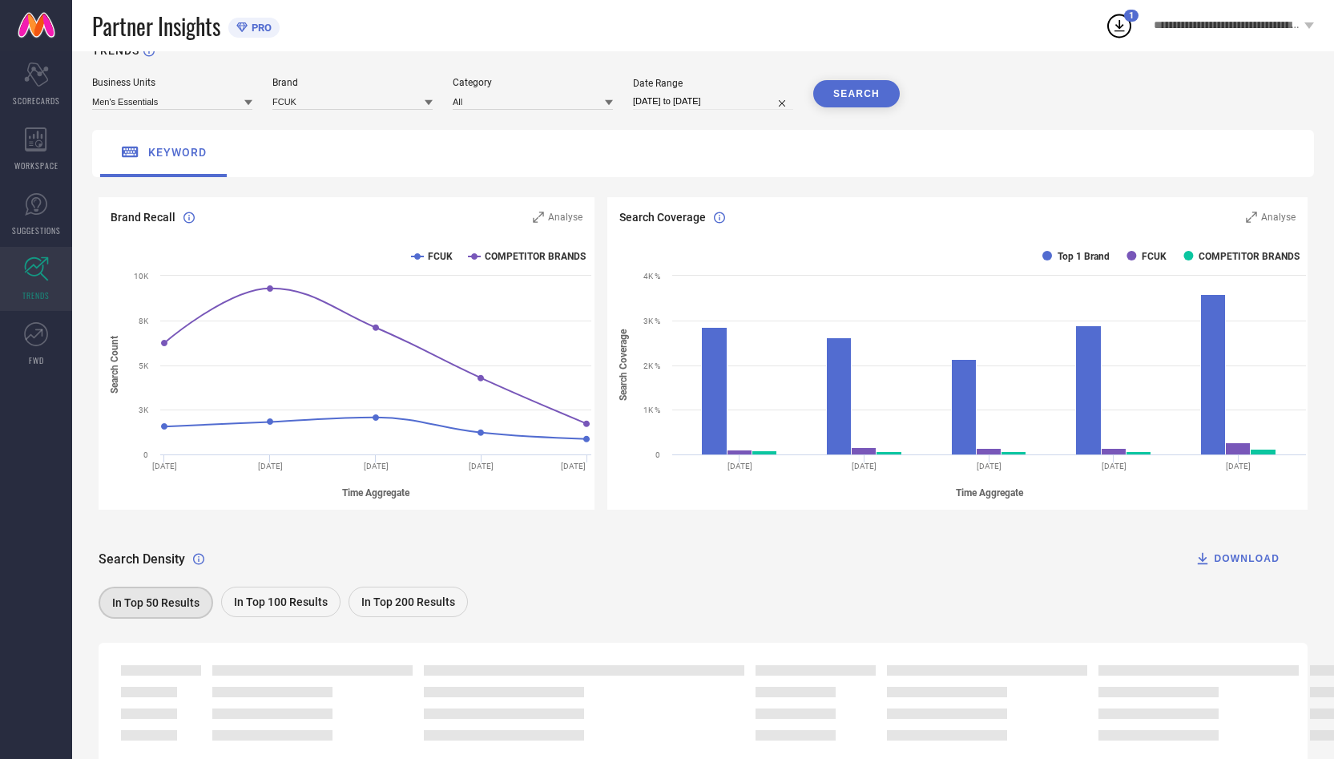
scroll to position [102, 0]
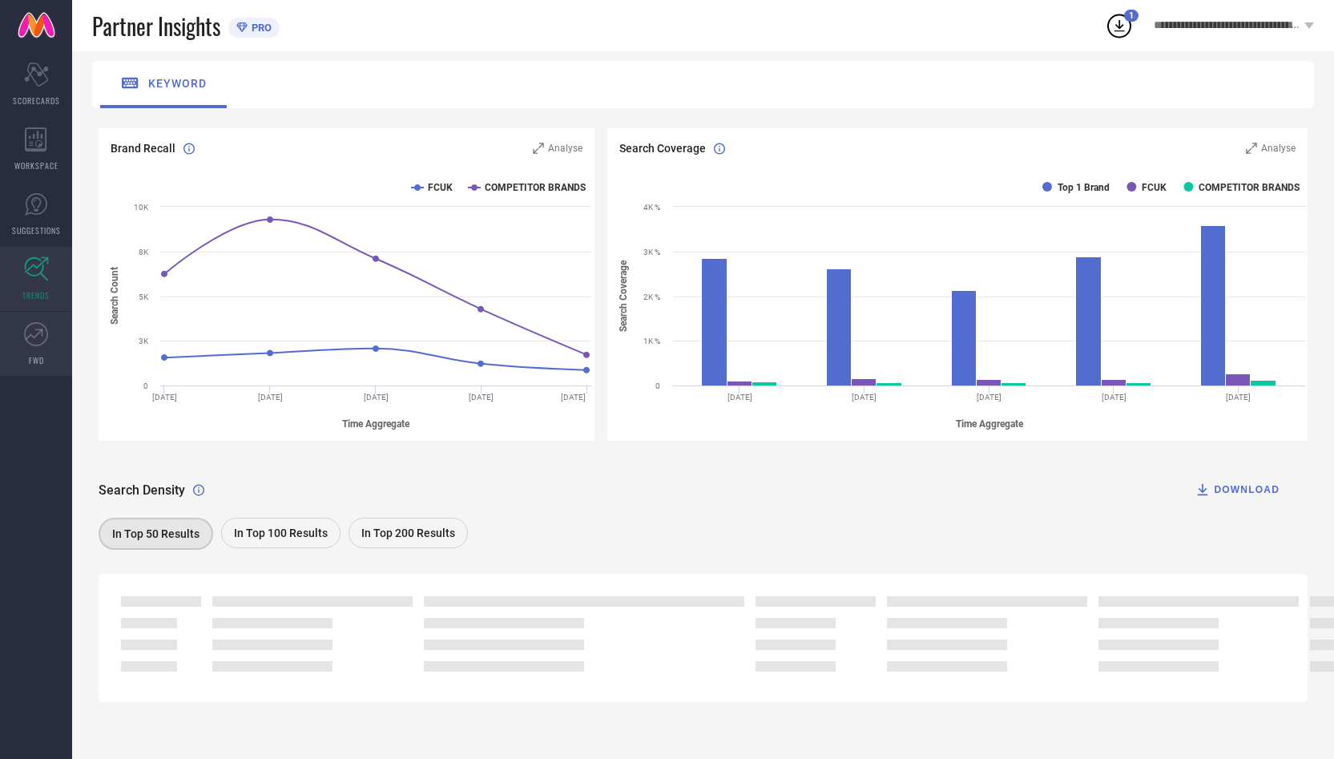
click at [34, 335] on icon at bounding box center [36, 334] width 24 height 24
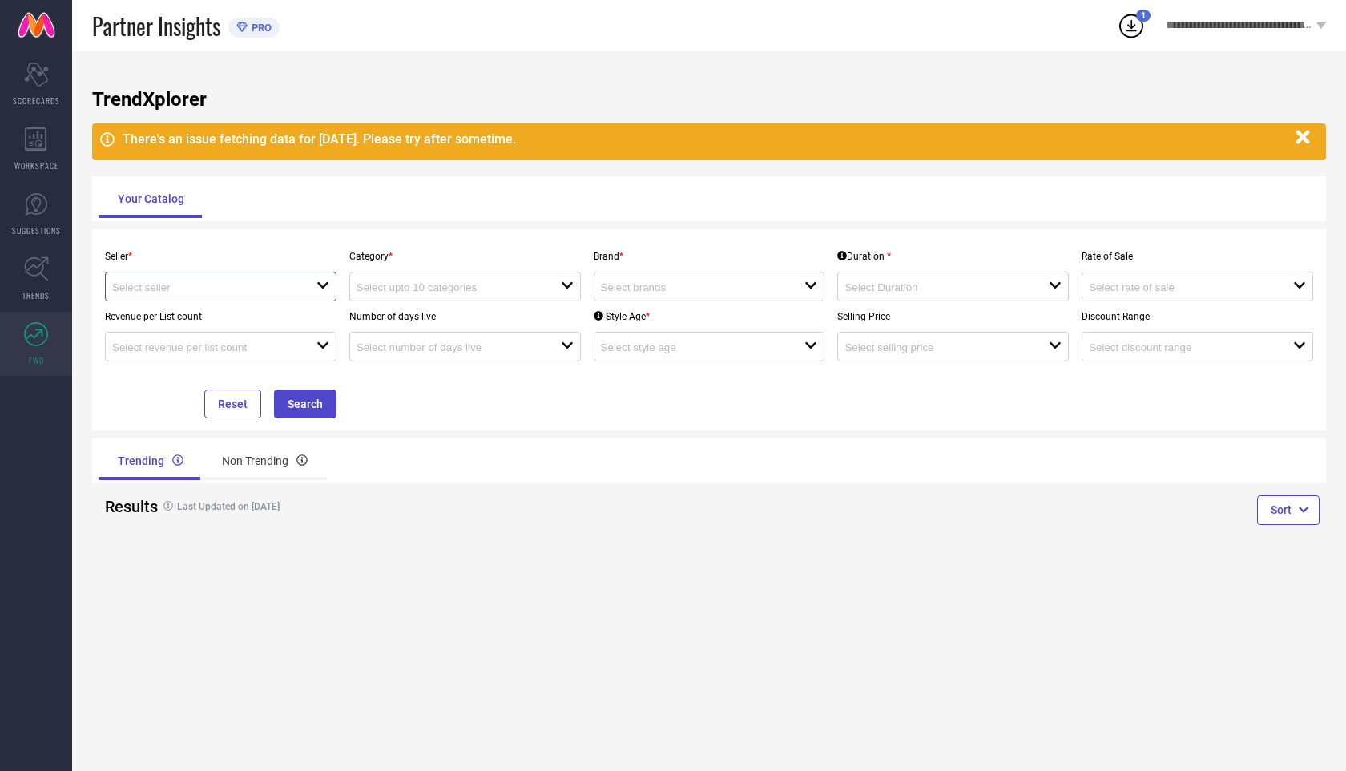
click at [247, 292] on input at bounding box center [204, 287] width 184 height 12
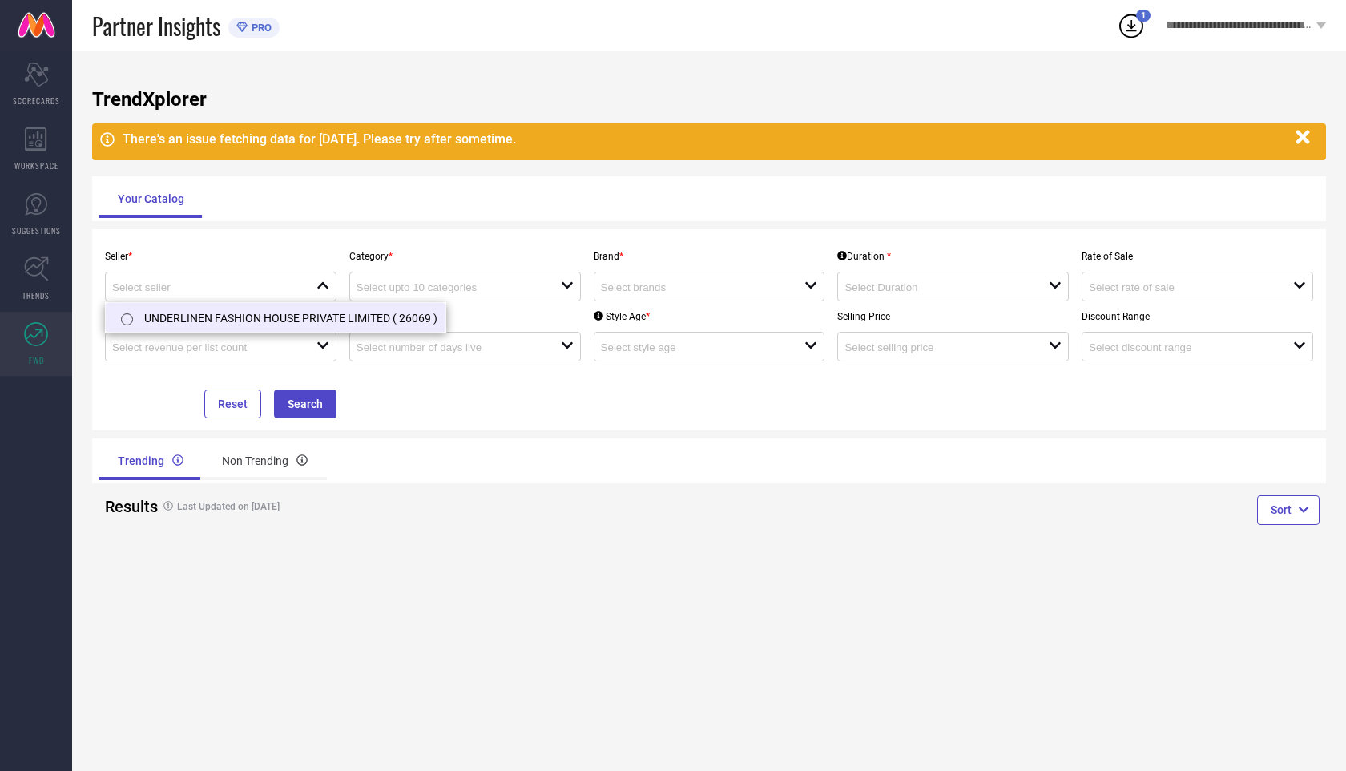
click at [247, 305] on li "UNDERLINEN FASHION HOUSE PRIVATE LIMITED ( 26069 )" at bounding box center [276, 317] width 340 height 29
type input "UNDERLINEN FASHION HOUSE PRIVATE LIMITED ( 26069 )"
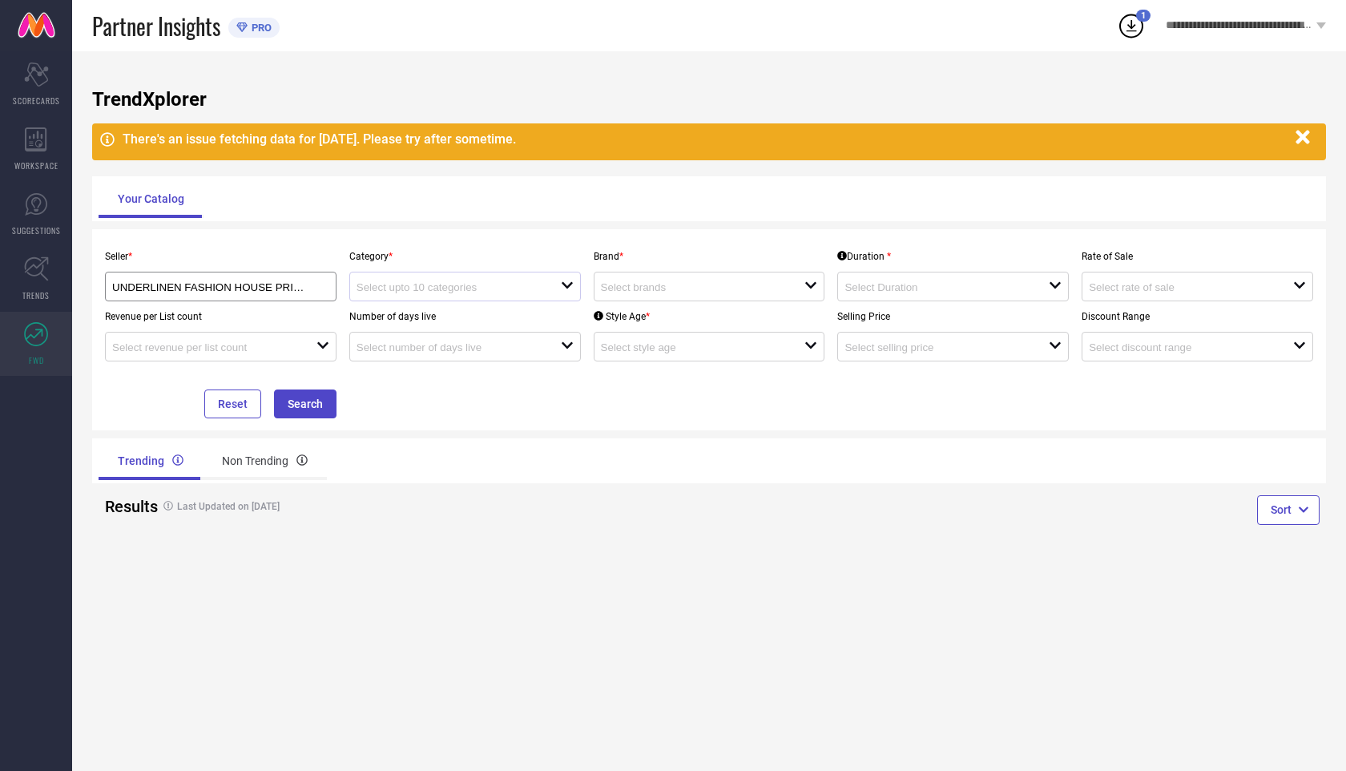
click at [438, 278] on div "open" at bounding box center [465, 287] width 232 height 30
click at [435, 310] on div "No results found" at bounding box center [465, 315] width 232 height 27
click at [444, 413] on div "Seller * UNDERLINEN FASHION HOUSE PRIVATE LIMITED ( 26069 ) Category * close Br…" at bounding box center [709, 329] width 1221 height 177
click at [663, 291] on input at bounding box center [693, 287] width 184 height 12
click at [672, 337] on li "FCUK" at bounding box center [710, 347] width 230 height 29
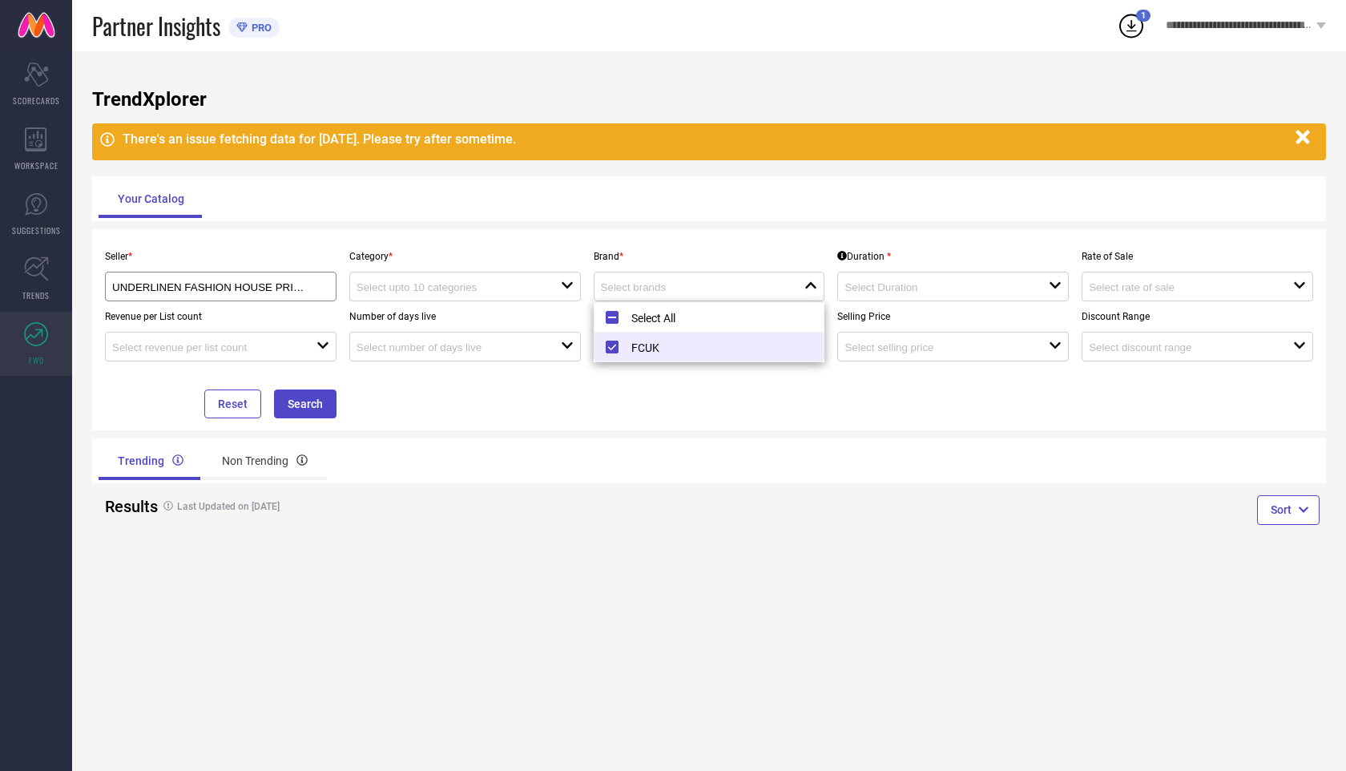
type input "FCUK"
click at [538, 291] on input at bounding box center [449, 287] width 184 height 12
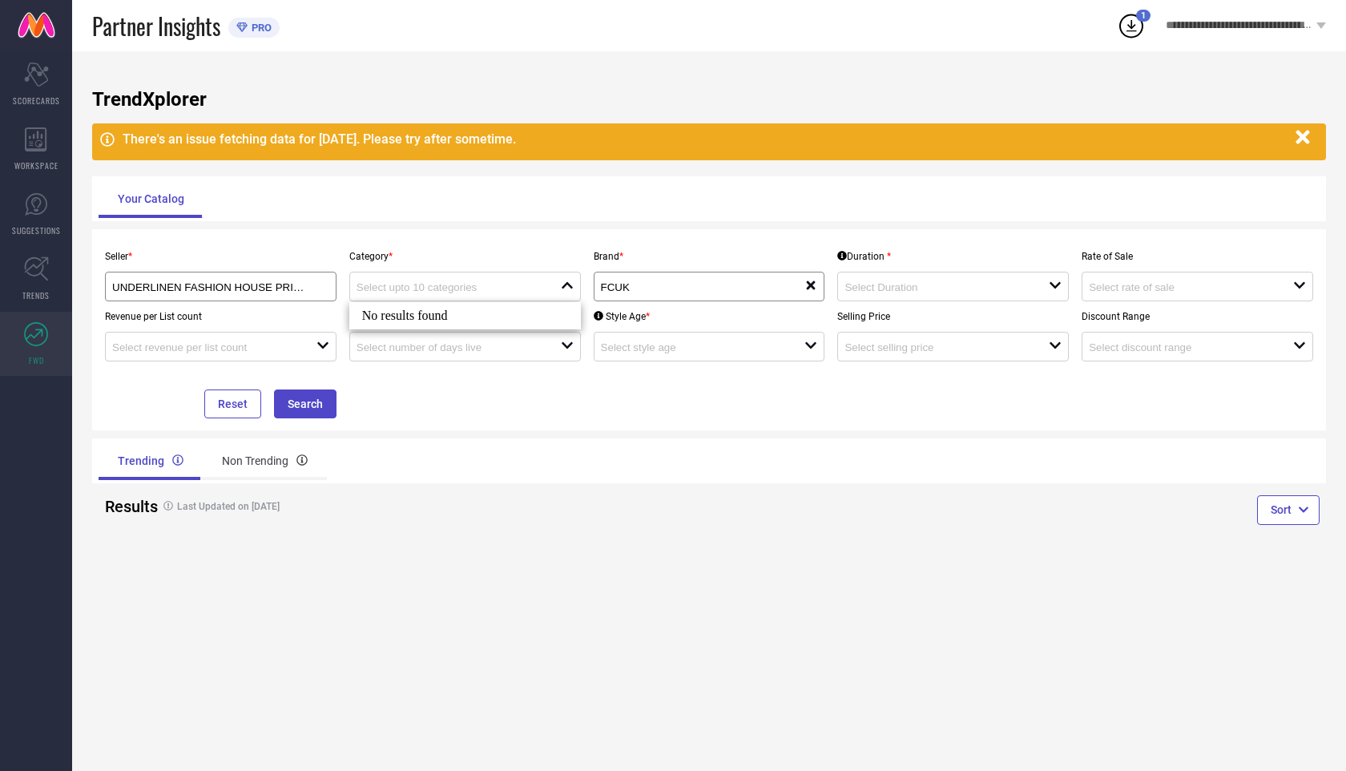
click at [518, 321] on div "No results found" at bounding box center [465, 315] width 232 height 27
click at [896, 280] on div at bounding box center [947, 286] width 204 height 15
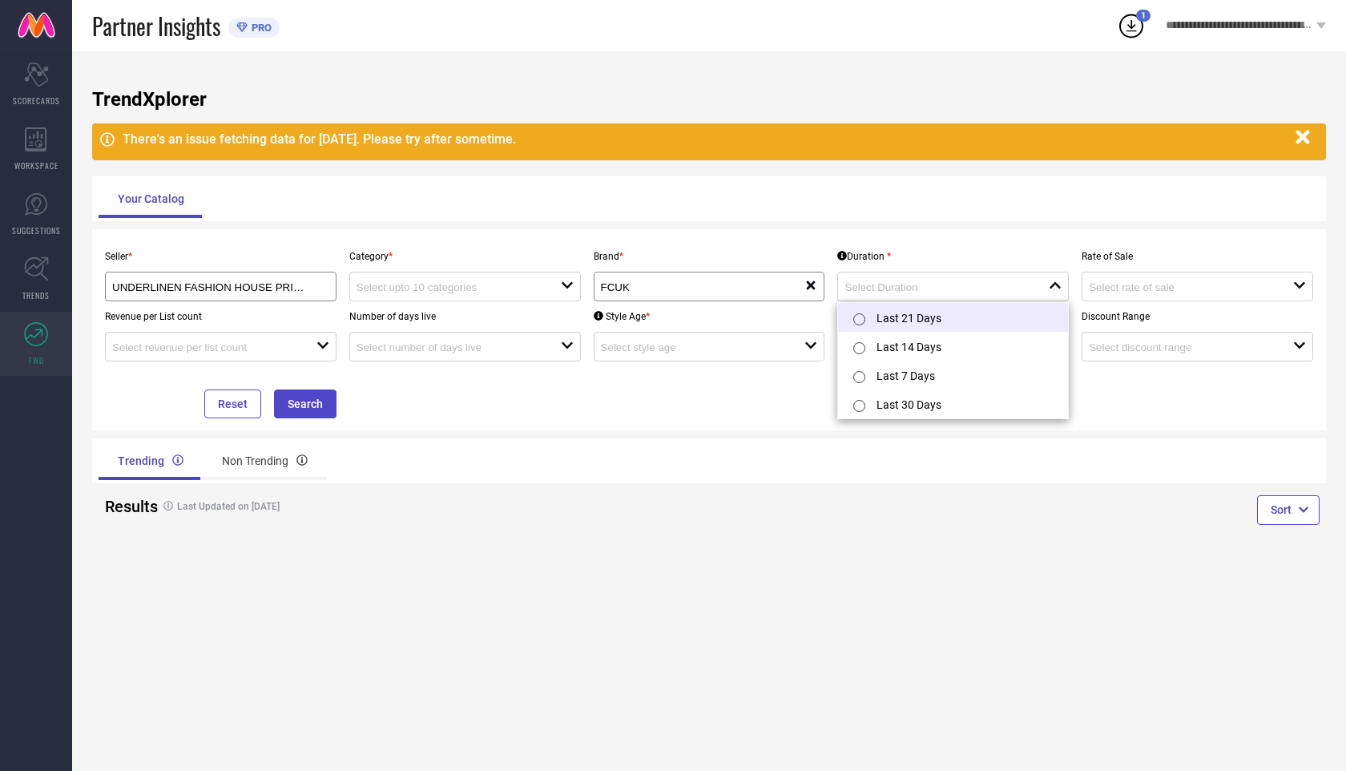
click at [910, 316] on li "Last 21 Days" at bounding box center [953, 317] width 230 height 29
type input "Last 21 Days"
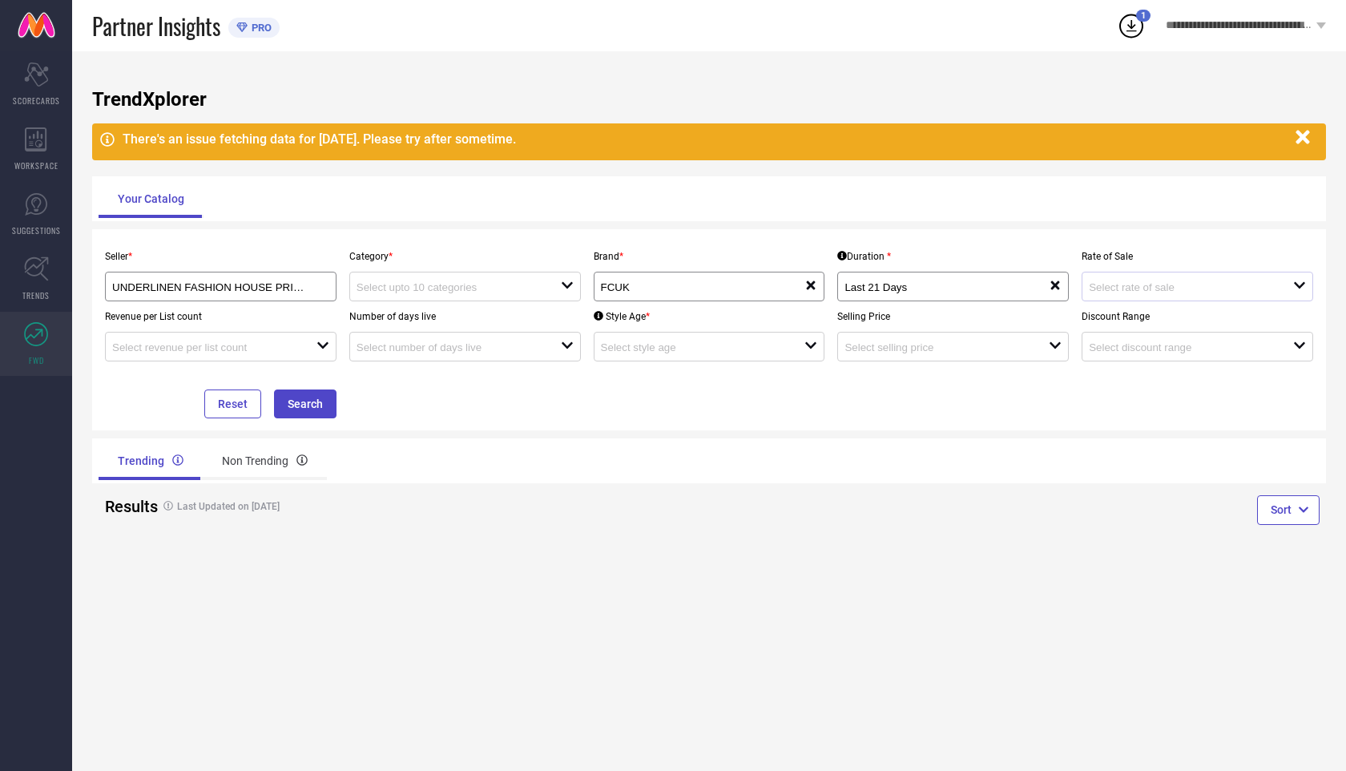
click at [1117, 279] on div "open" at bounding box center [1198, 287] width 232 height 30
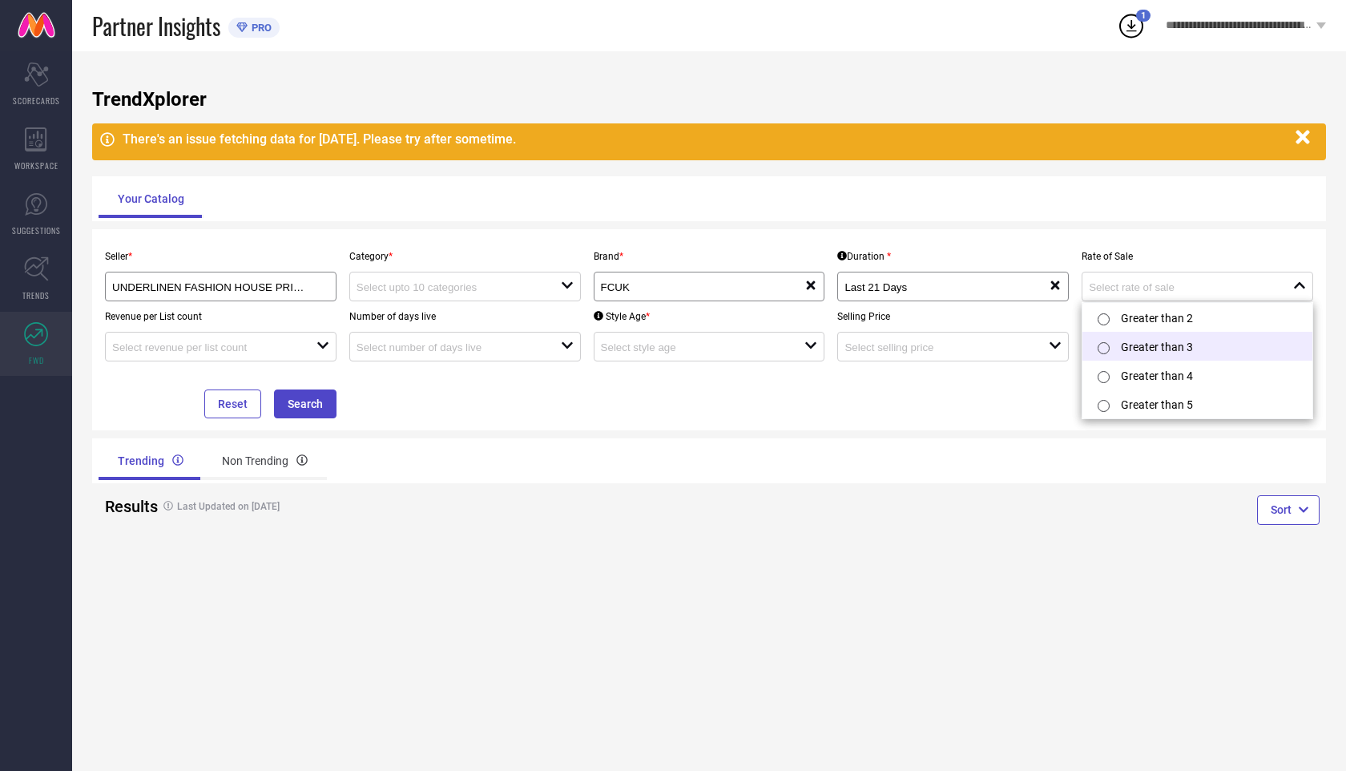
click at [1146, 341] on li "Greater than 3" at bounding box center [1198, 346] width 230 height 29
type input "Greater than 3"
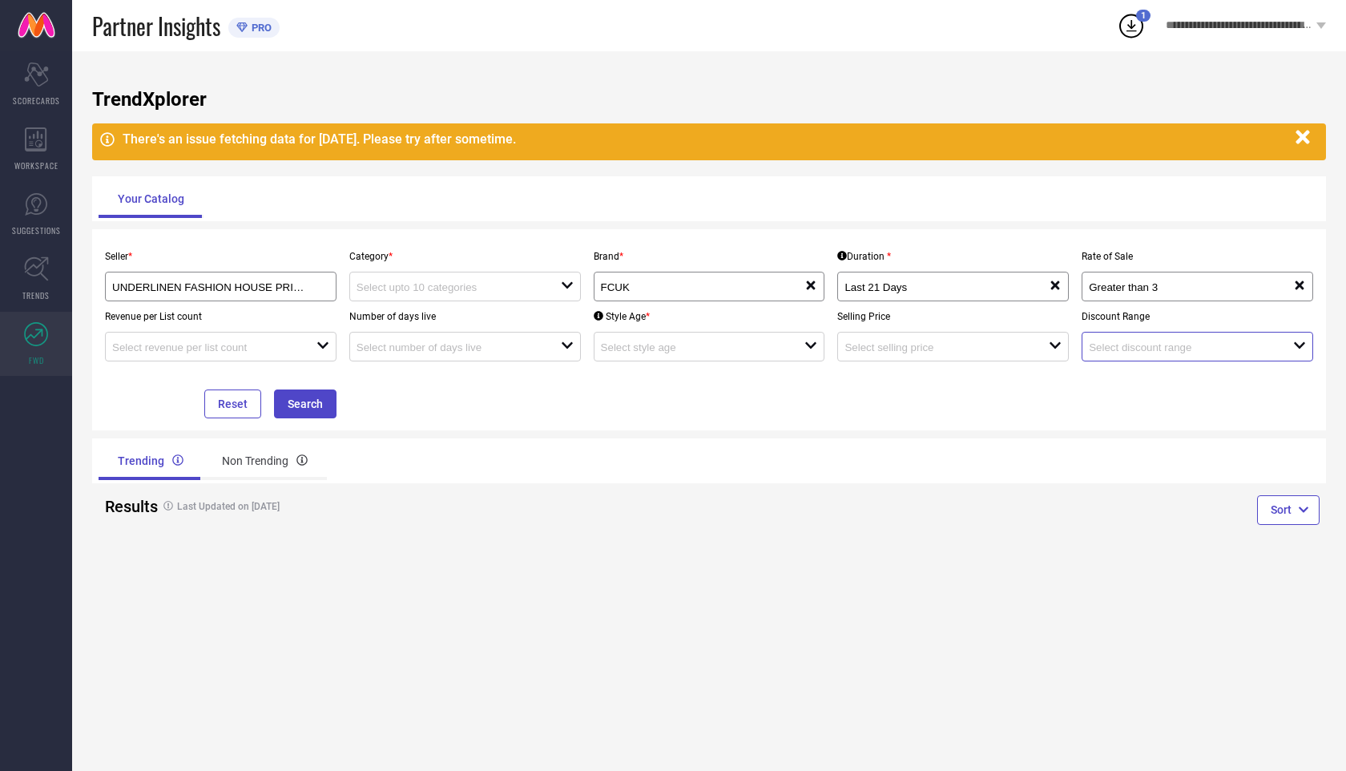
click at [1124, 353] on input at bounding box center [1181, 347] width 184 height 12
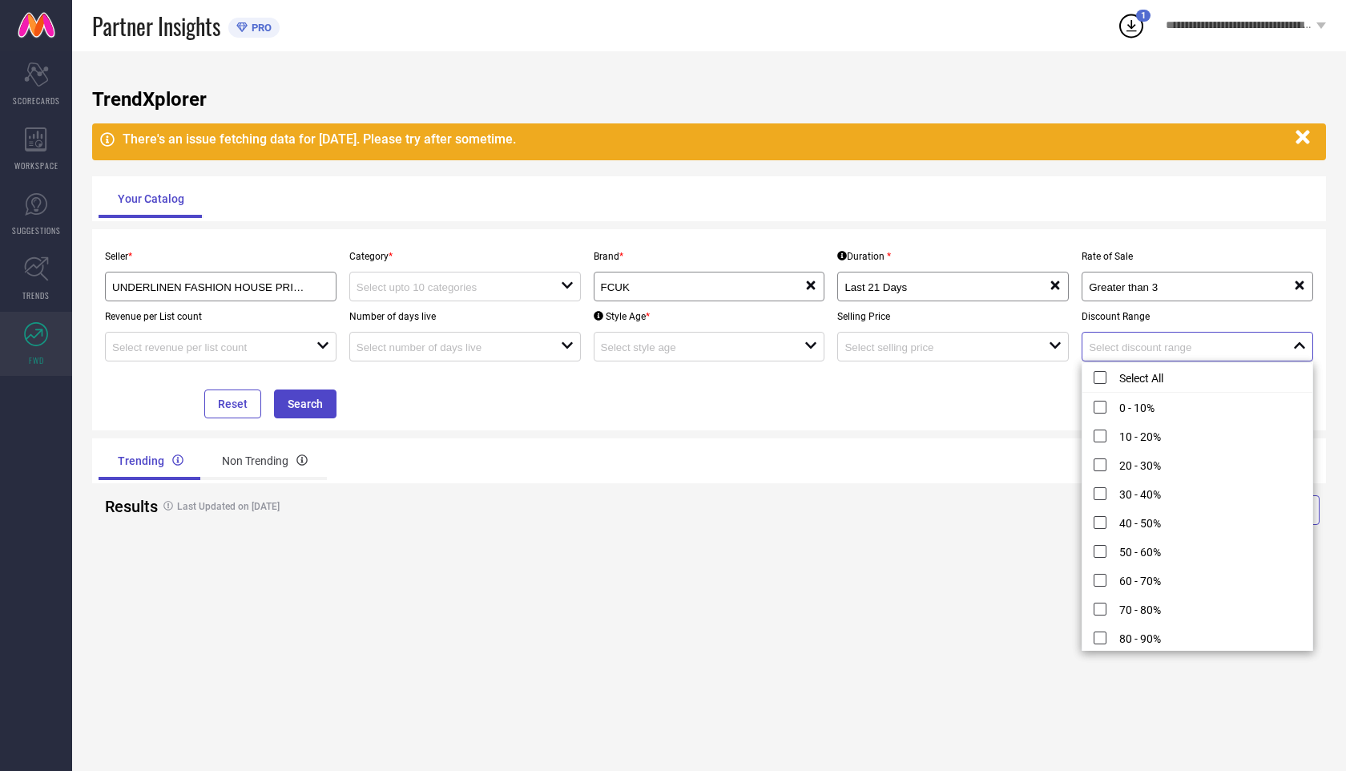
click at [1124, 353] on input at bounding box center [1181, 347] width 184 height 12
click at [631, 341] on div at bounding box center [703, 346] width 204 height 15
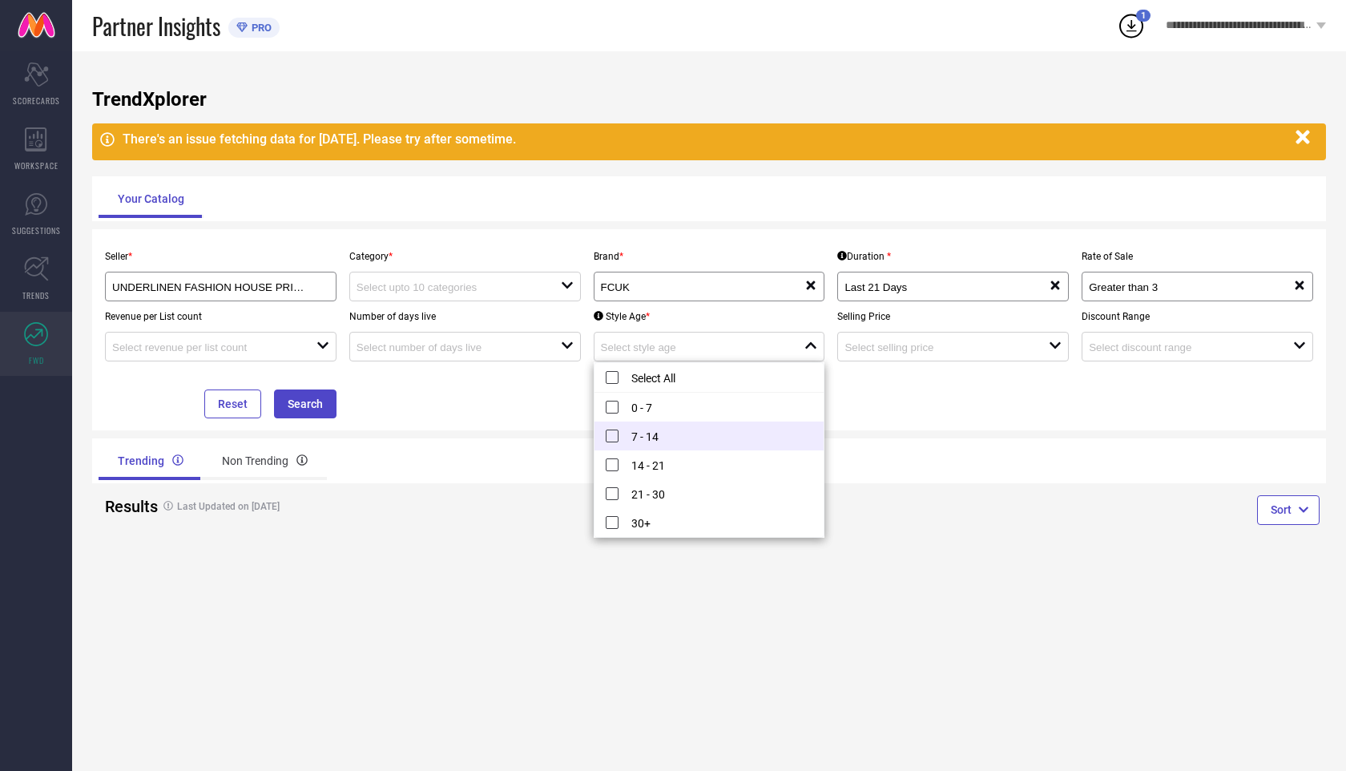
click at [651, 429] on li "7 - 14" at bounding box center [710, 436] width 230 height 29
type input "7 - 14"
click at [446, 350] on input at bounding box center [449, 347] width 184 height 12
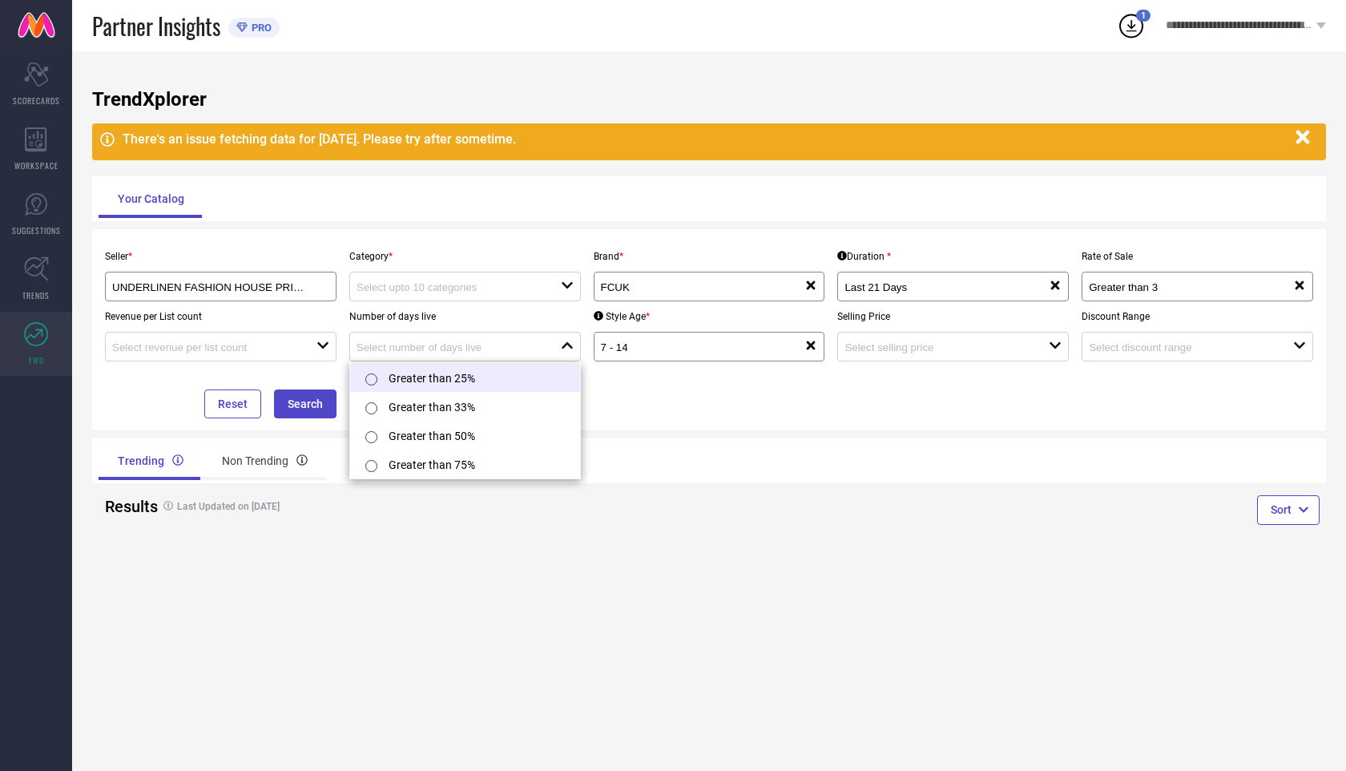
click at [451, 384] on li "Greater than 25%" at bounding box center [465, 377] width 230 height 29
type input "Greater than 25%"
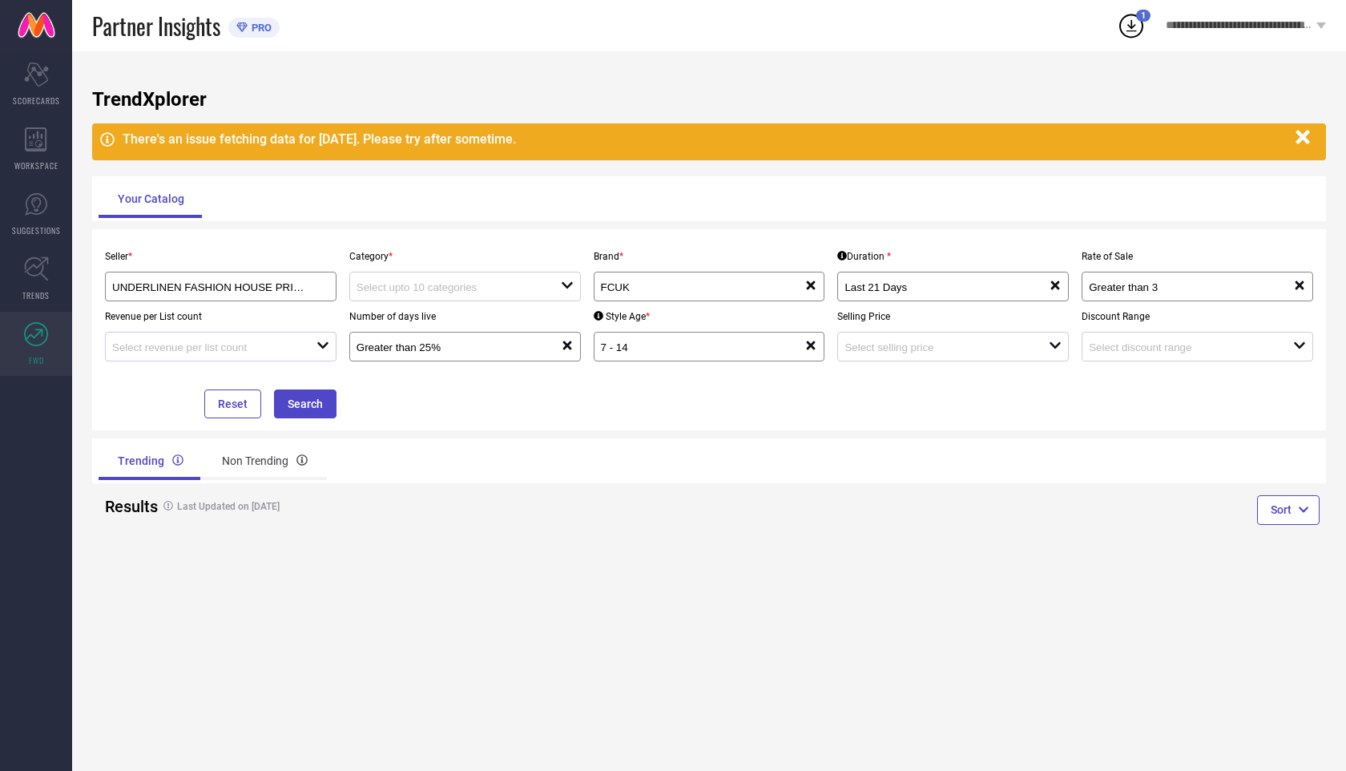
click at [283, 340] on div at bounding box center [214, 346] width 204 height 15
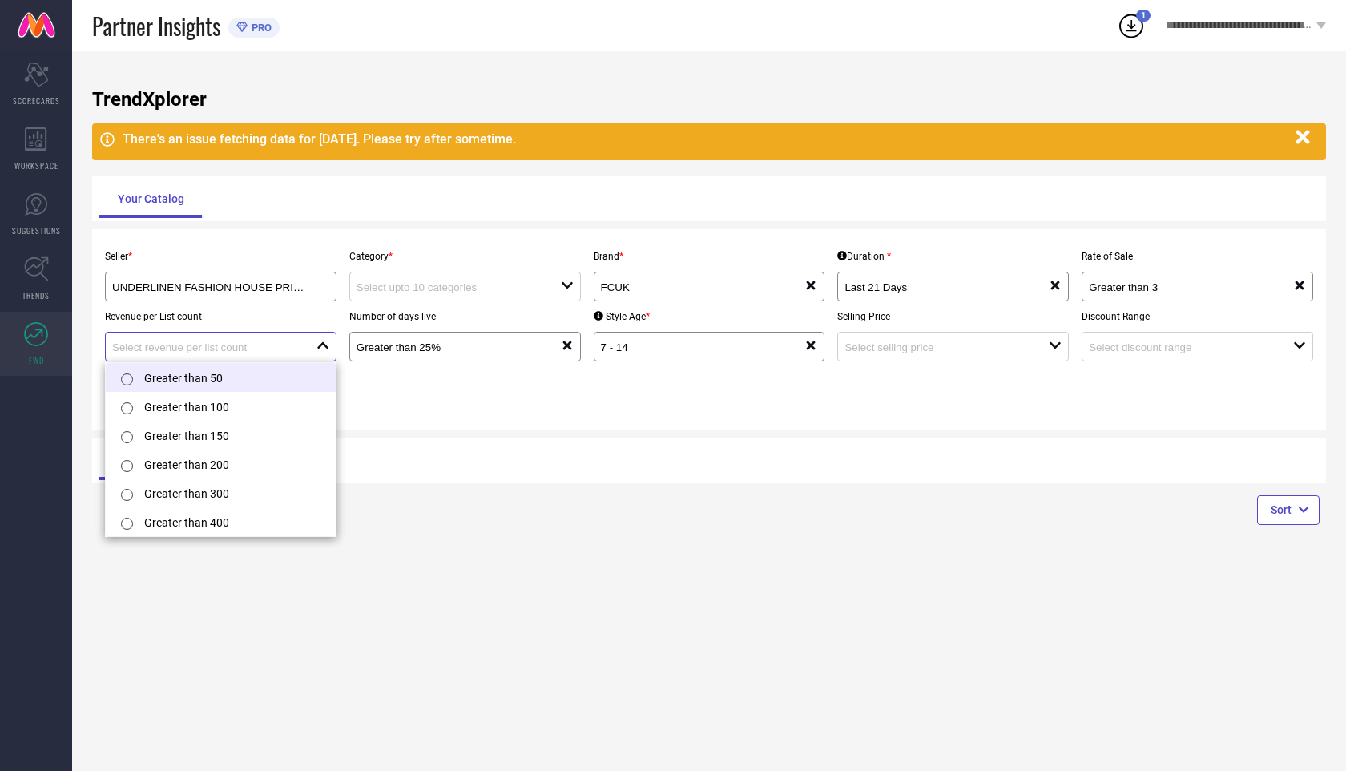
click at [248, 385] on li "Greater than 50" at bounding box center [221, 377] width 230 height 29
type input "Greater than 50"
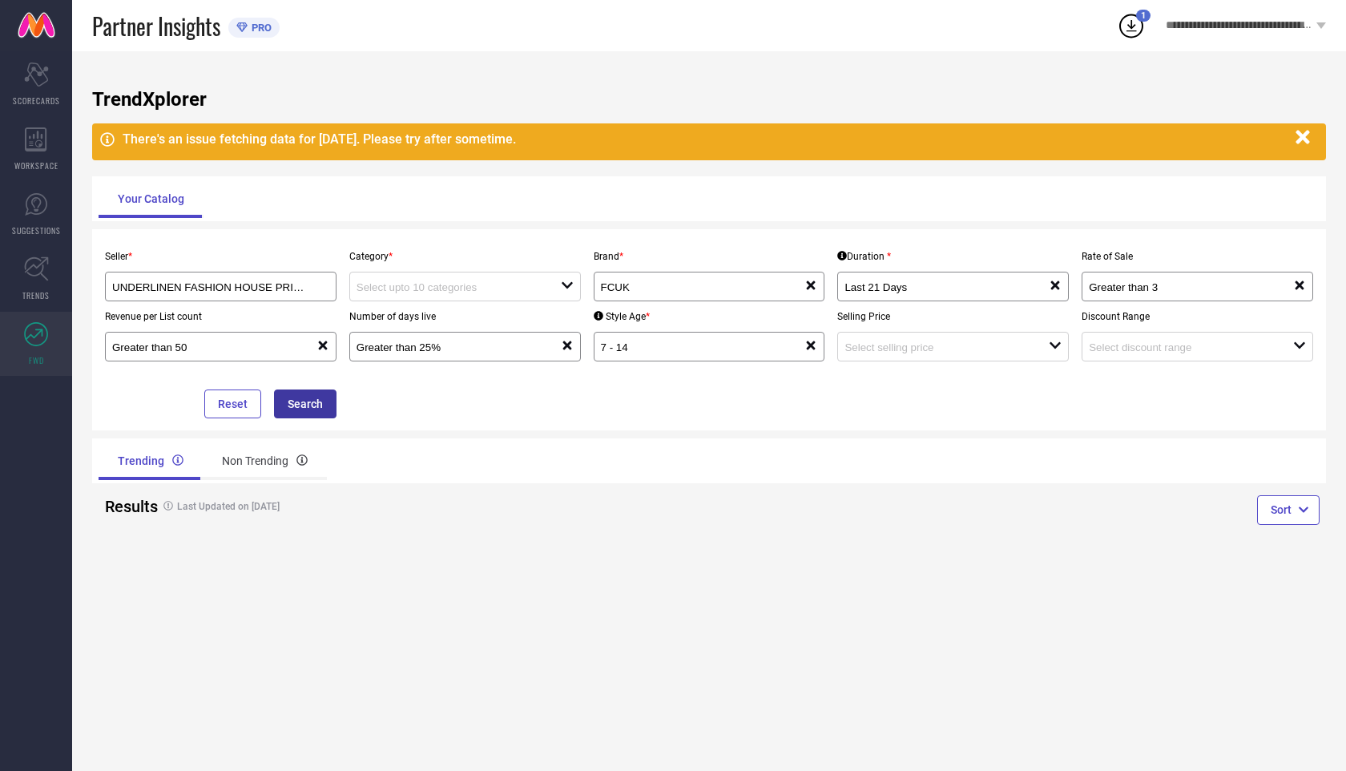
click at [316, 404] on button "Search" at bounding box center [305, 403] width 63 height 29
click at [458, 288] on input at bounding box center [449, 287] width 184 height 12
click at [456, 318] on div "No results found" at bounding box center [465, 315] width 232 height 27
click at [386, 319] on div "No results found" at bounding box center [465, 315] width 232 height 27
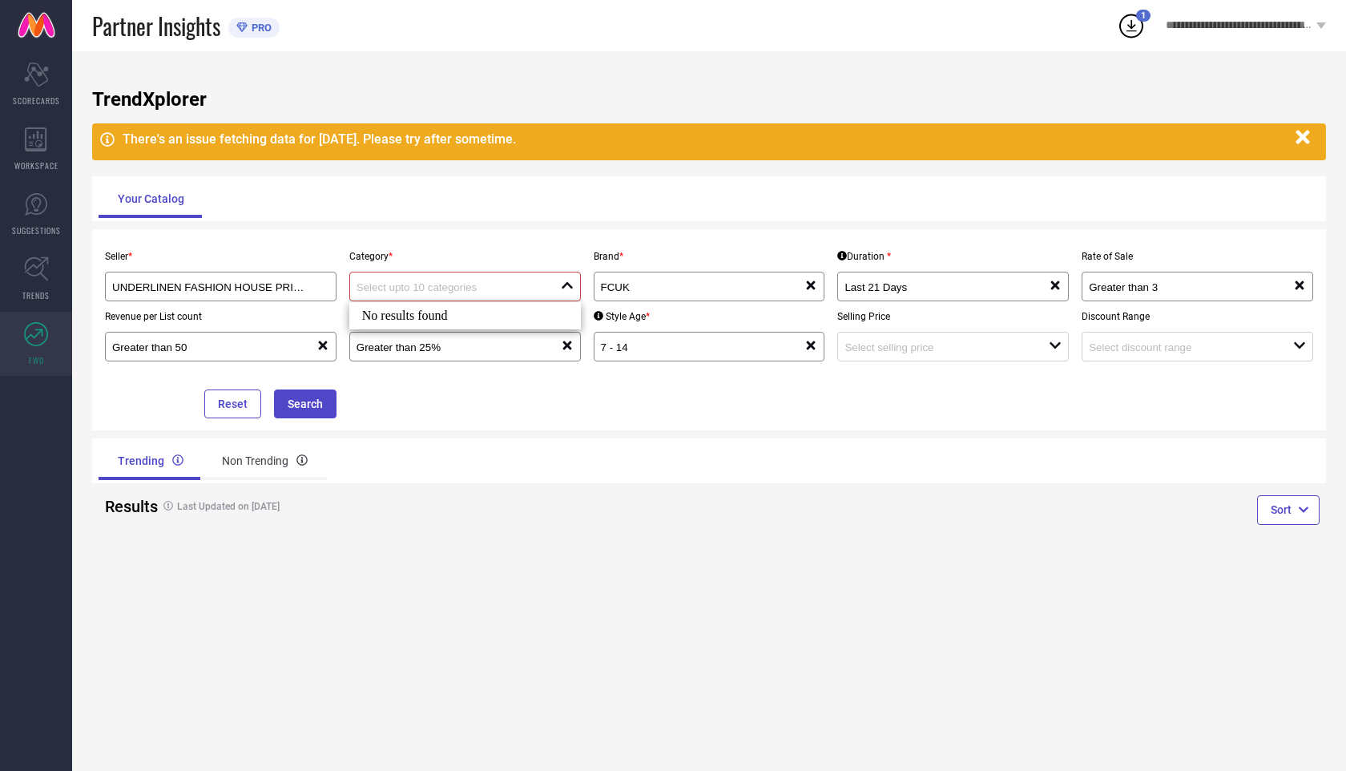
click at [459, 402] on div "Seller * UNDERLINEN FASHION HOUSE PRIVATE LIMITED ( 26069 ) Category * close Br…" at bounding box center [709, 329] width 1221 height 177
click at [256, 461] on div "Non Trending" at bounding box center [265, 461] width 124 height 38
click at [154, 469] on div "Trending" at bounding box center [149, 461] width 101 height 38
click at [1318, 138] on div "There's an issue fetching data for [DATE]. Please try after sometime." at bounding box center [709, 141] width 1234 height 37
click at [38, 86] on div "Scorecard SCORECARDS" at bounding box center [36, 84] width 72 height 64
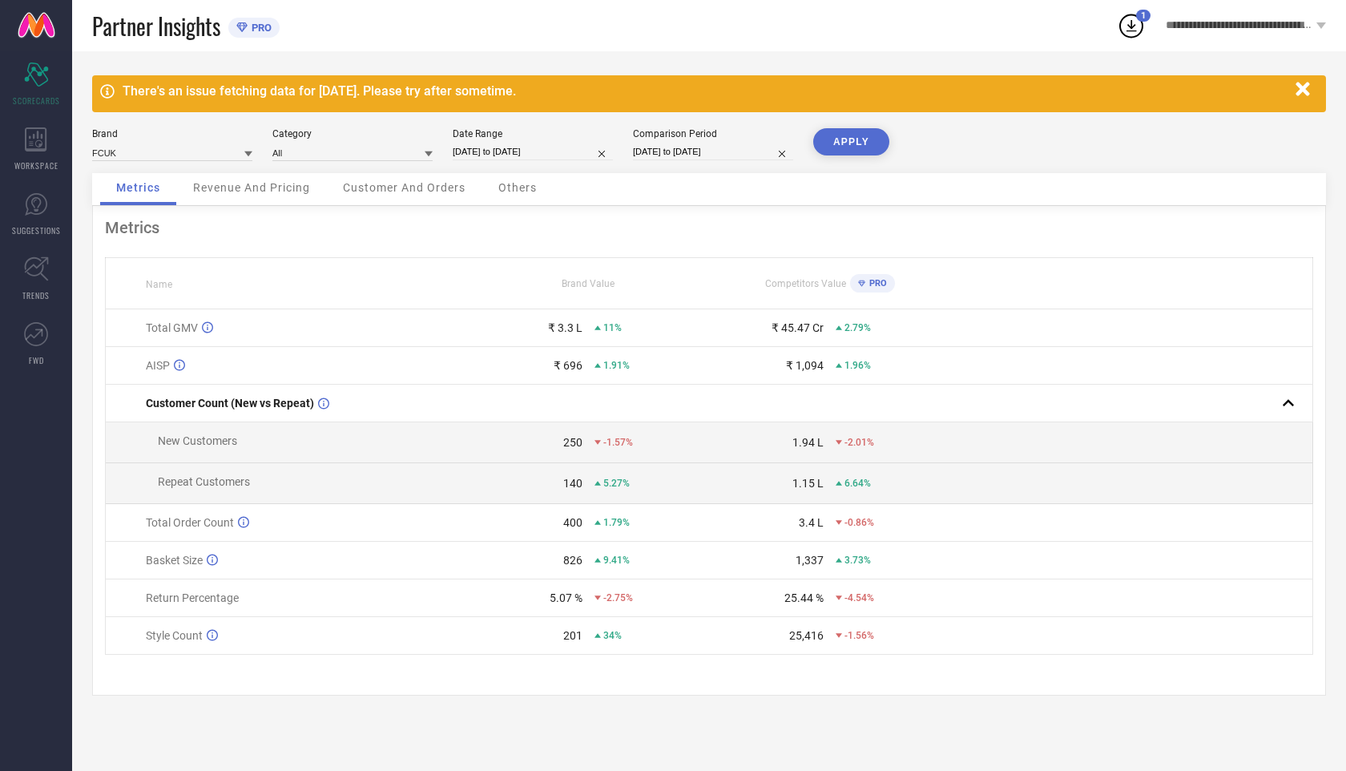
click at [1142, 32] on icon at bounding box center [1131, 25] width 29 height 29
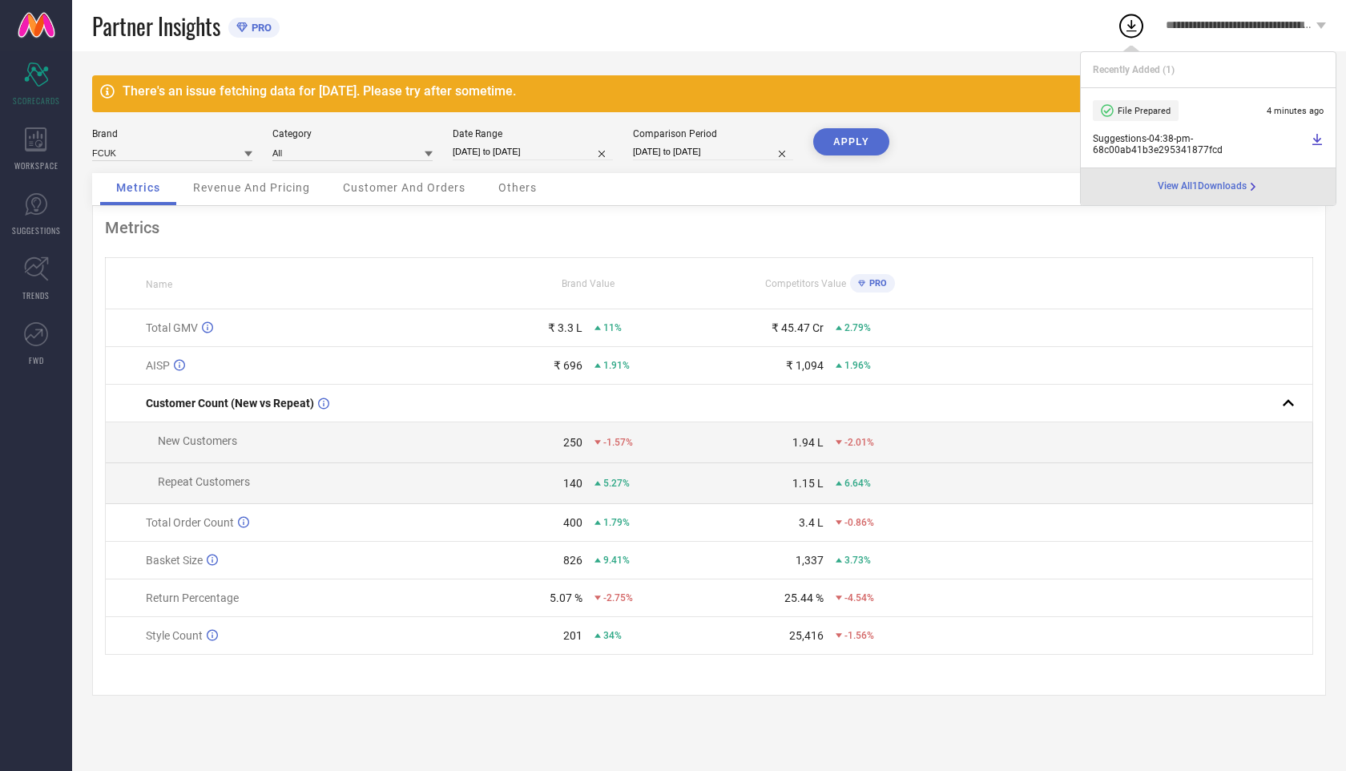
click at [1008, 63] on div "There's an issue fetching data for [DATE]. Please try after sometime. Brand FCU…" at bounding box center [709, 411] width 1274 height 720
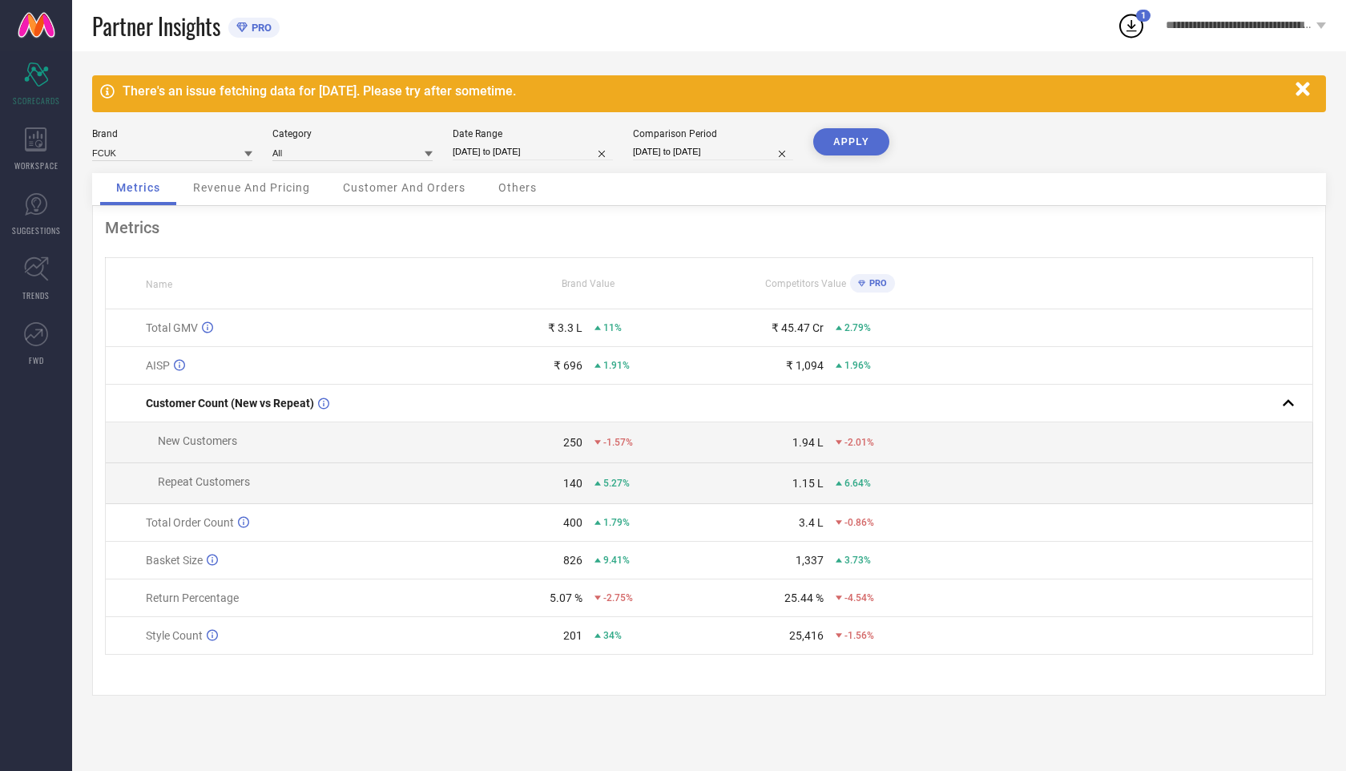
click at [281, 195] on div "Revenue And Pricing" at bounding box center [251, 189] width 149 height 32
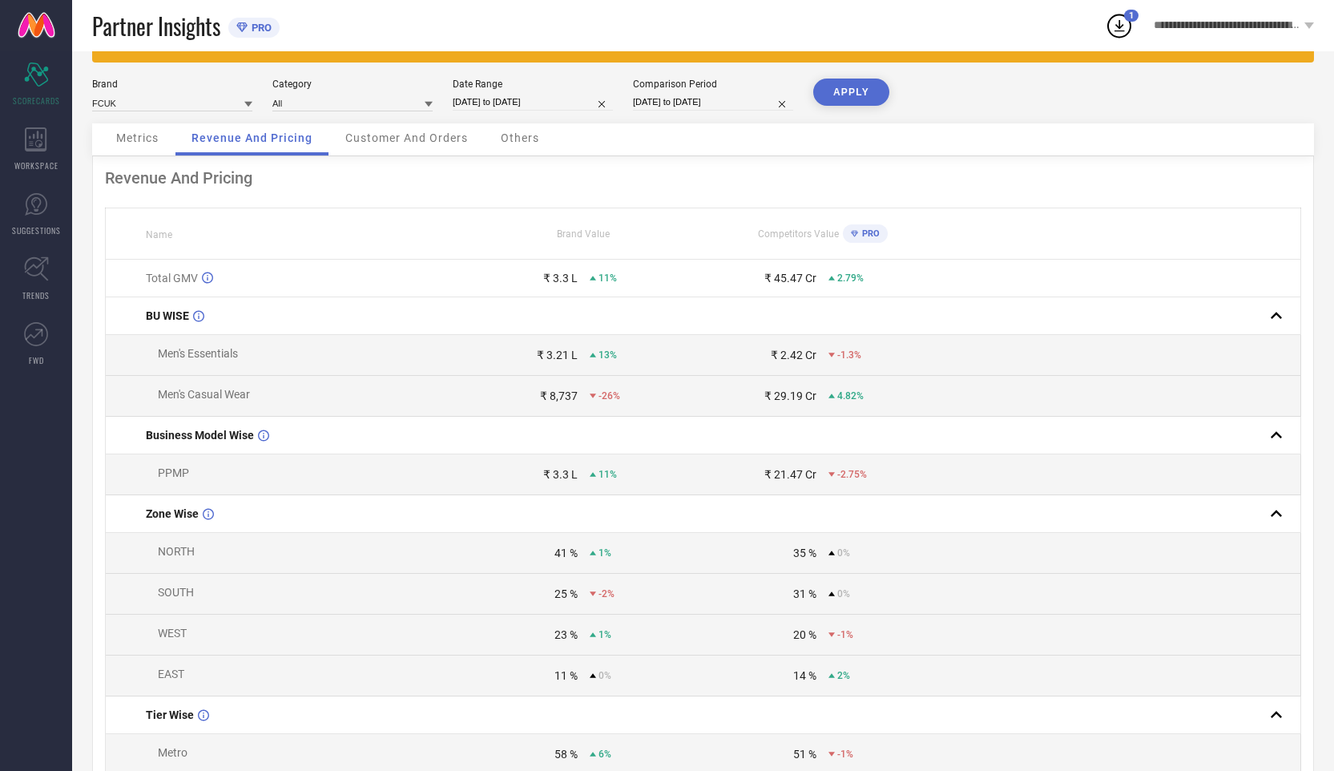
scroll to position [67, 0]
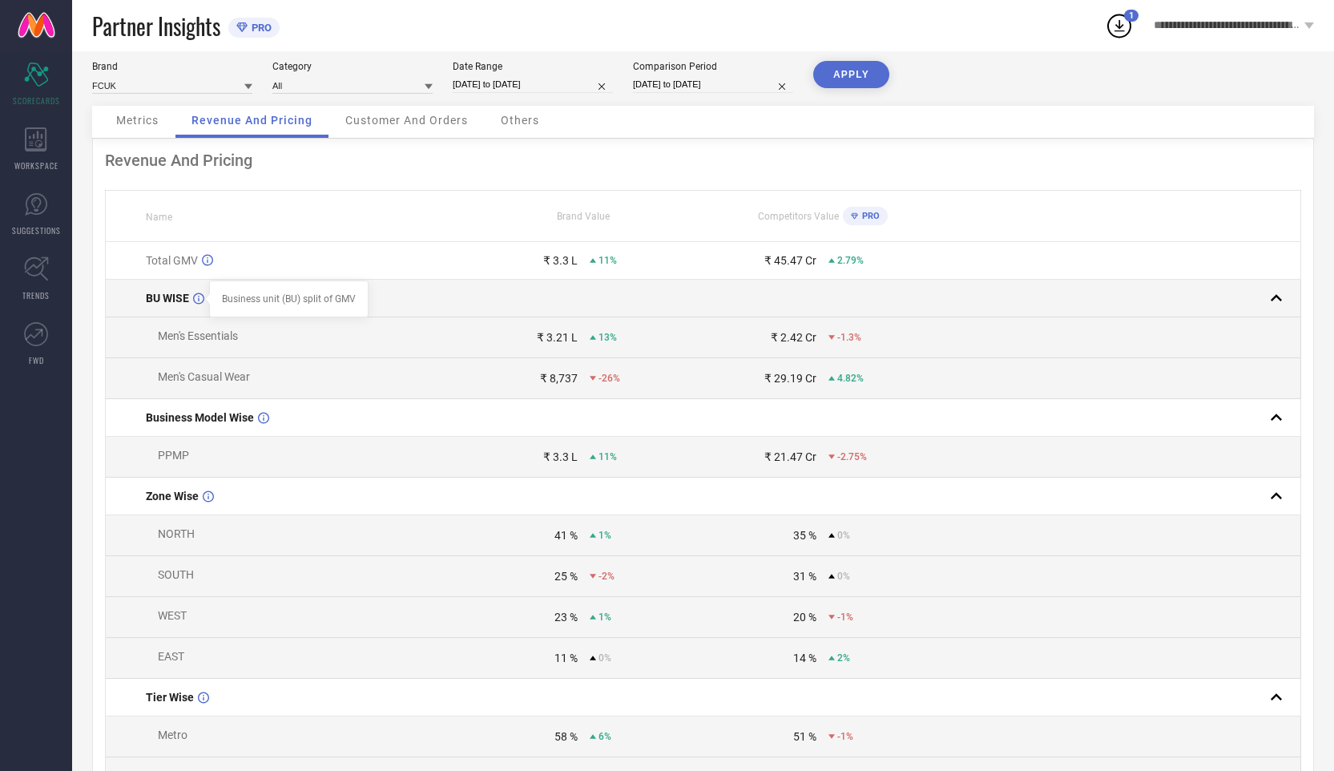
click at [195, 297] on icon at bounding box center [198, 299] width 11 height 12
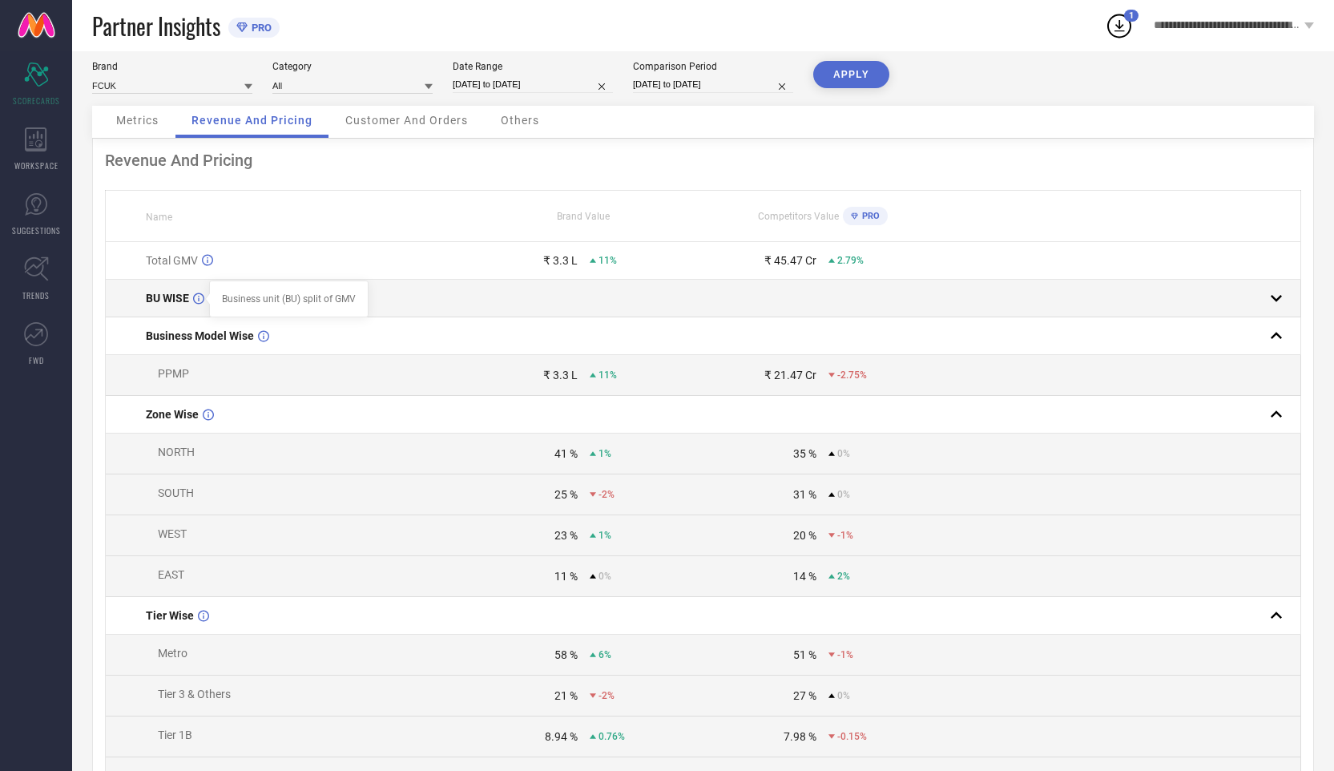
click at [203, 302] on div at bounding box center [207, 299] width 13 height 13
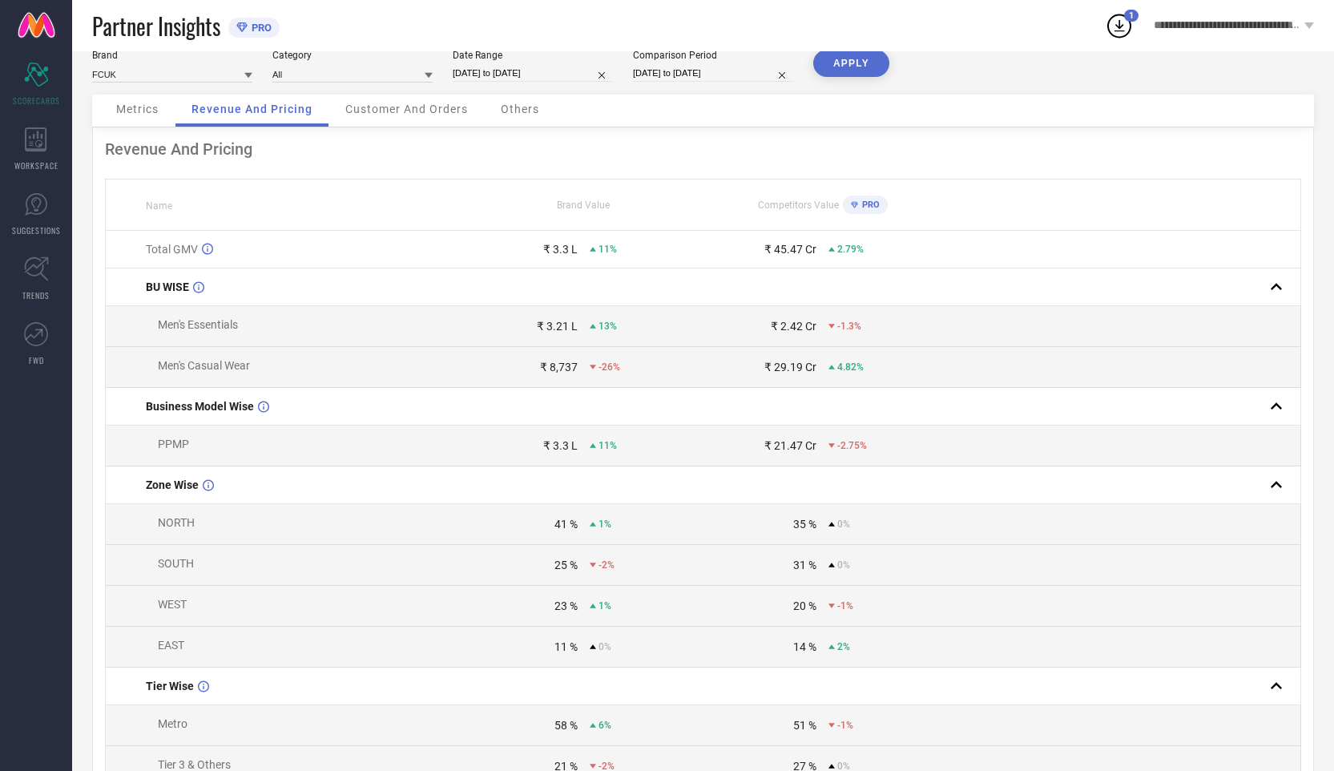
scroll to position [0, 0]
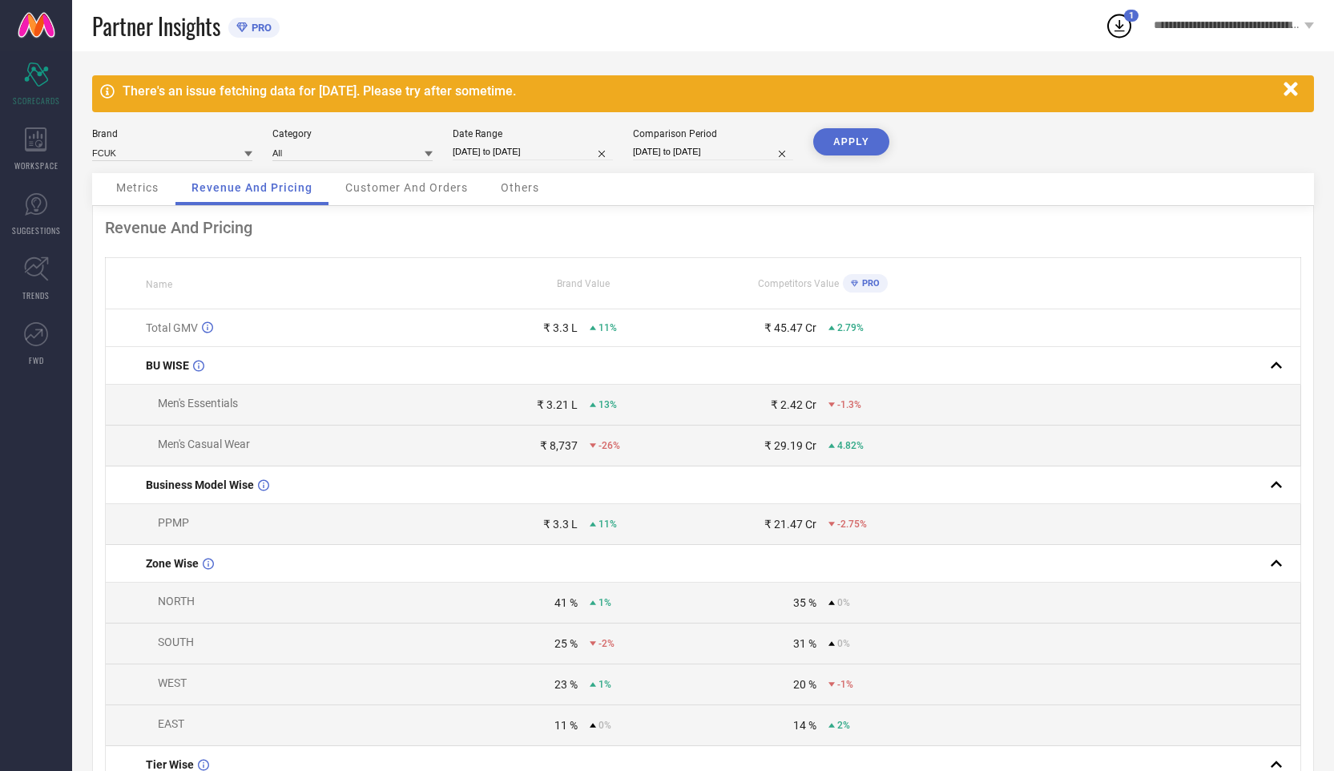
click at [450, 191] on span "Customer And Orders" at bounding box center [406, 187] width 123 height 13
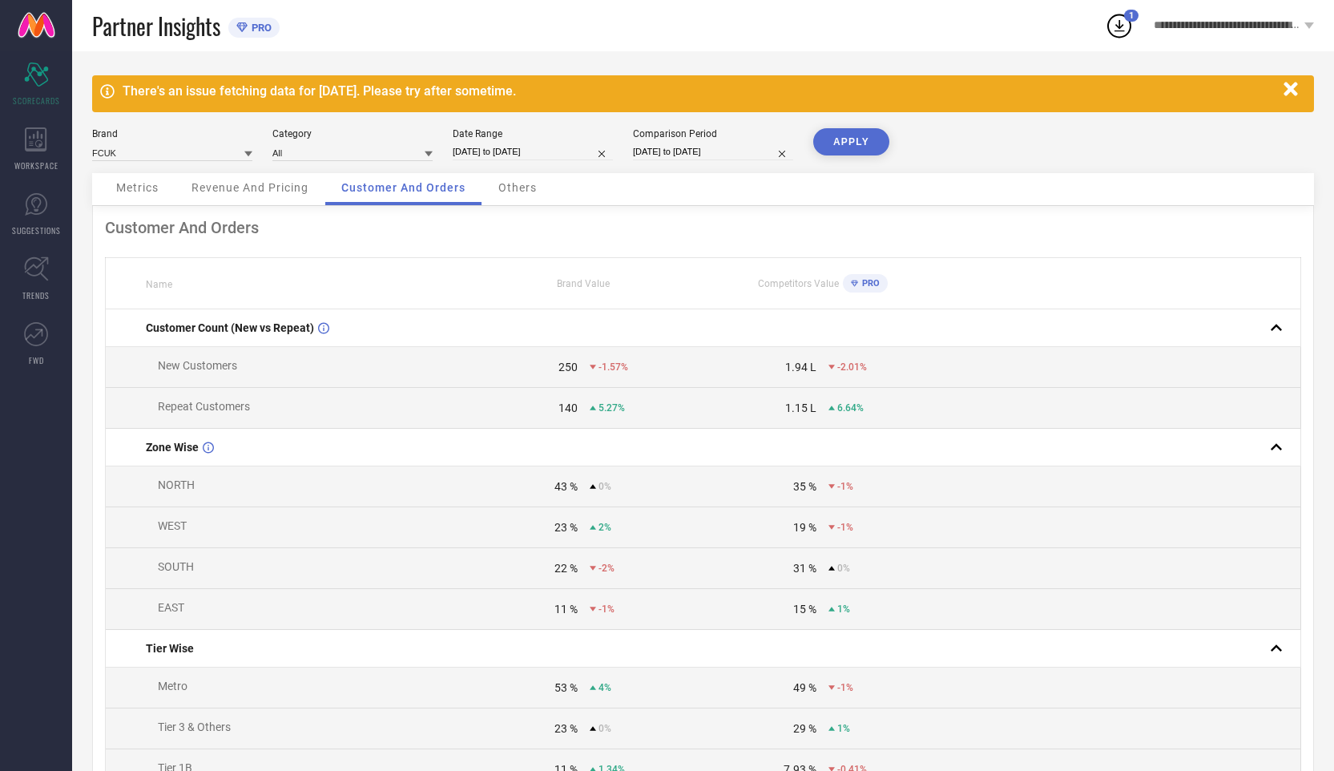
click at [517, 191] on span "Others" at bounding box center [517, 187] width 38 height 13
